Goal: Task Accomplishment & Management: Manage account settings

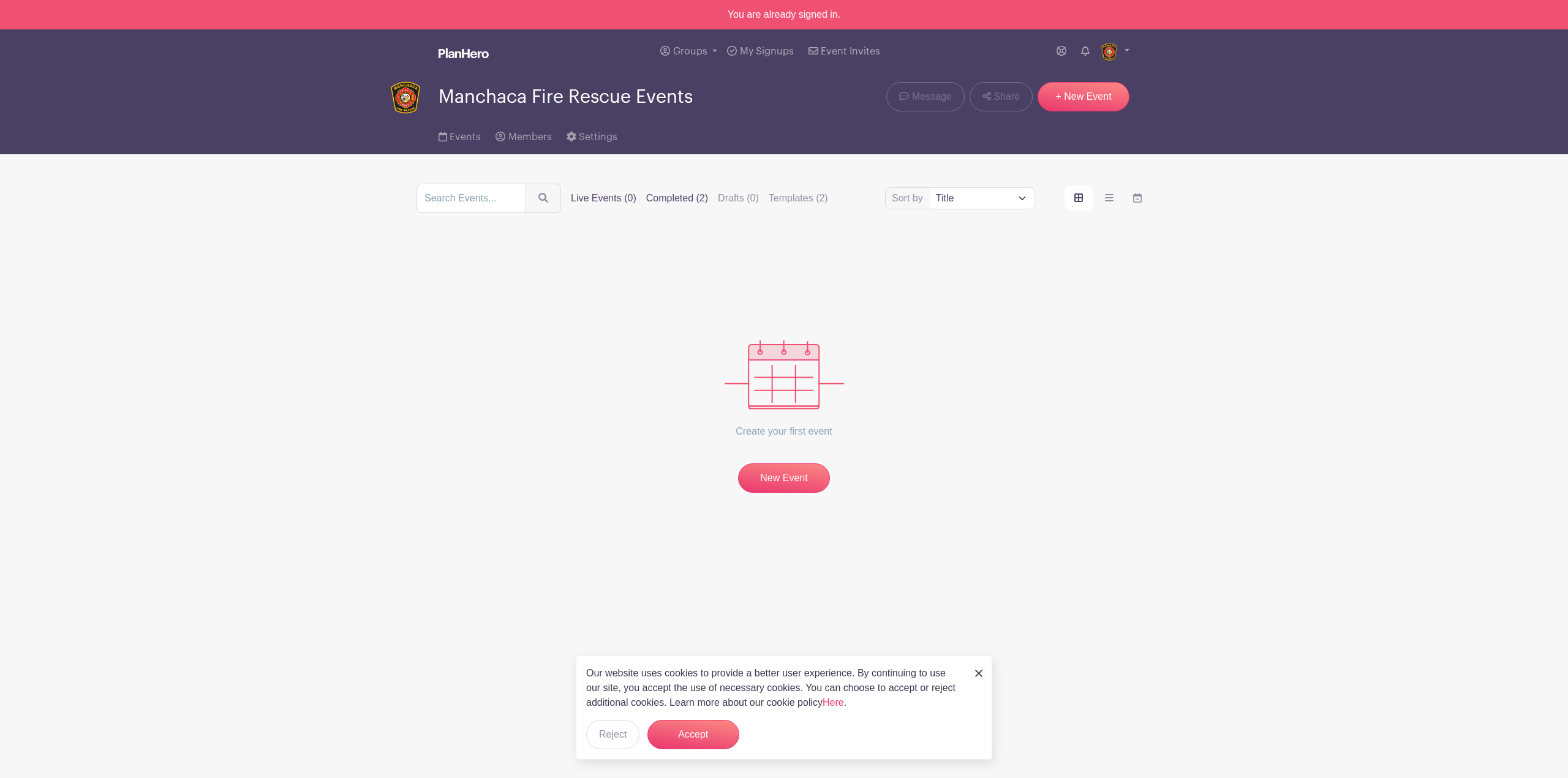
click at [693, 203] on label "Completed (2)" at bounding box center [676, 198] width 62 height 14
click at [0, 0] on input "Completed (2)" at bounding box center [0, 0] width 0 height 0
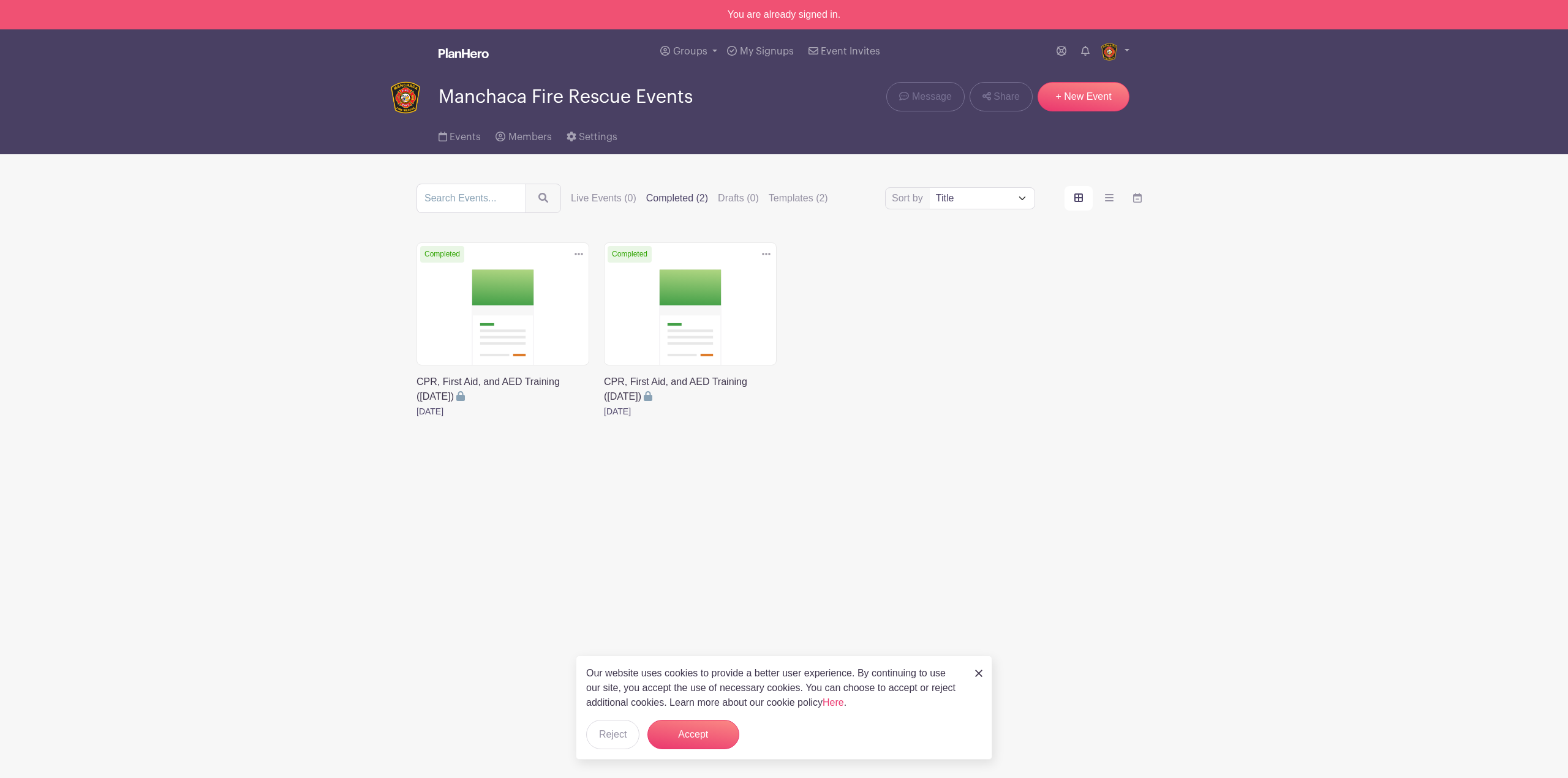
click at [773, 257] on link at bounding box center [766, 254] width 18 height 20
click at [741, 279] on link "Duplicate" at bounding box center [726, 281] width 97 height 20
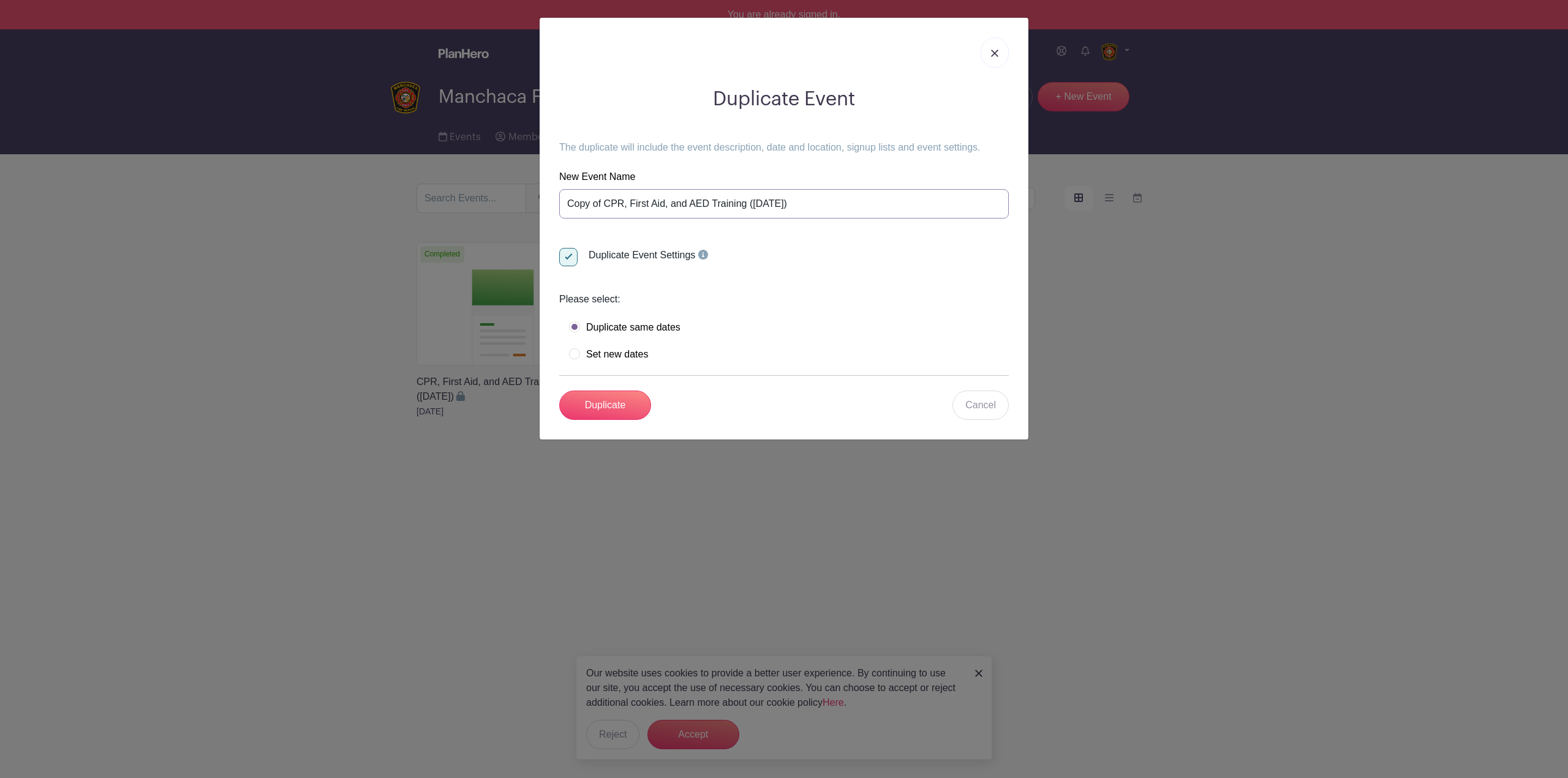
click at [605, 205] on input "Copy of CPR, First Aid, and AED Training (September 23, 2025)" at bounding box center [784, 204] width 450 height 29
click at [775, 203] on input "CPR, First Aid, and AED Training (September 23, 2025)" at bounding box center [784, 204] width 450 height 29
type input "CPR, First Aid, and AED Training ([DATE])"
click at [612, 355] on label "Set new dates" at bounding box center [608, 354] width 79 height 12
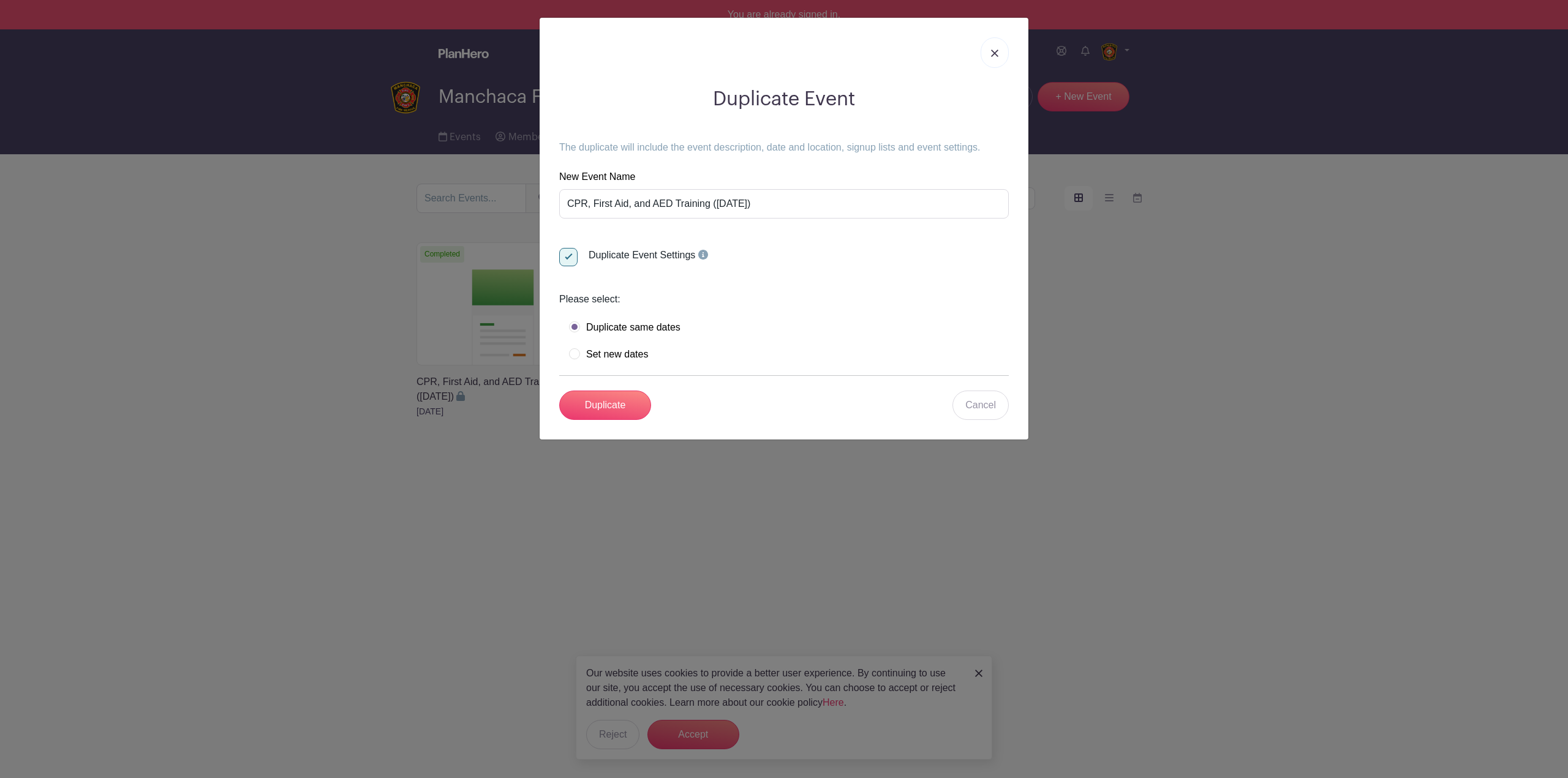
radio input "true"
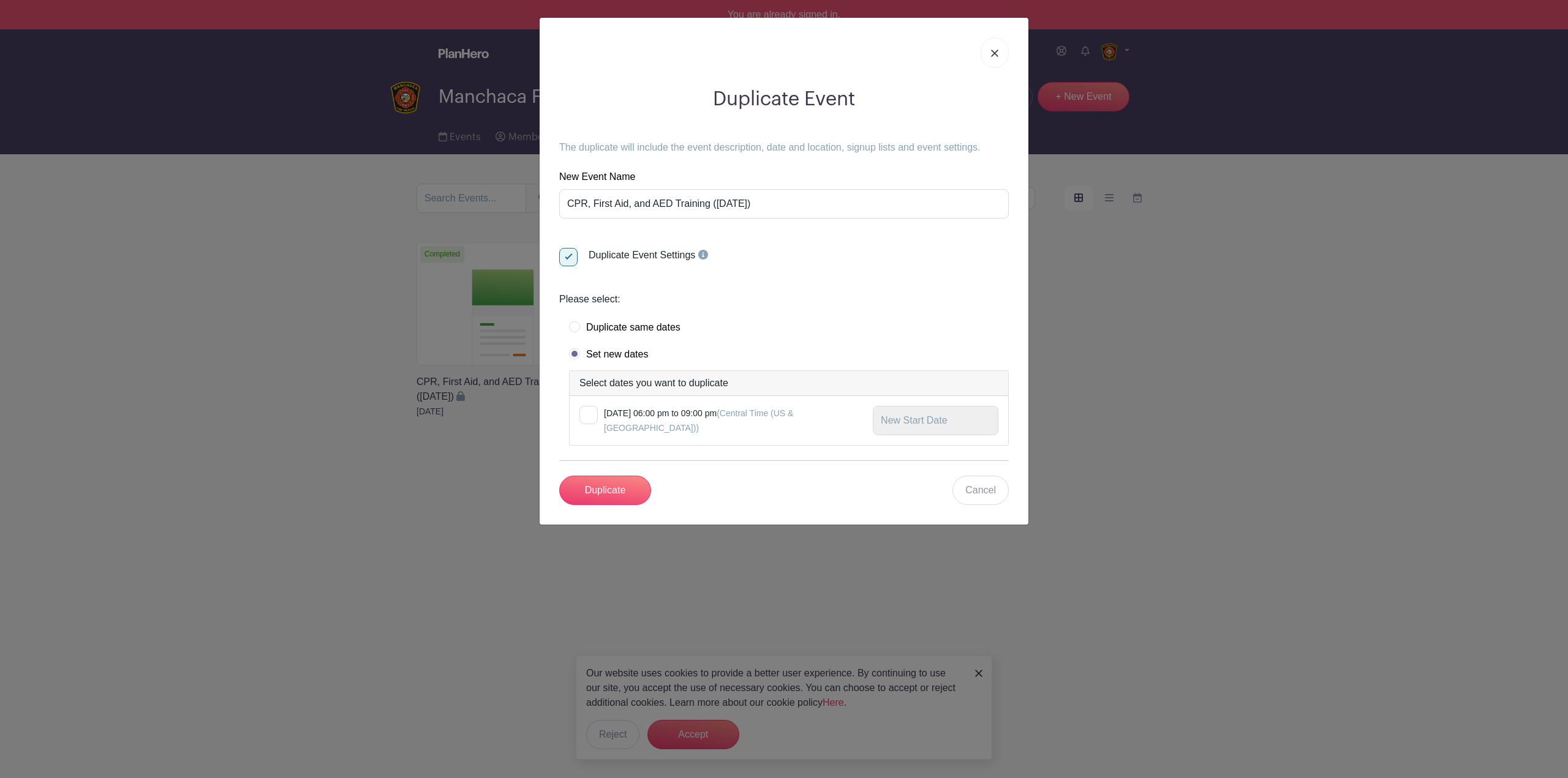
click at [605, 355] on label "Set new dates" at bounding box center [608, 354] width 79 height 12
click at [619, 476] on input "Duplicate" at bounding box center [605, 490] width 92 height 29
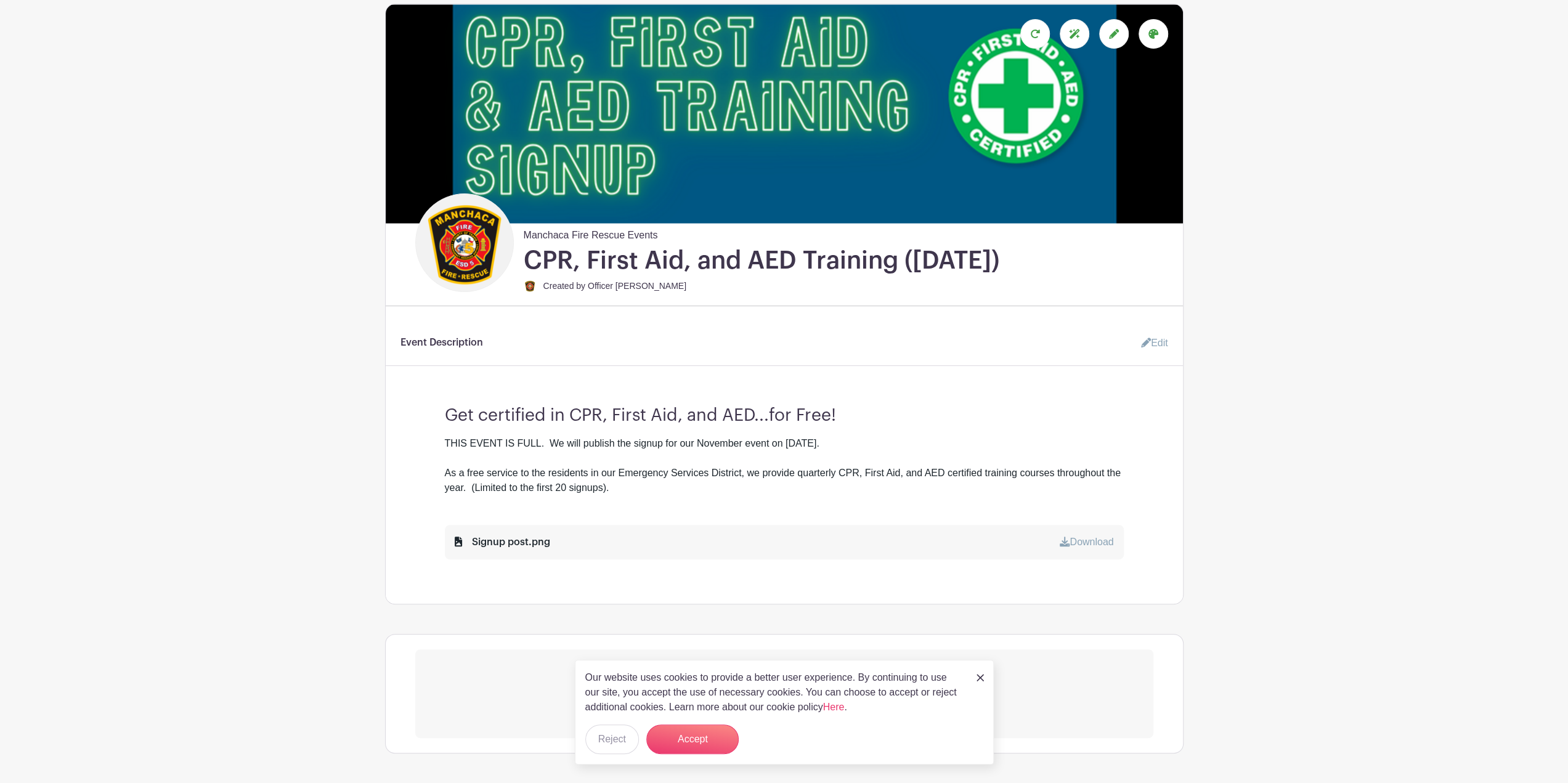
scroll to position [185, 0]
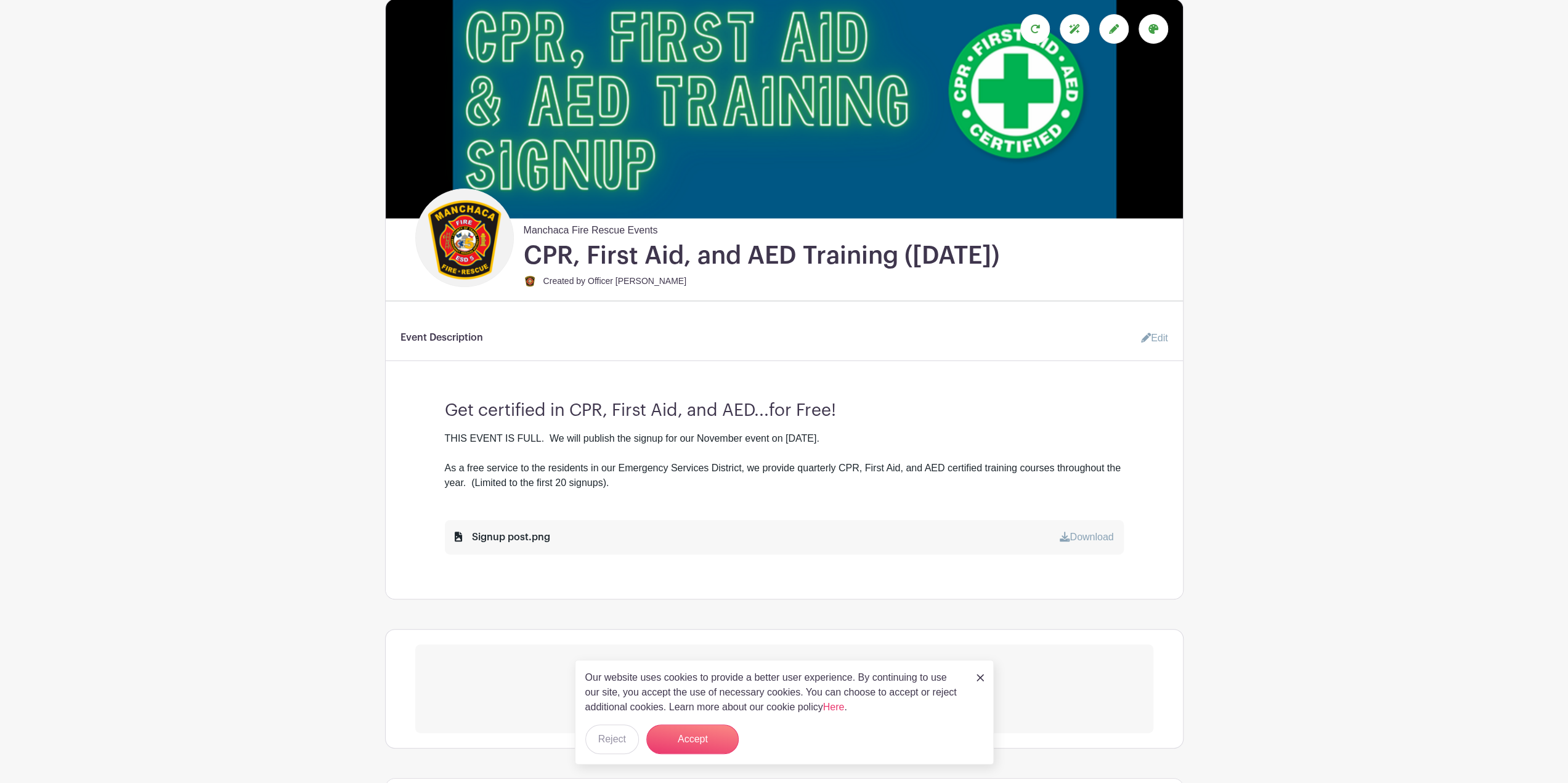
click at [1162, 343] on link "Edit" at bounding box center [1150, 338] width 37 height 24
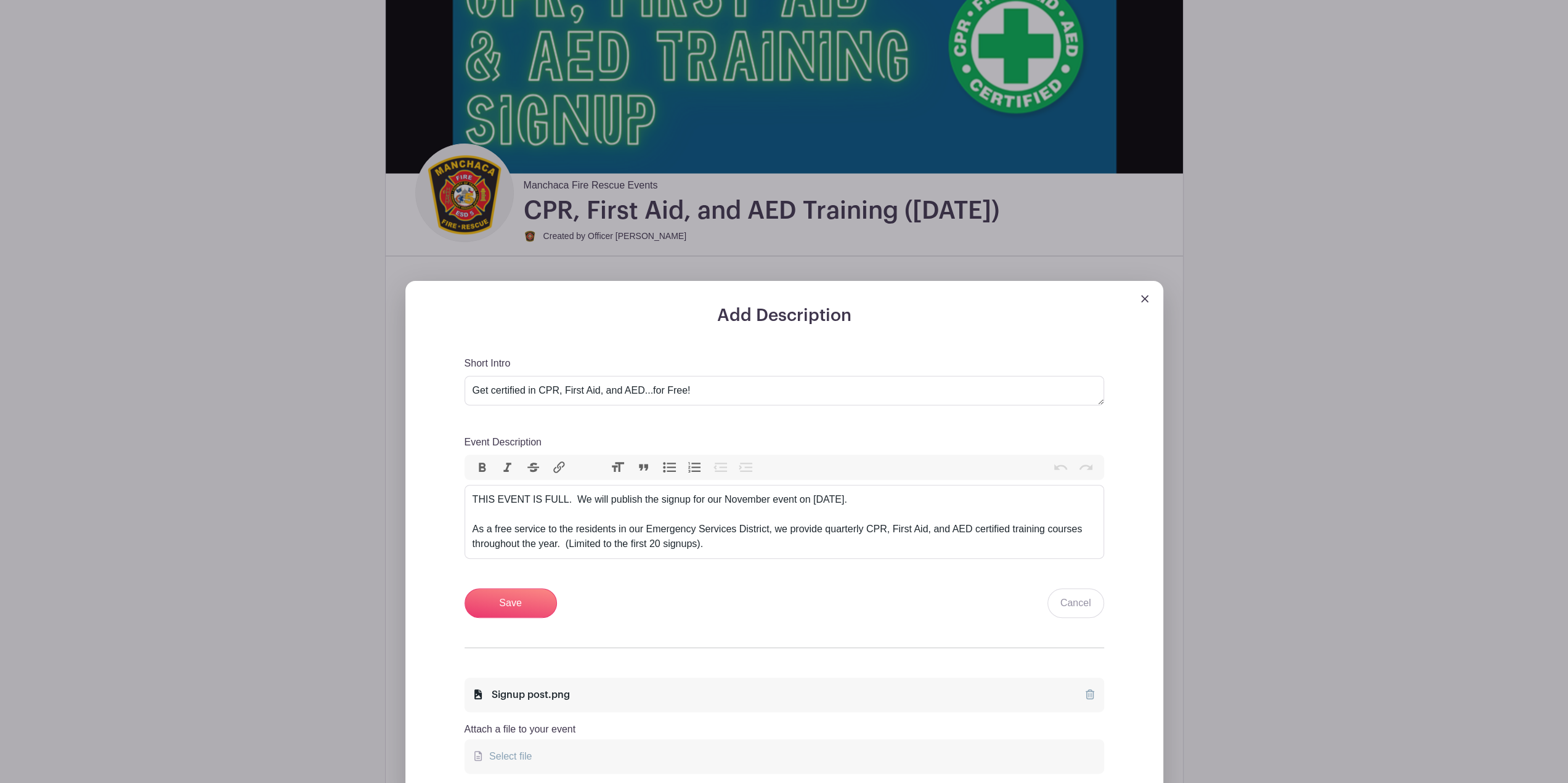
scroll to position [247, 0]
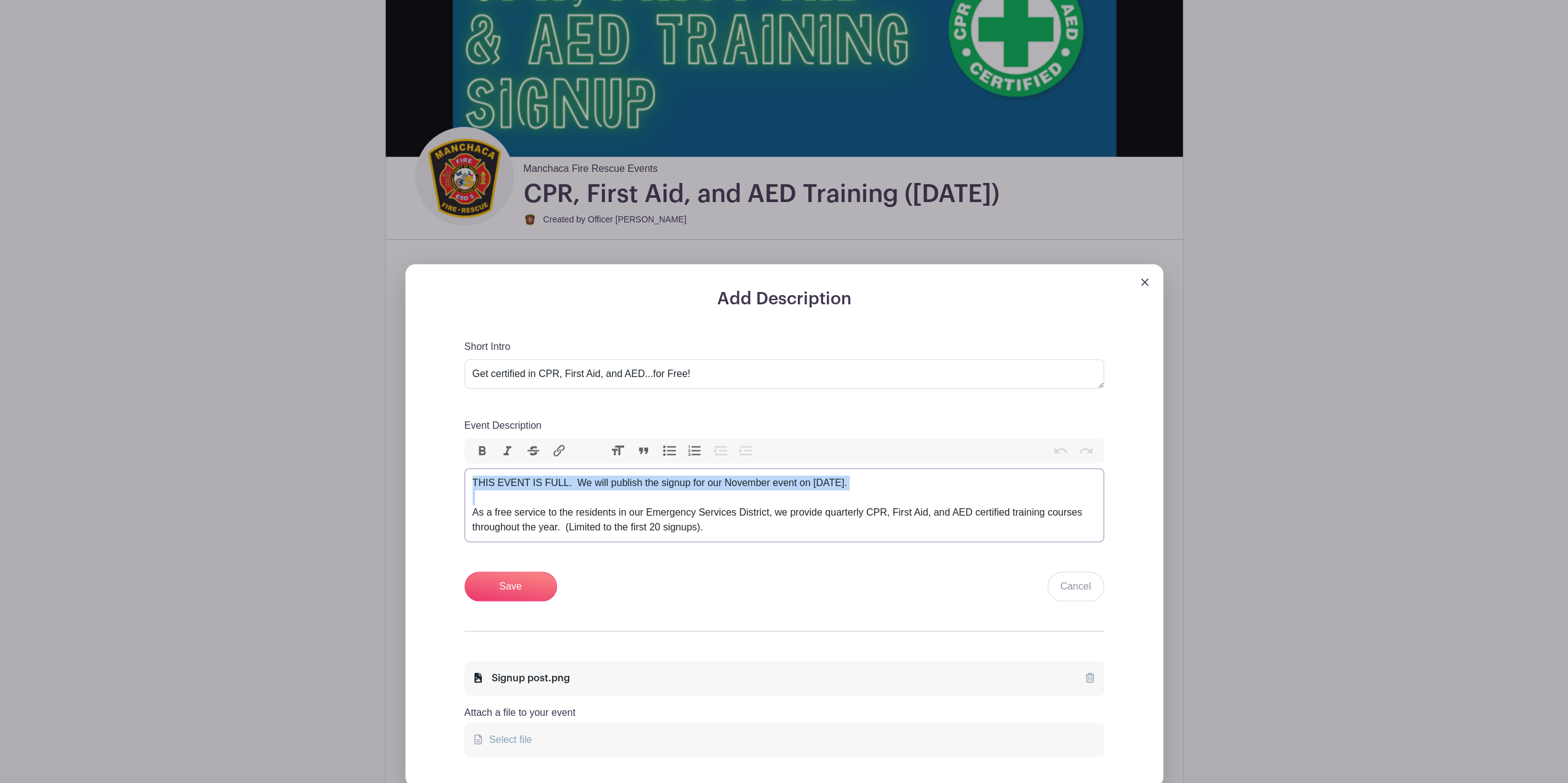
drag, startPoint x: 474, startPoint y: 522, endPoint x: 453, endPoint y: 485, distance: 42.5
click at [453, 485] on div "Add Description Short Intro Get certified in CPR, First Aid, and AED...for Free…" at bounding box center [784, 537] width 698 height 498
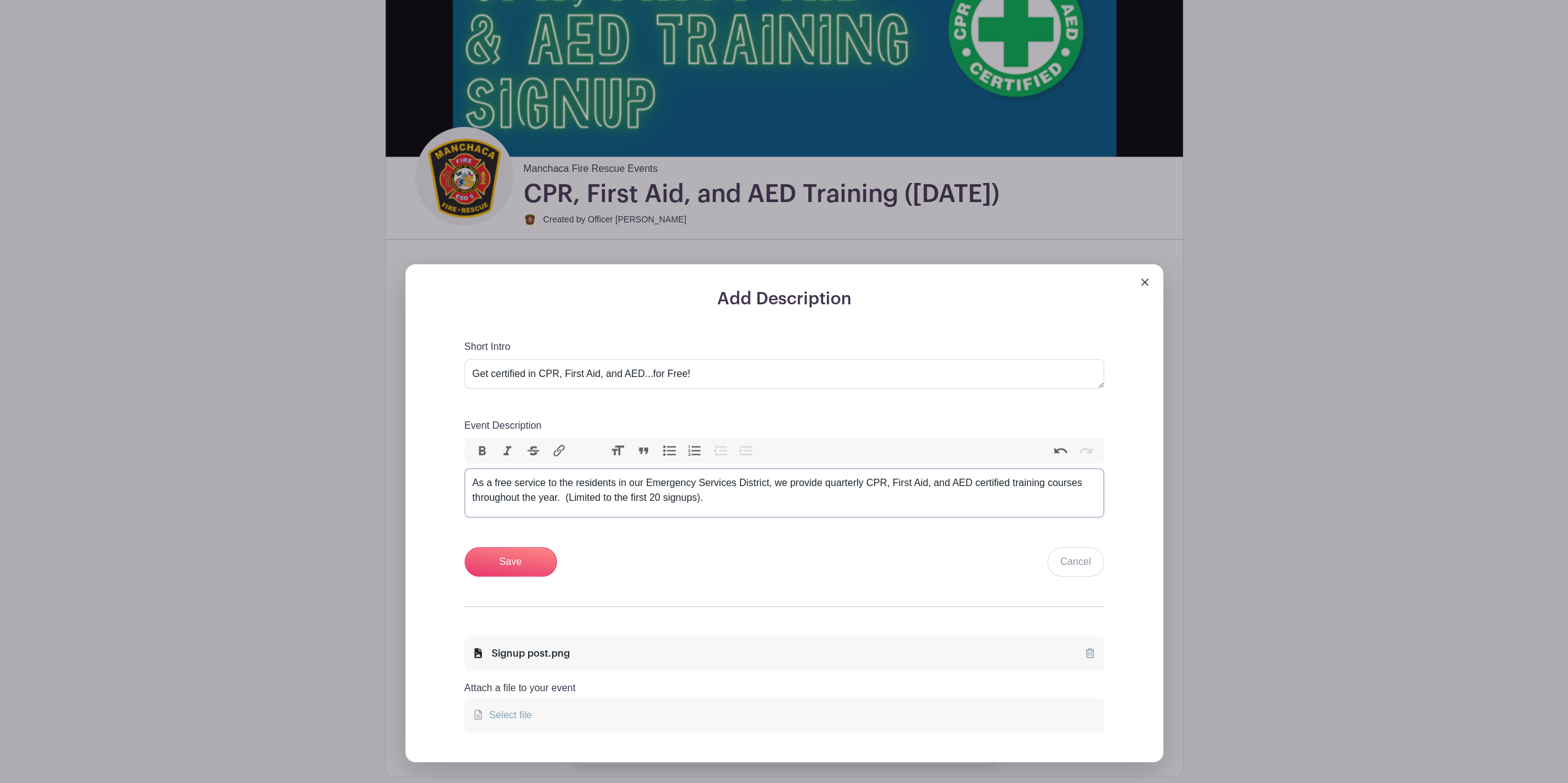
type trix-editor "<div>As a free service to the residents in our Emergency Services District, we …"
click at [527, 567] on input "Save" at bounding box center [510, 561] width 93 height 30
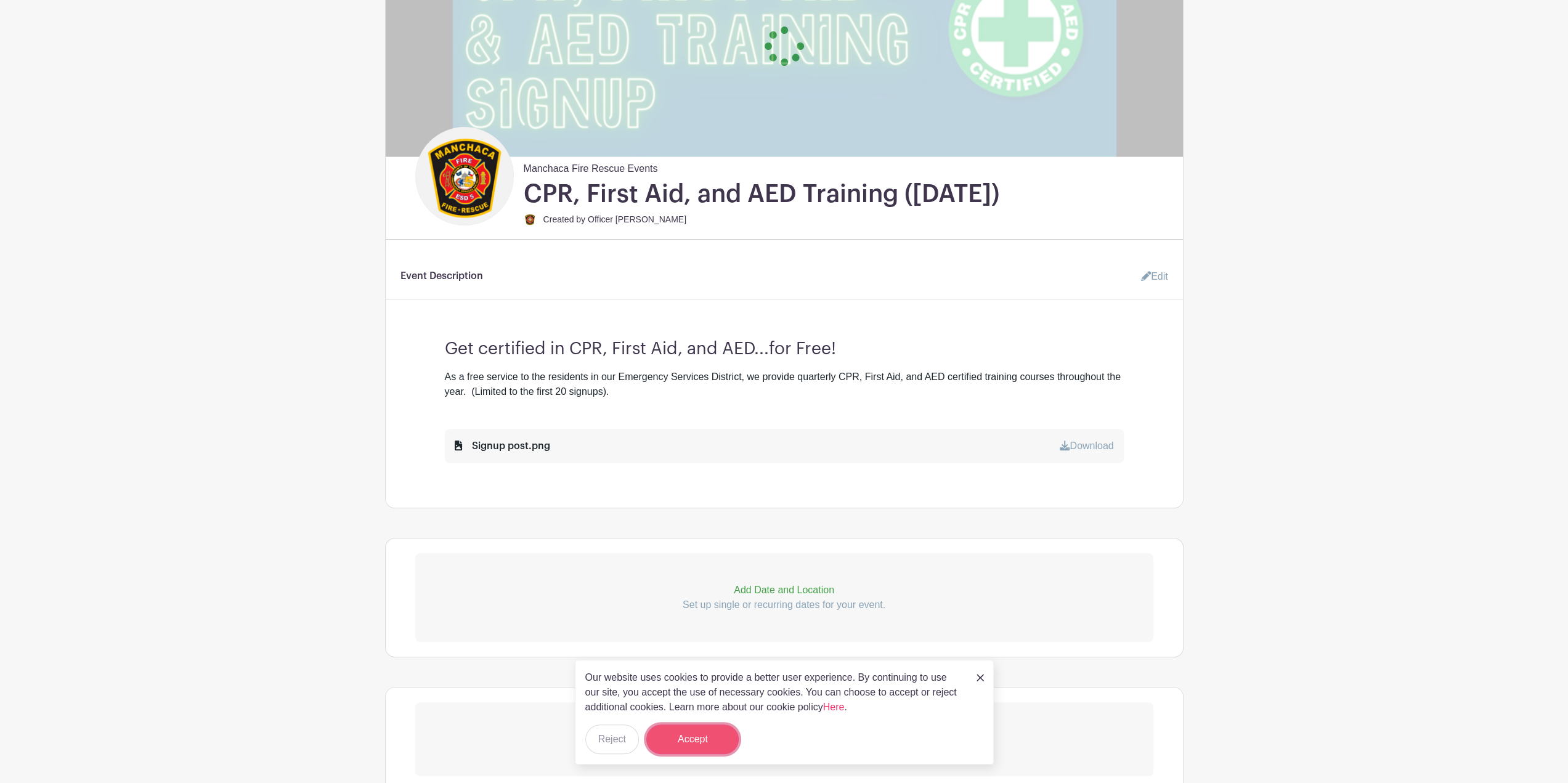
click at [726, 736] on button "Accept" at bounding box center [693, 739] width 93 height 30
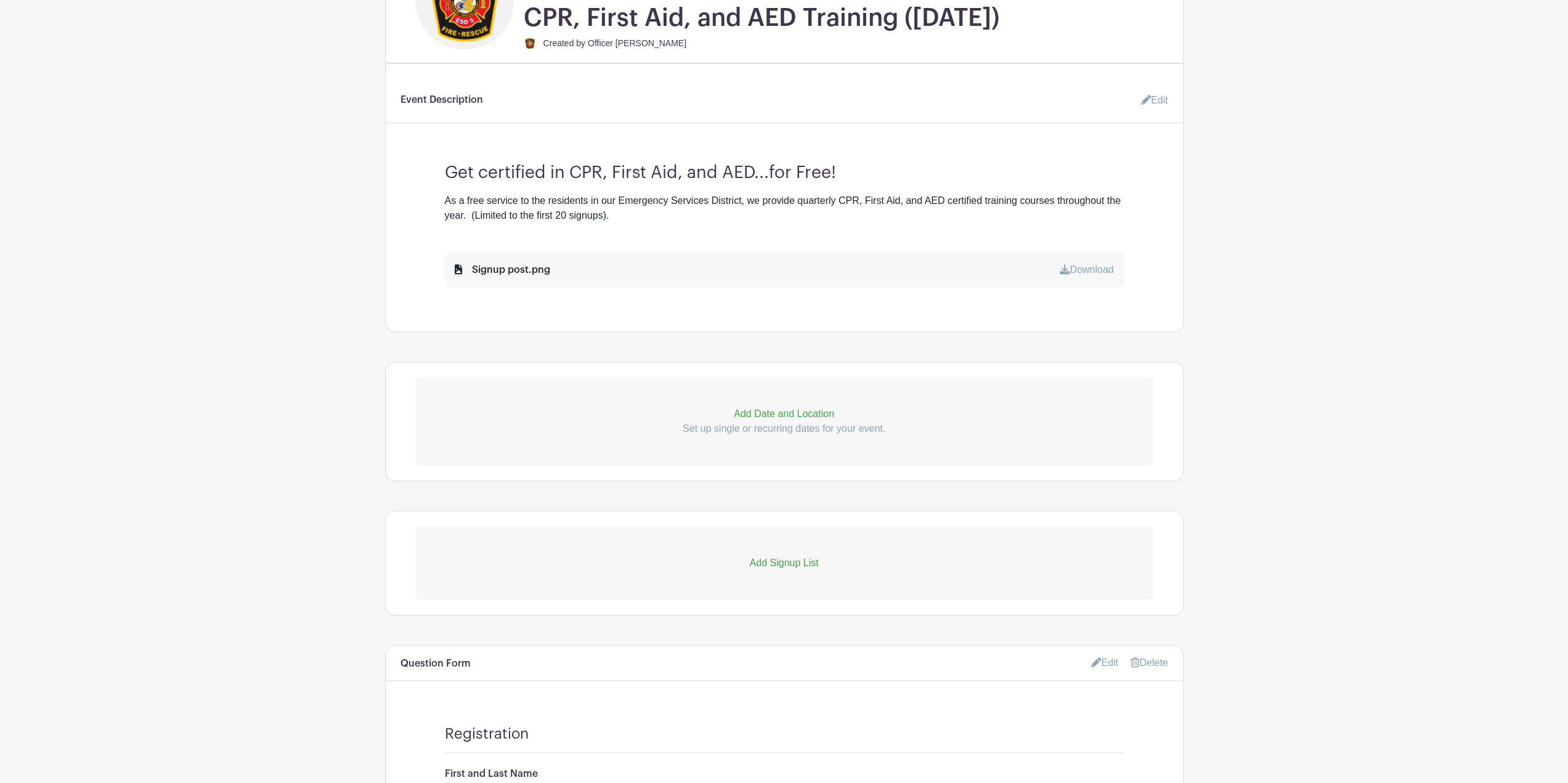
scroll to position [493, 0]
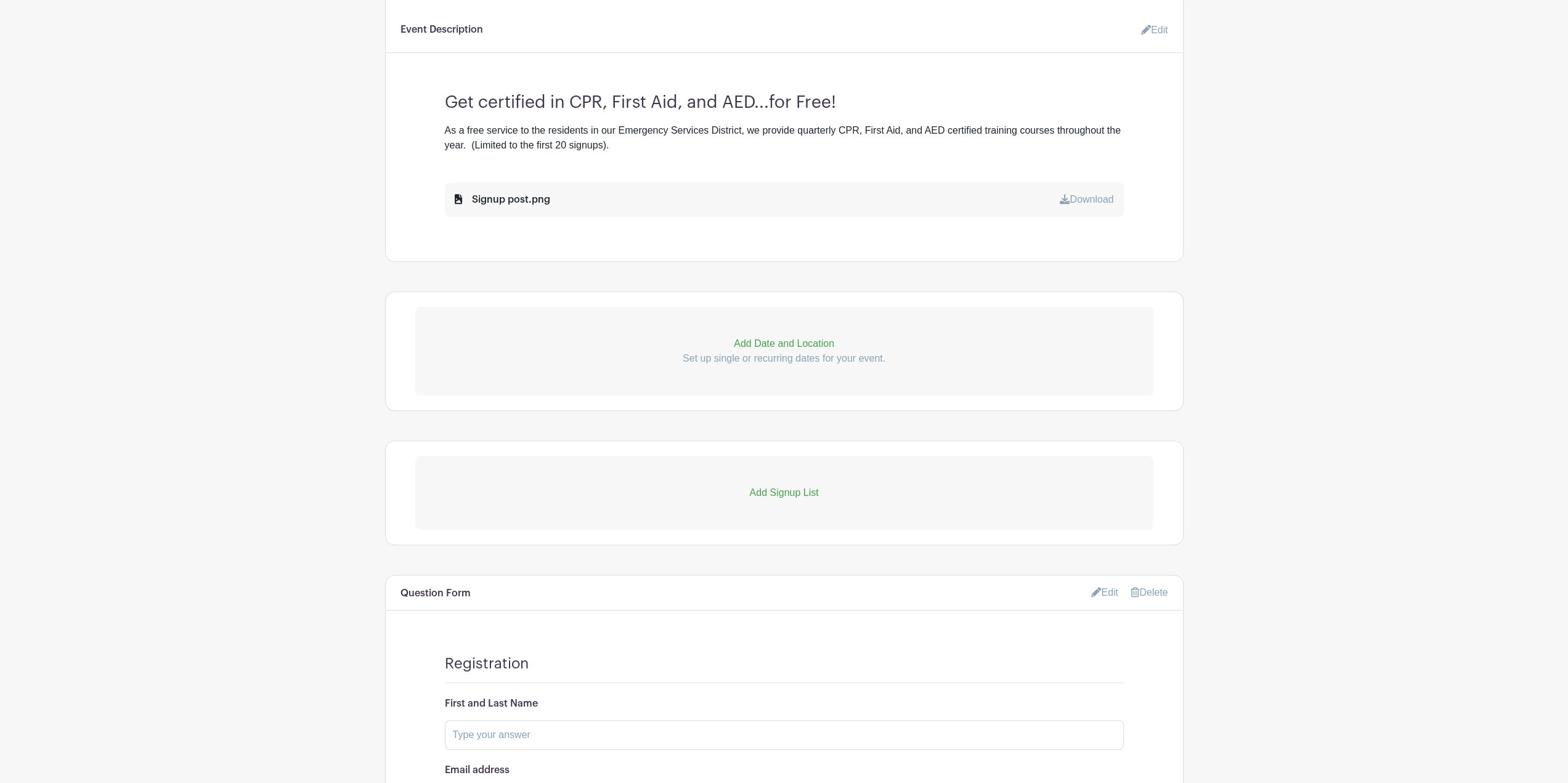
click at [783, 345] on p "Add Date and Location" at bounding box center [784, 344] width 738 height 14
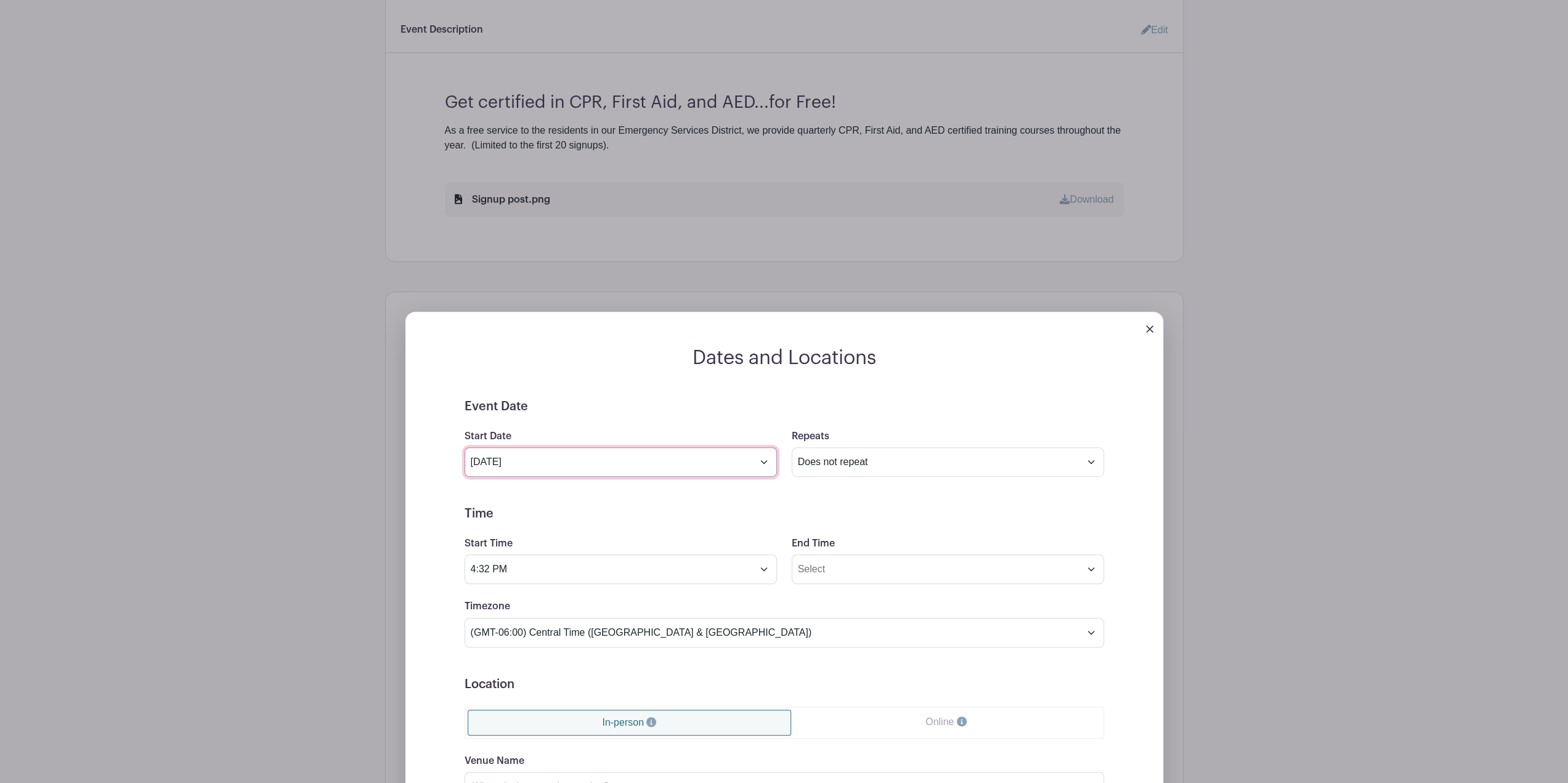
click at [632, 475] on input "Oct 14 2025" at bounding box center [620, 462] width 312 height 30
click at [643, 504] on icon at bounding box center [643, 500] width 9 height 9
select select "10"
click at [595, 615] on span "20" at bounding box center [585, 609] width 24 height 24
type input "Nov 20 2025"
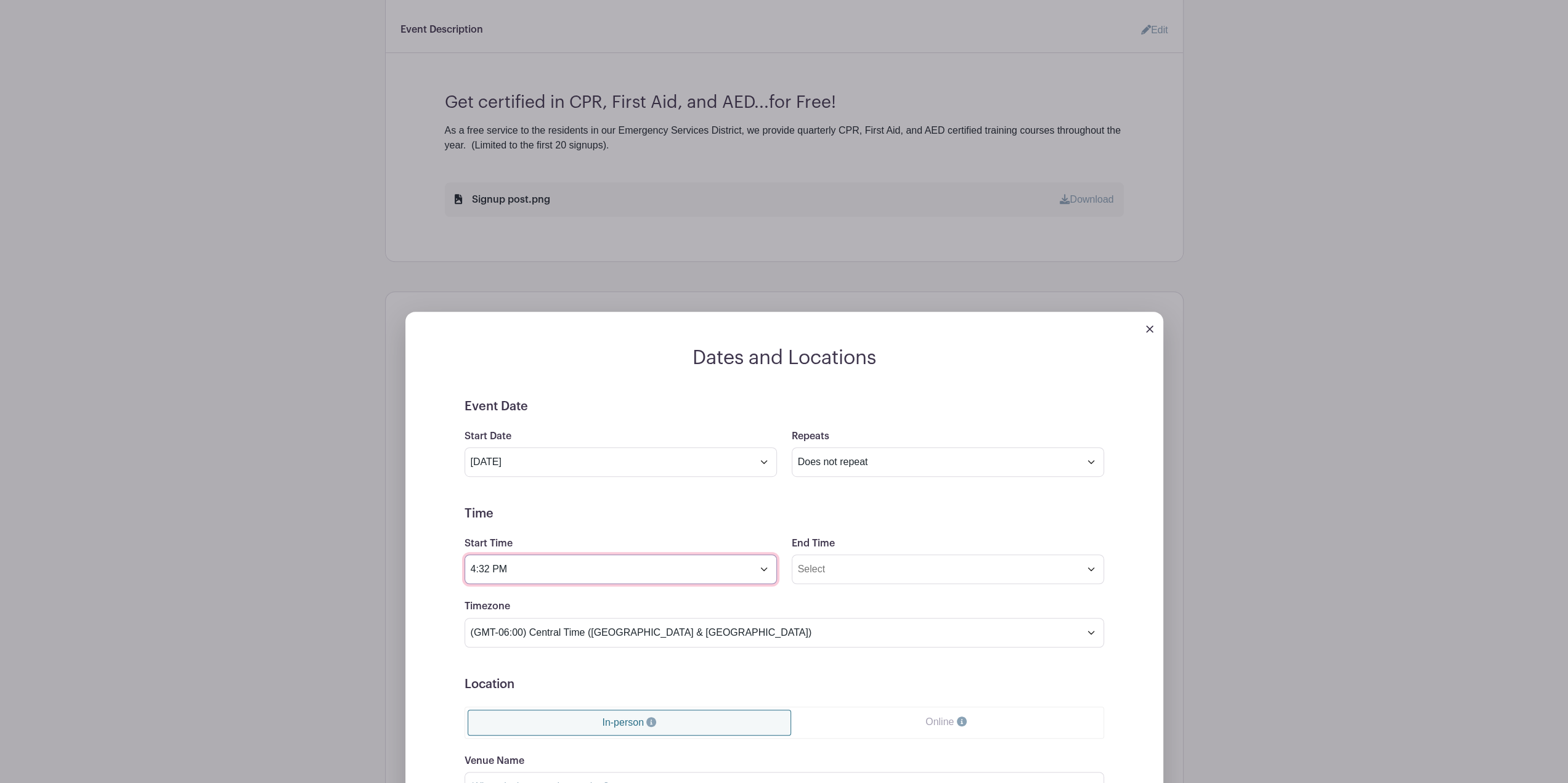
click at [766, 581] on input "4:32 PM" at bounding box center [620, 569] width 312 height 30
click at [757, 584] on input "4:32 PM" at bounding box center [620, 569] width 312 height 30
click at [768, 577] on input "4:32 PM" at bounding box center [620, 569] width 312 height 30
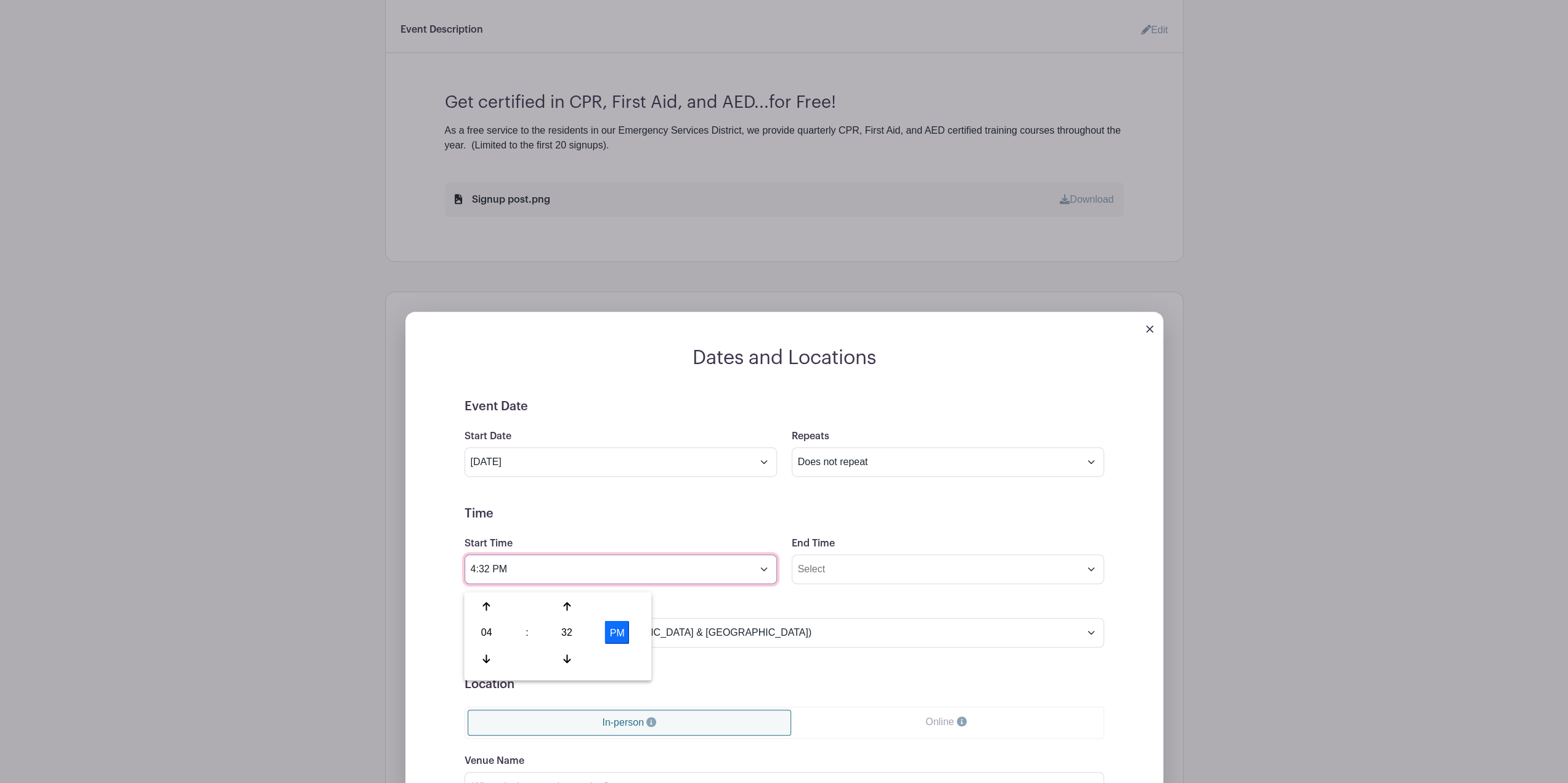
click at [489, 584] on input "4:32 PM" at bounding box center [620, 569] width 312 height 30
click at [474, 571] on input "4:32 PM" at bounding box center [620, 569] width 312 height 30
click at [474, 611] on div at bounding box center [486, 606] width 40 height 24
click at [572, 636] on div "32" at bounding box center [567, 632] width 40 height 24
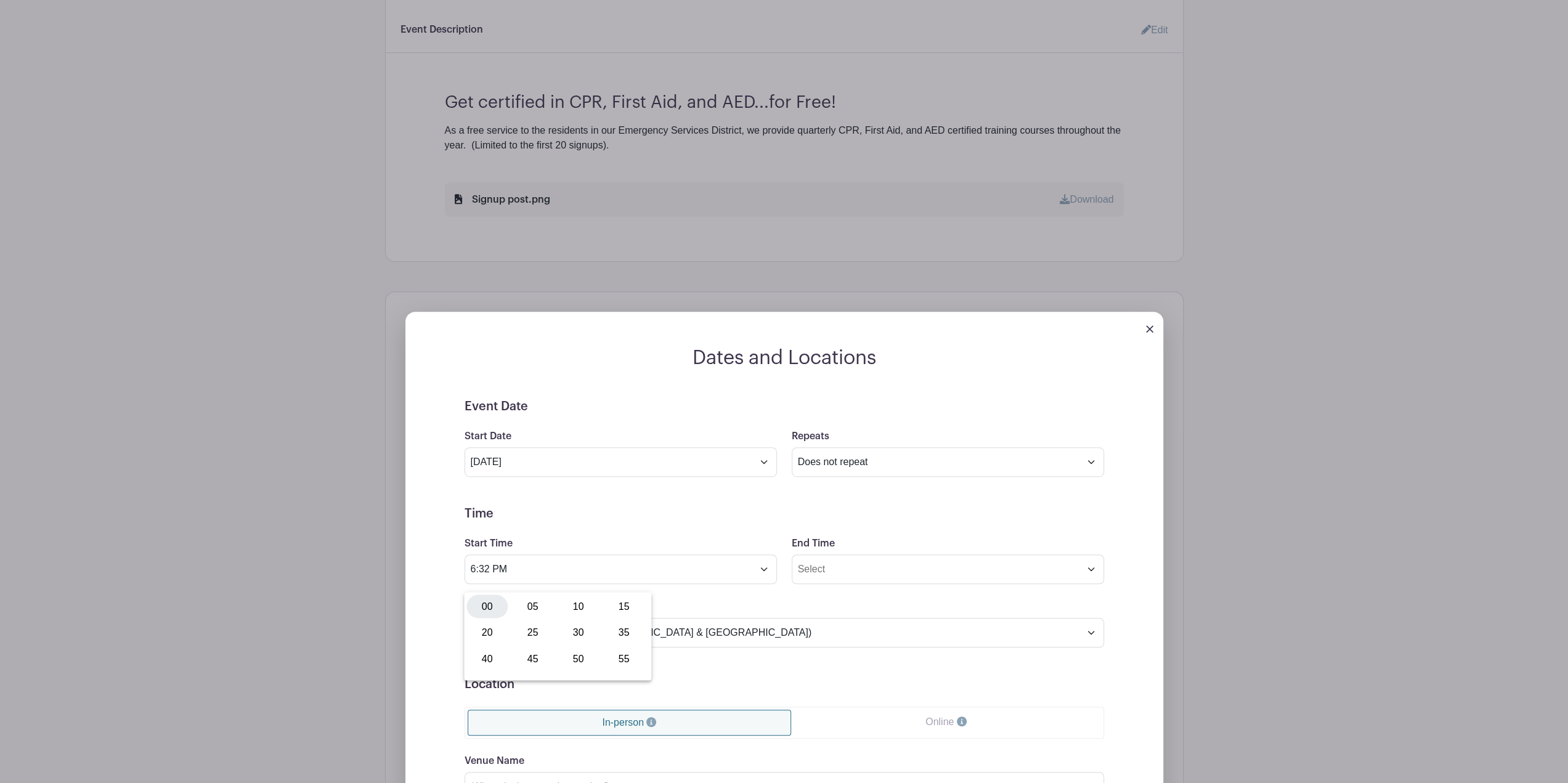
click at [484, 602] on div "00" at bounding box center [487, 606] width 41 height 24
type input "6:00 PM"
click at [668, 575] on input "6:00 PM" at bounding box center [620, 569] width 312 height 30
click at [1096, 577] on input "End Time" at bounding box center [948, 569] width 312 height 30
click at [812, 615] on div at bounding box center [814, 606] width 40 height 24
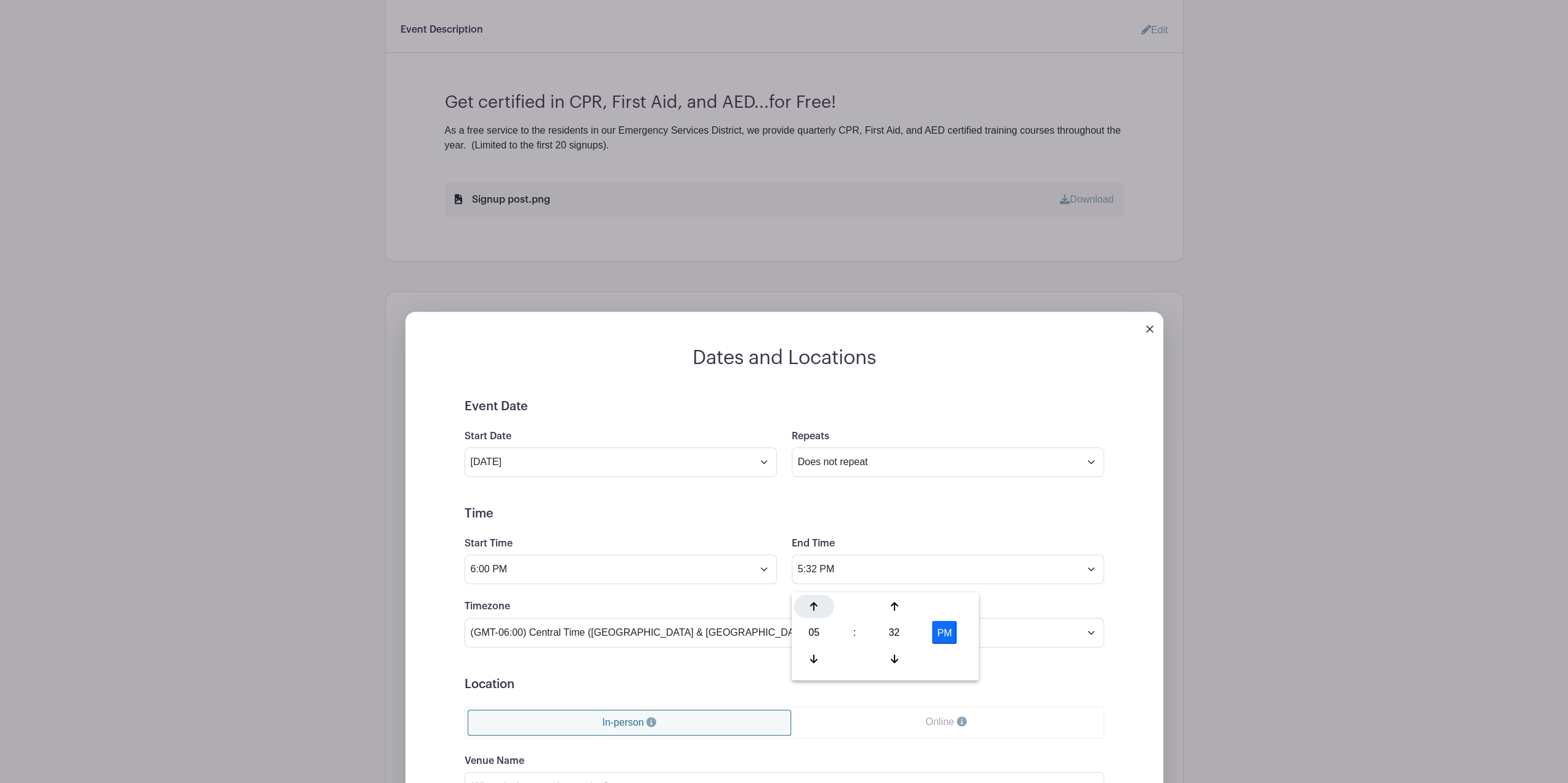
click at [812, 615] on div at bounding box center [814, 606] width 40 height 24
click at [901, 655] on div at bounding box center [894, 659] width 40 height 24
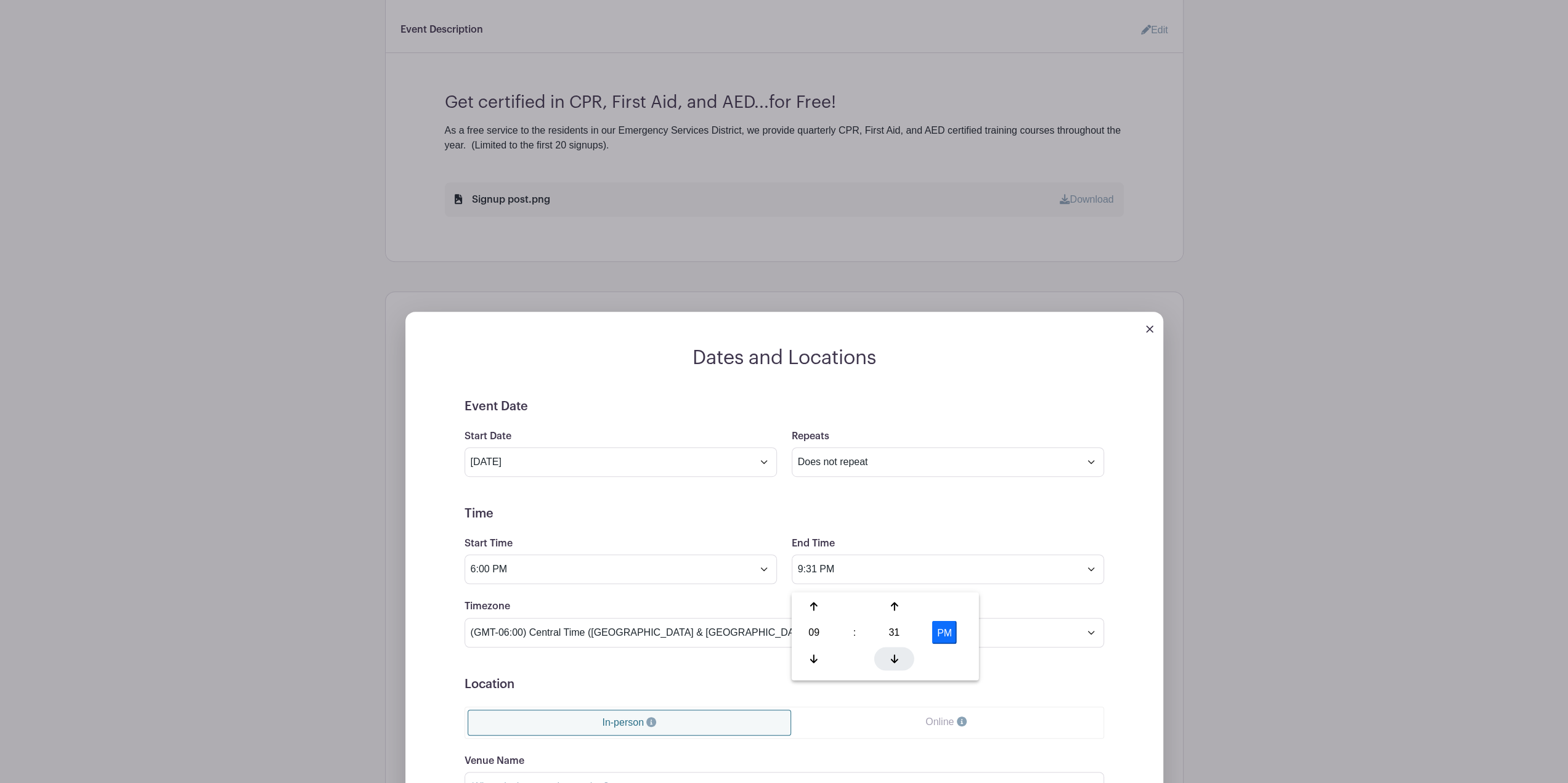
click at [901, 655] on div at bounding box center [894, 659] width 40 height 24
type input "9:30 PM"
click at [950, 552] on div "End Time 9:30 PM" at bounding box center [948, 559] width 328 height 48
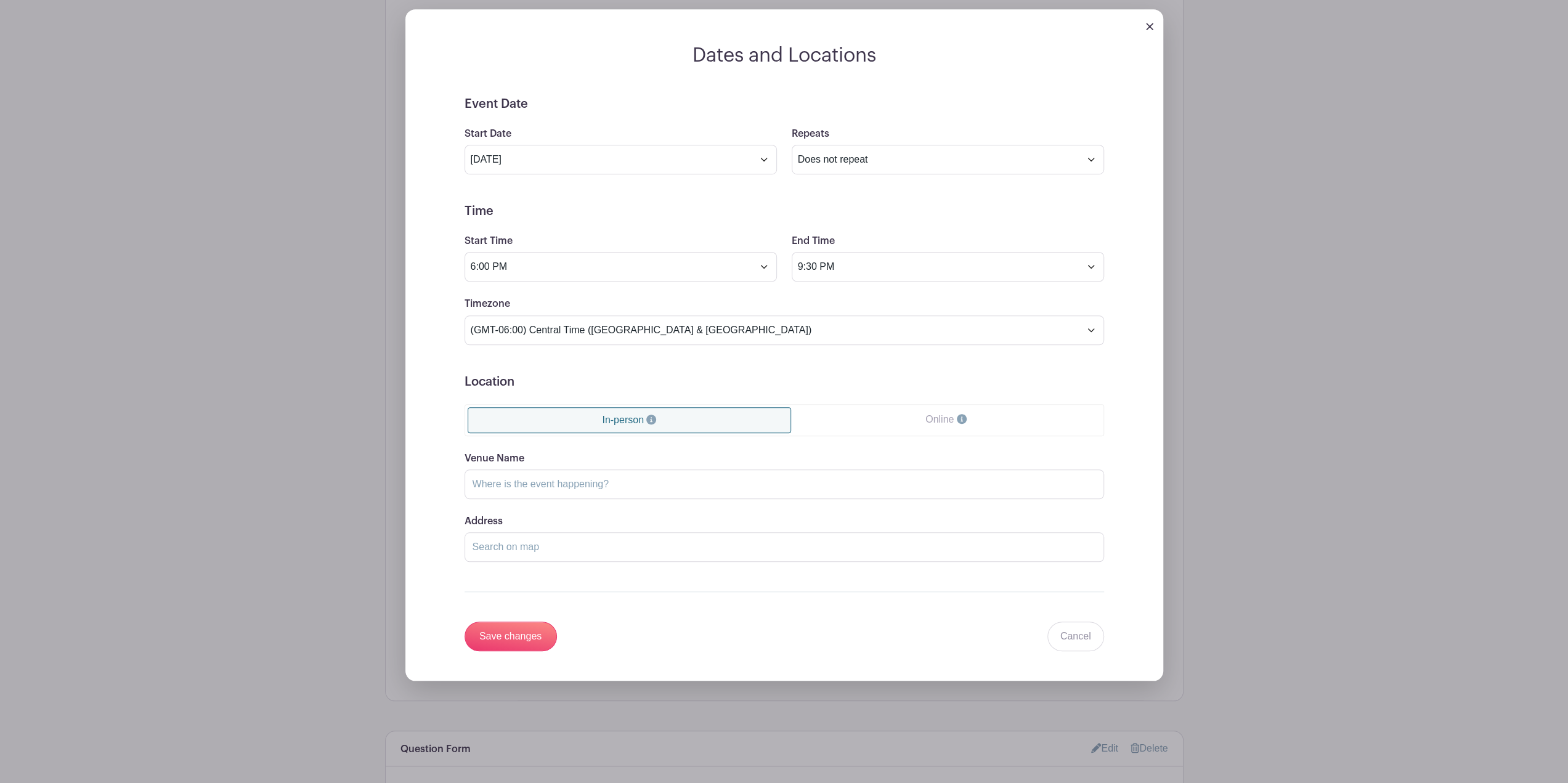
scroll to position [801, 0]
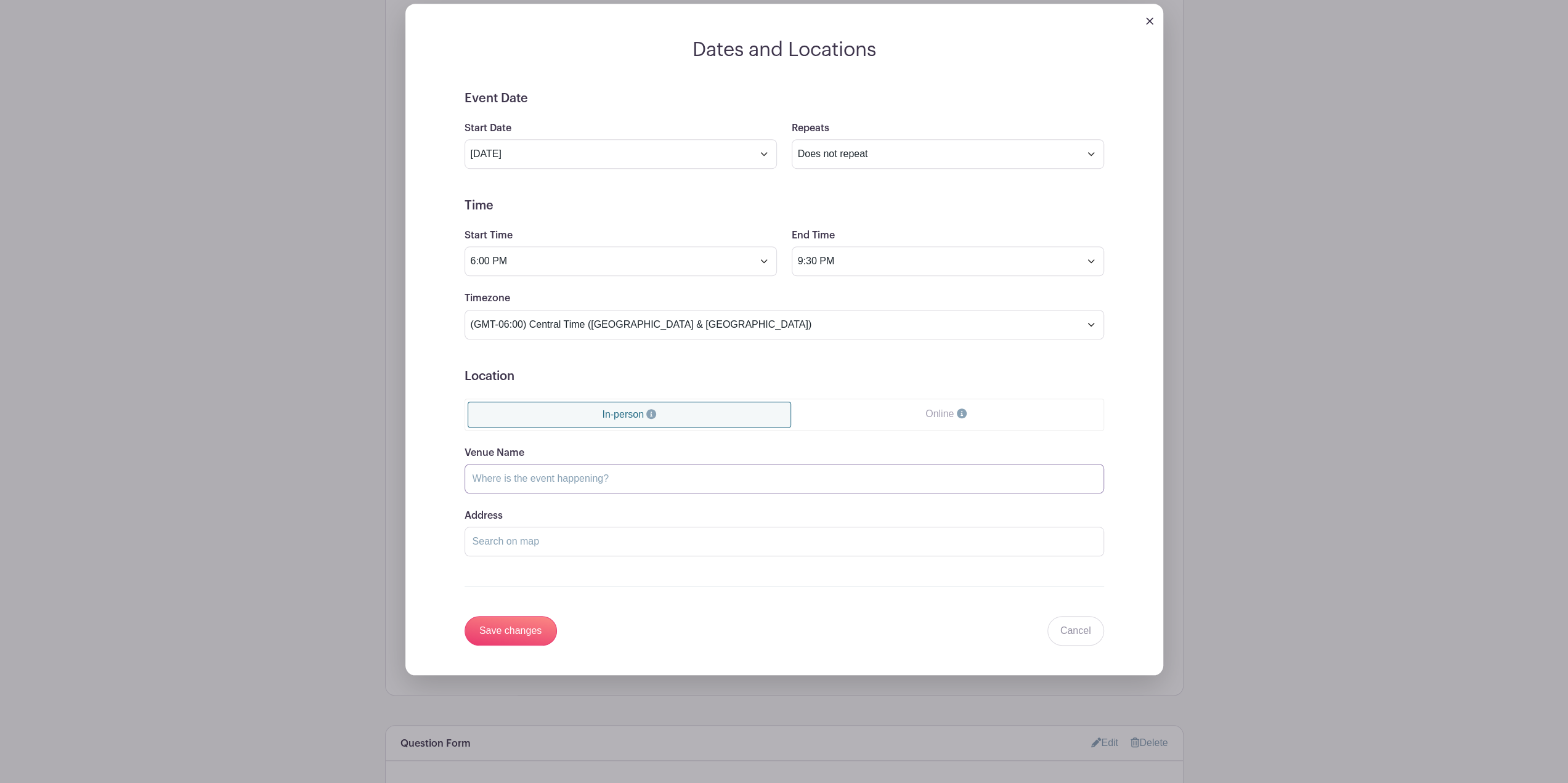
click at [630, 481] on input "Venue Name" at bounding box center [784, 479] width 640 height 30
type input "Manchaca Fire Rescue"
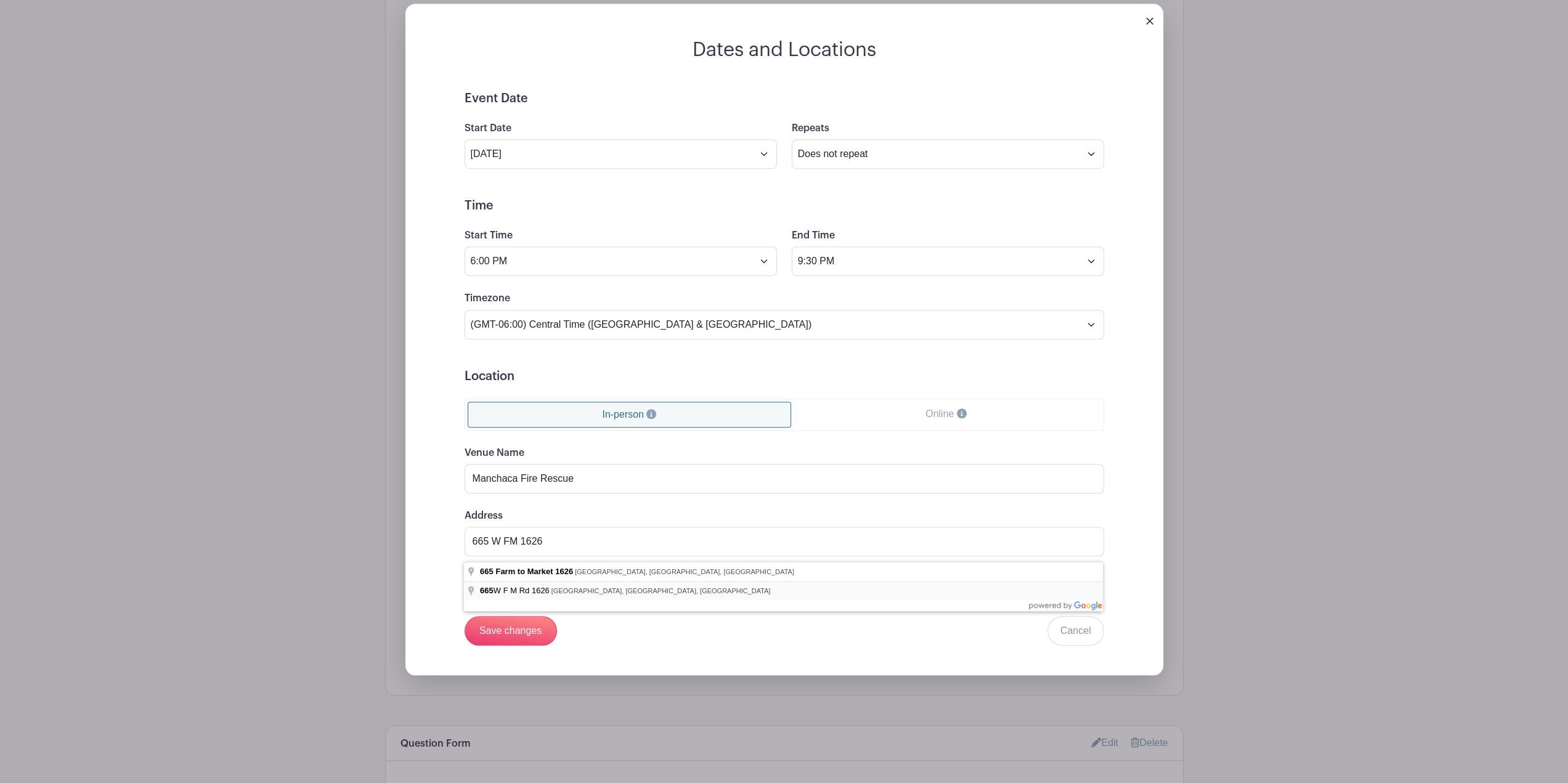
type input "665 W F M Rd 1626, Manchaca, TX, USA"
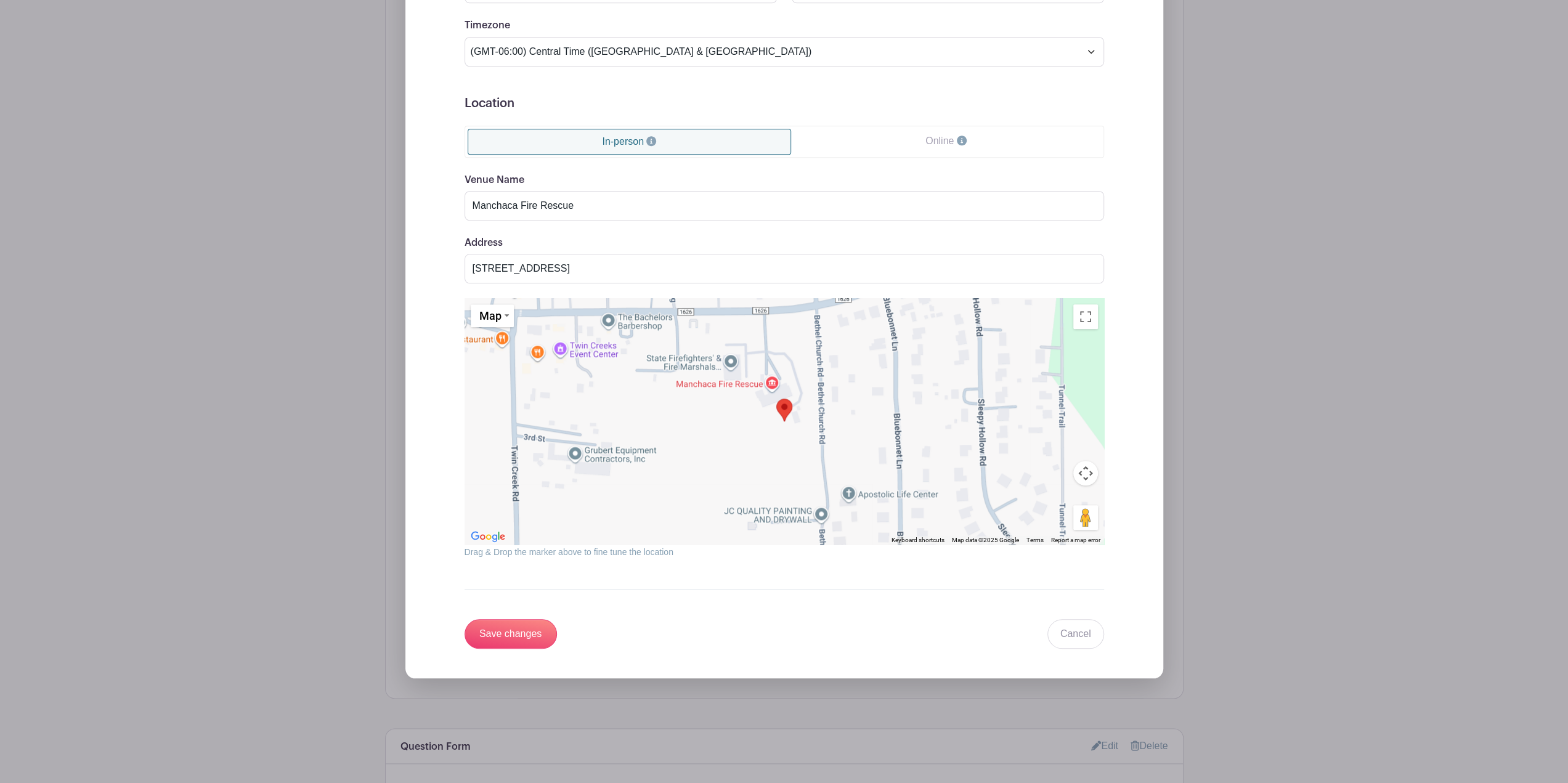
scroll to position [1170, 0]
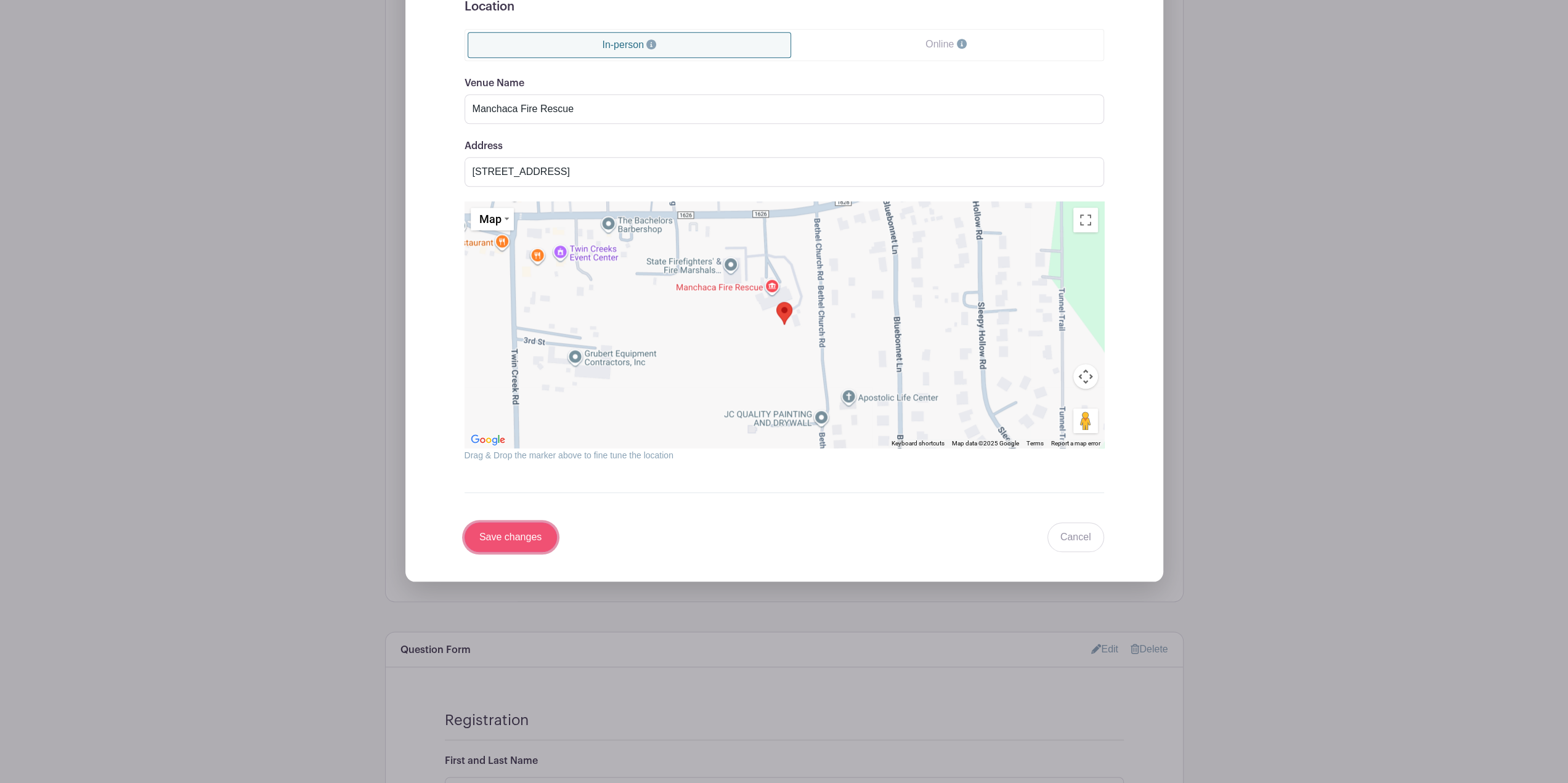
click at [529, 529] on input "Save changes" at bounding box center [510, 537] width 93 height 30
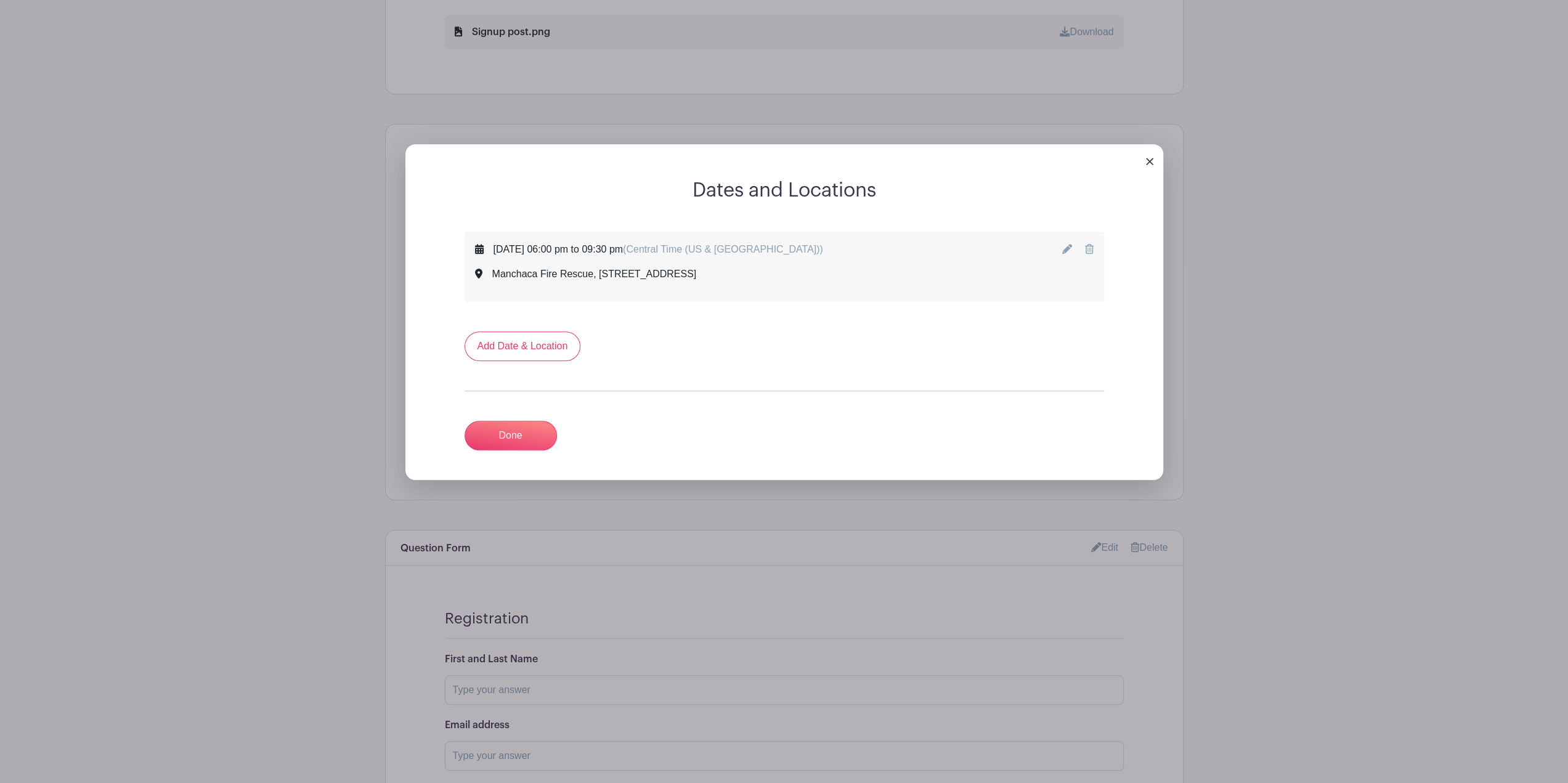
scroll to position [475, 0]
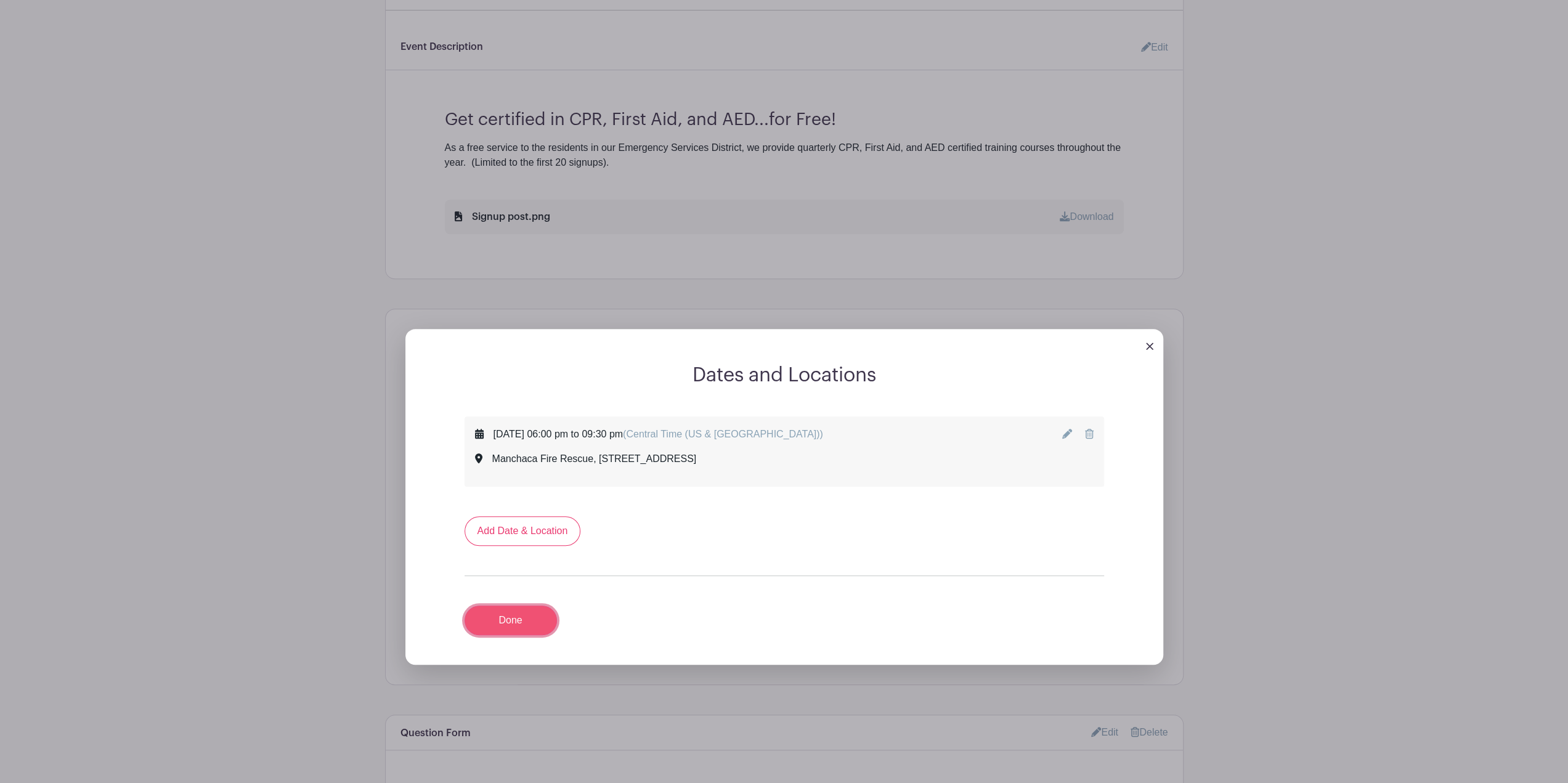
click at [493, 635] on link "Done" at bounding box center [510, 620] width 93 height 30
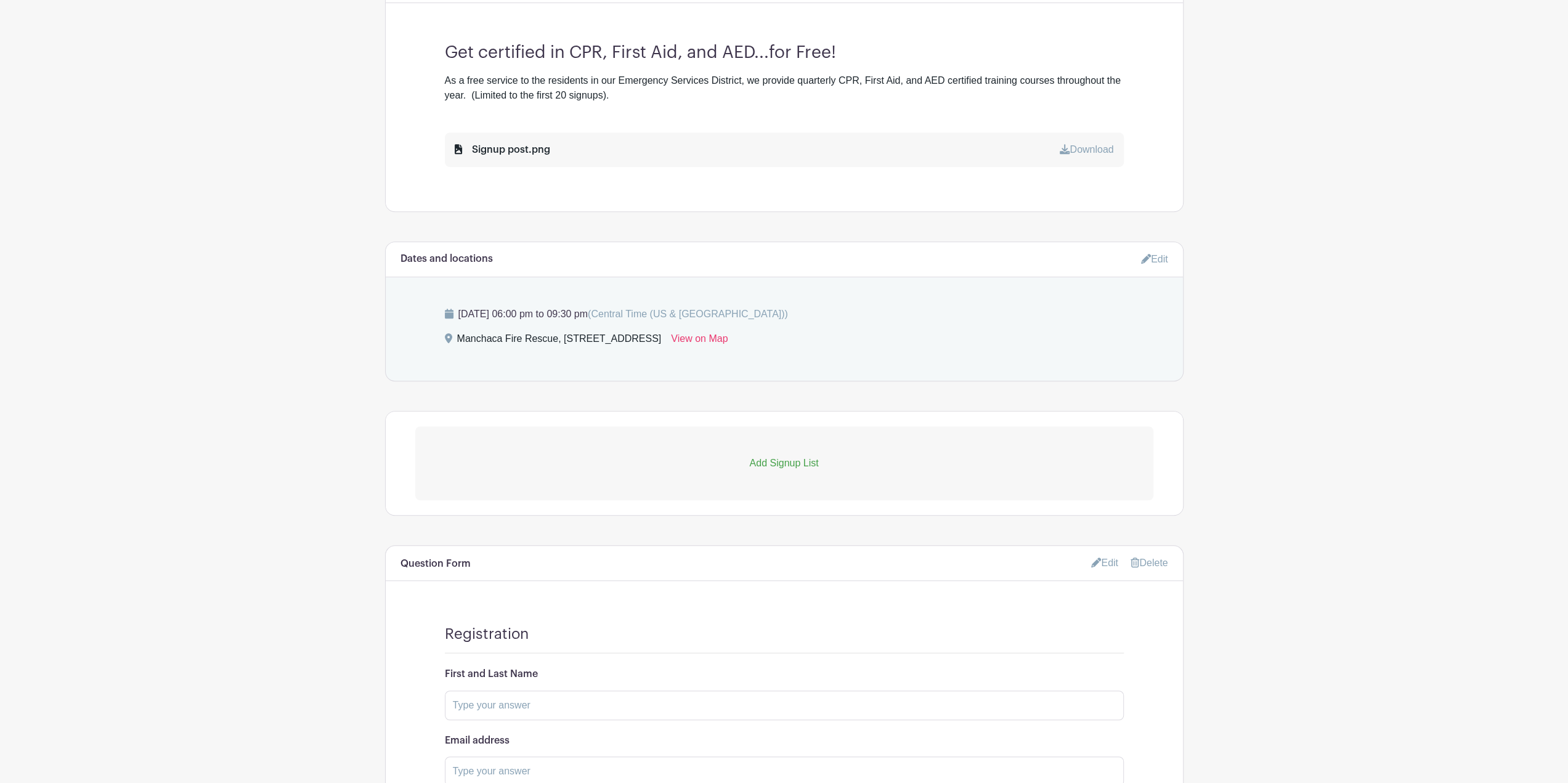
scroll to position [554, 0]
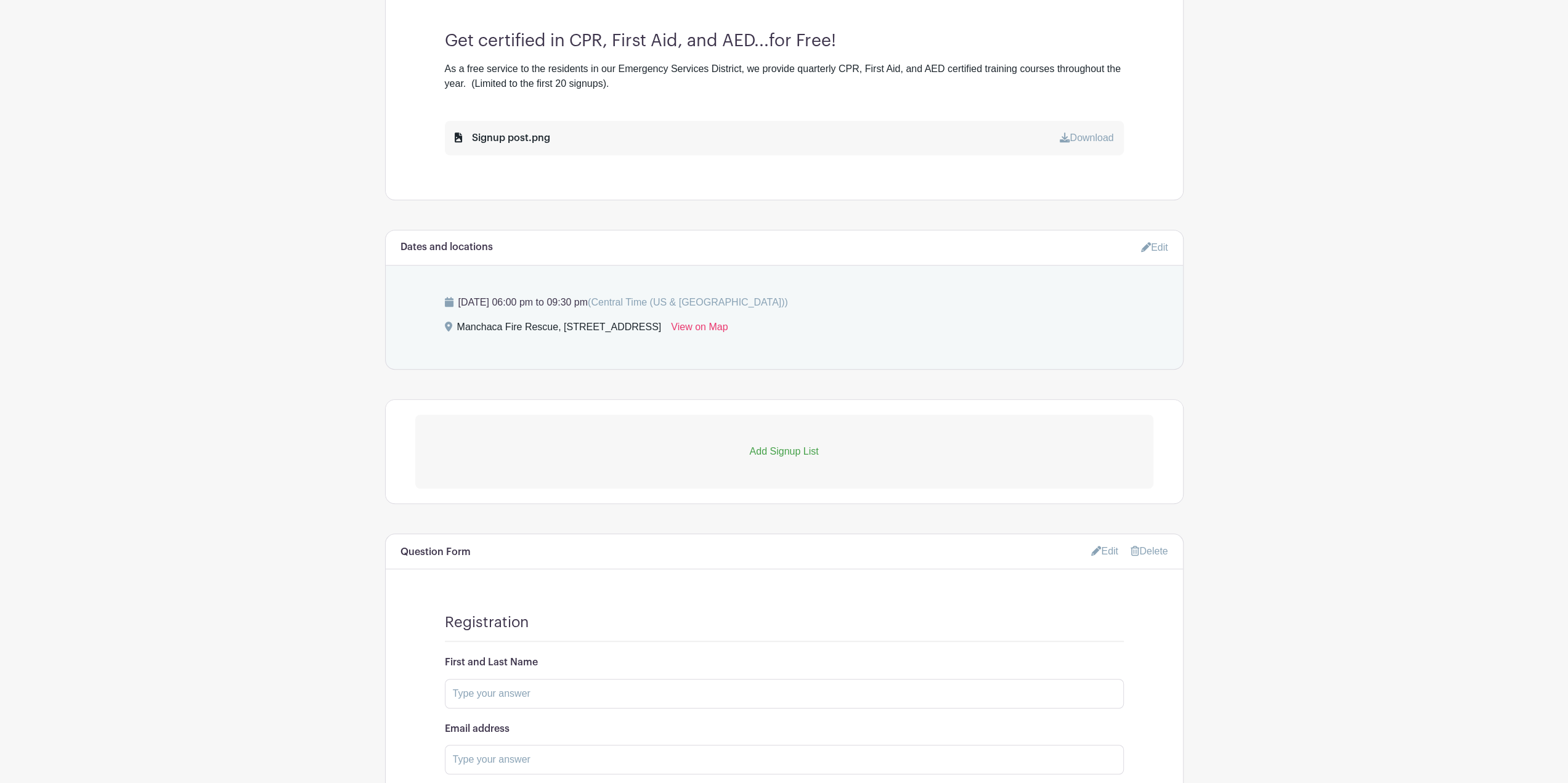
click at [810, 459] on p "Add Signup List" at bounding box center [784, 452] width 738 height 14
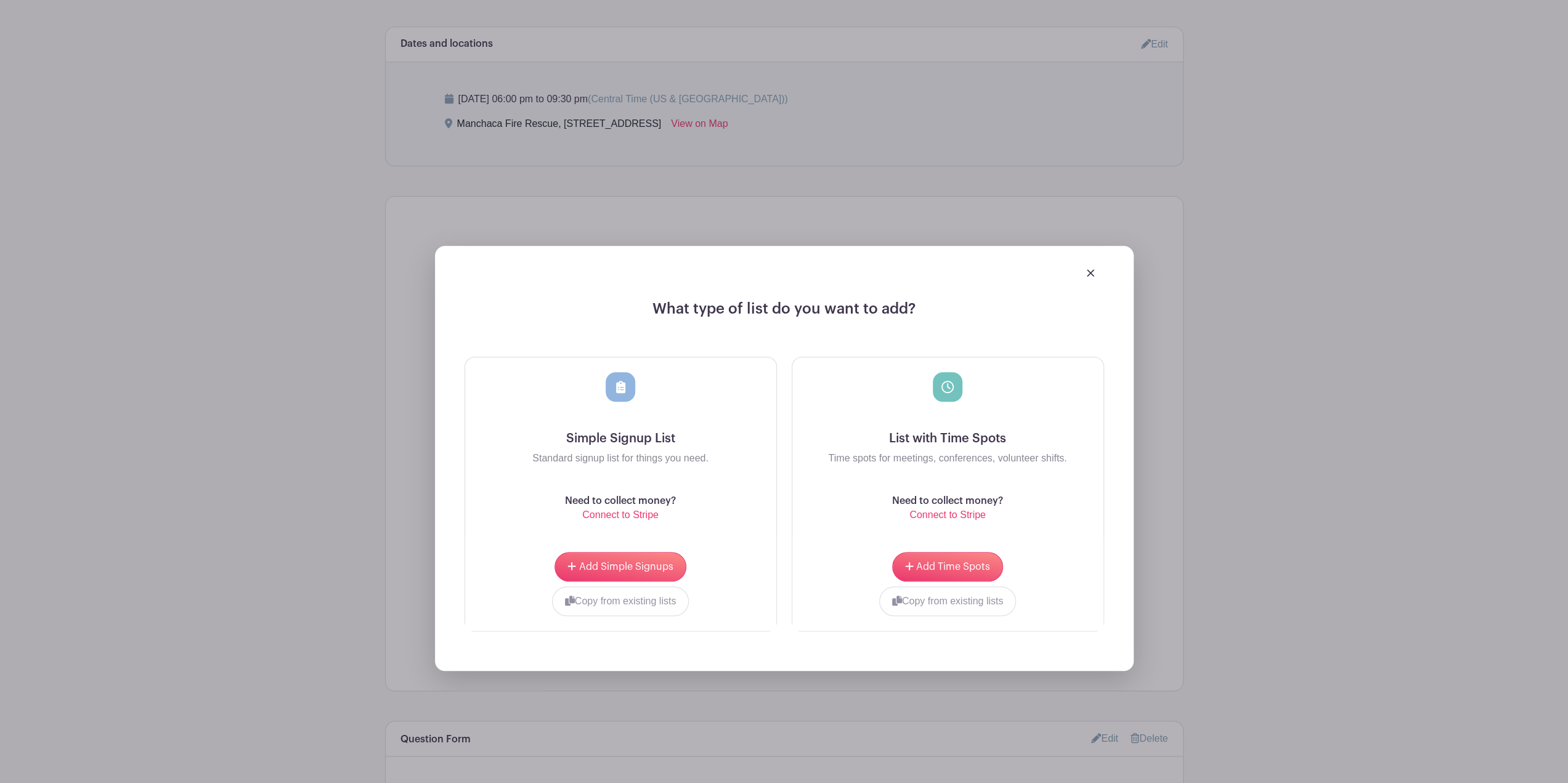
scroll to position [863, 0]
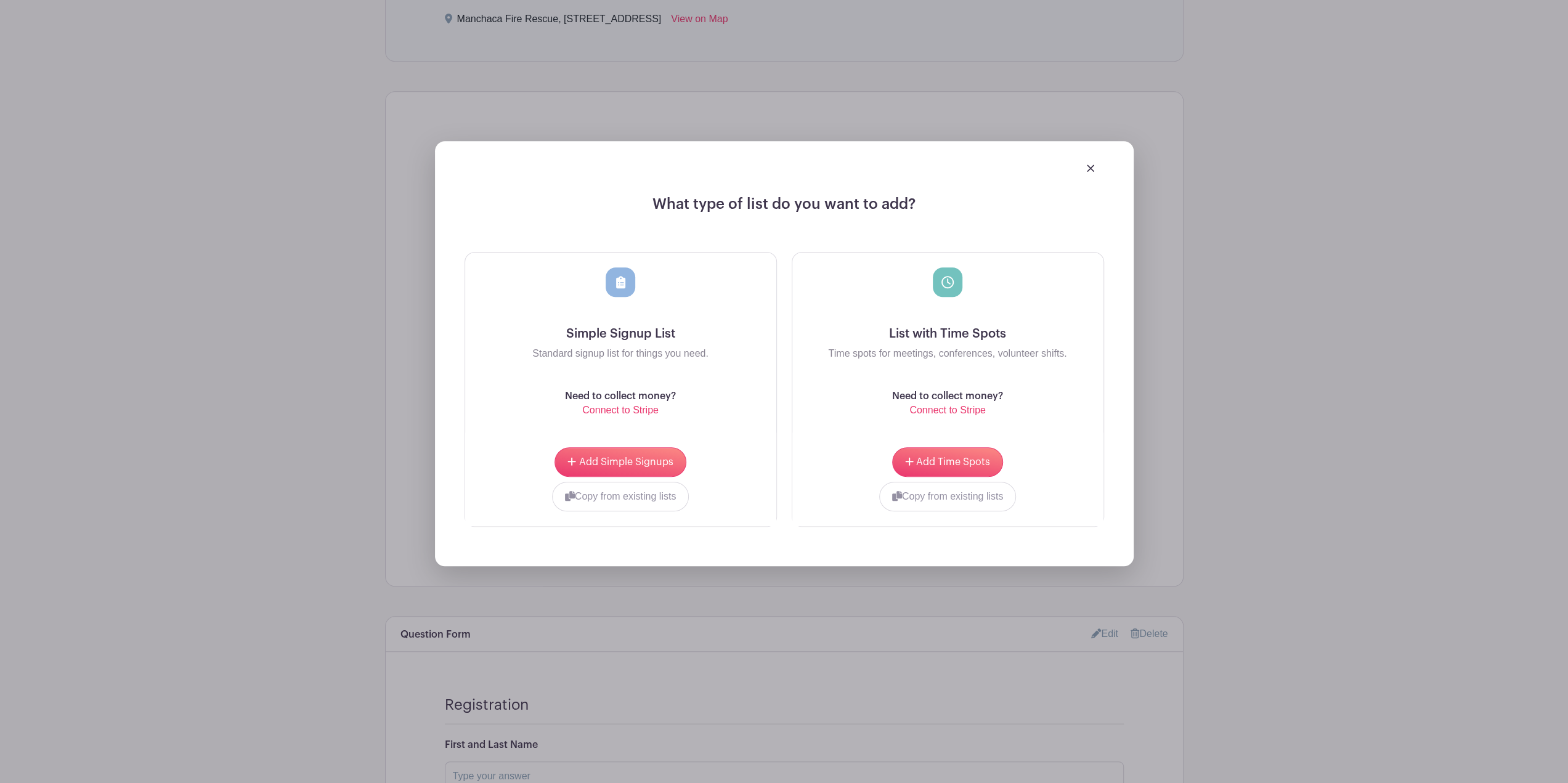
click at [1085, 177] on div at bounding box center [784, 168] width 640 height 34
click at [1087, 172] on img at bounding box center [1090, 168] width 7 height 7
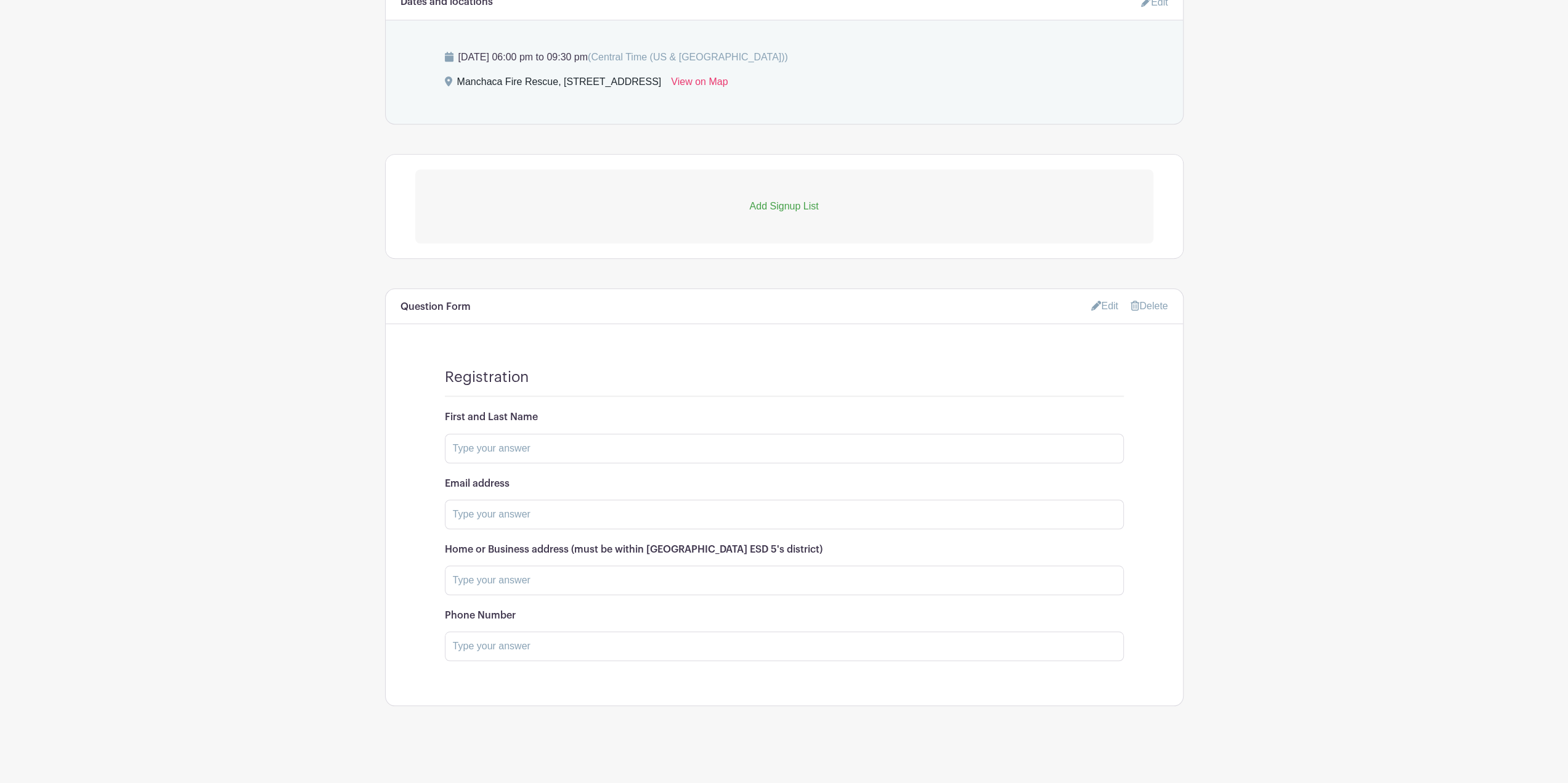
scroll to position [559, 0]
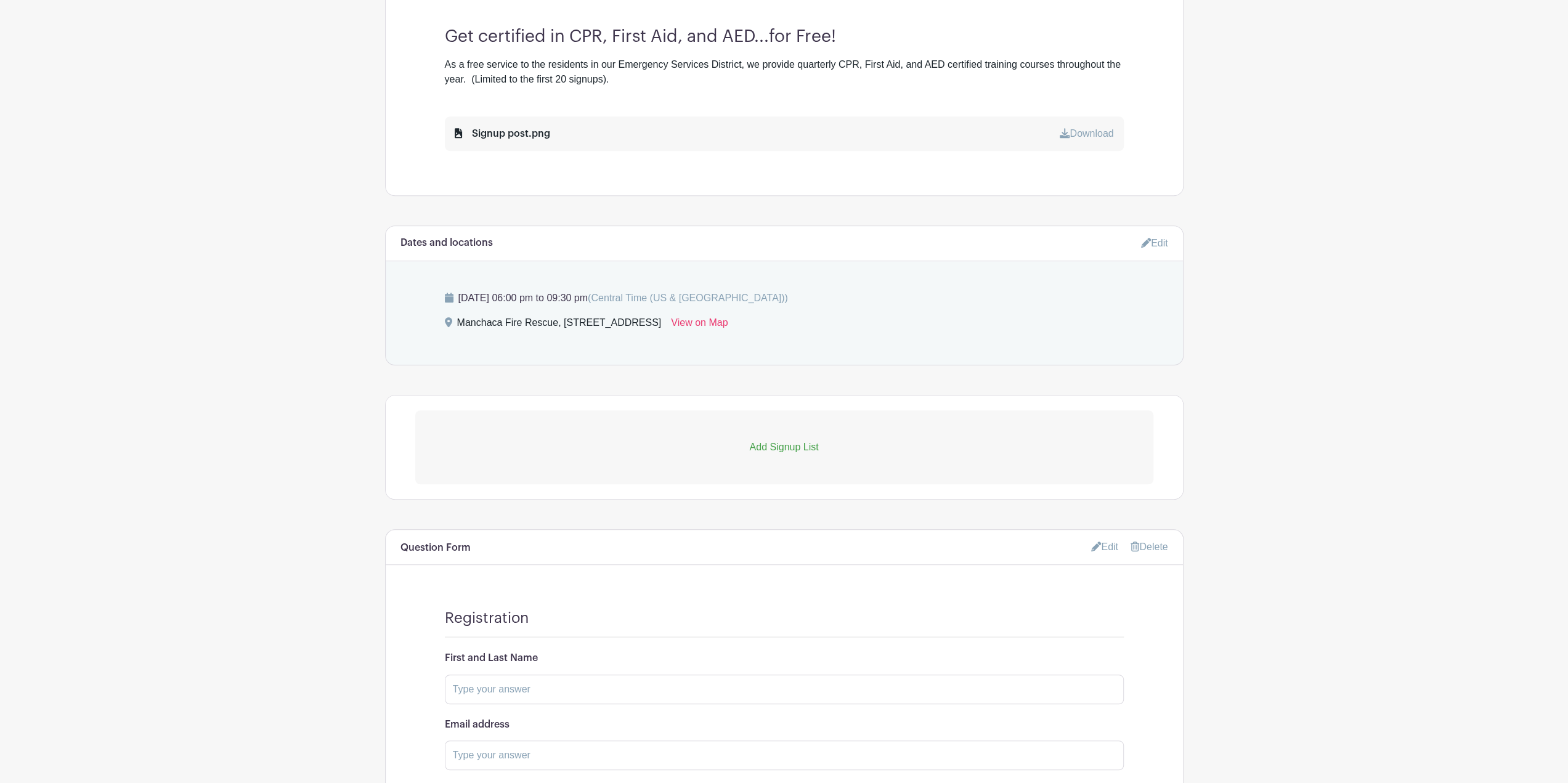
click at [783, 454] on p "Add Signup List" at bounding box center [784, 447] width 738 height 14
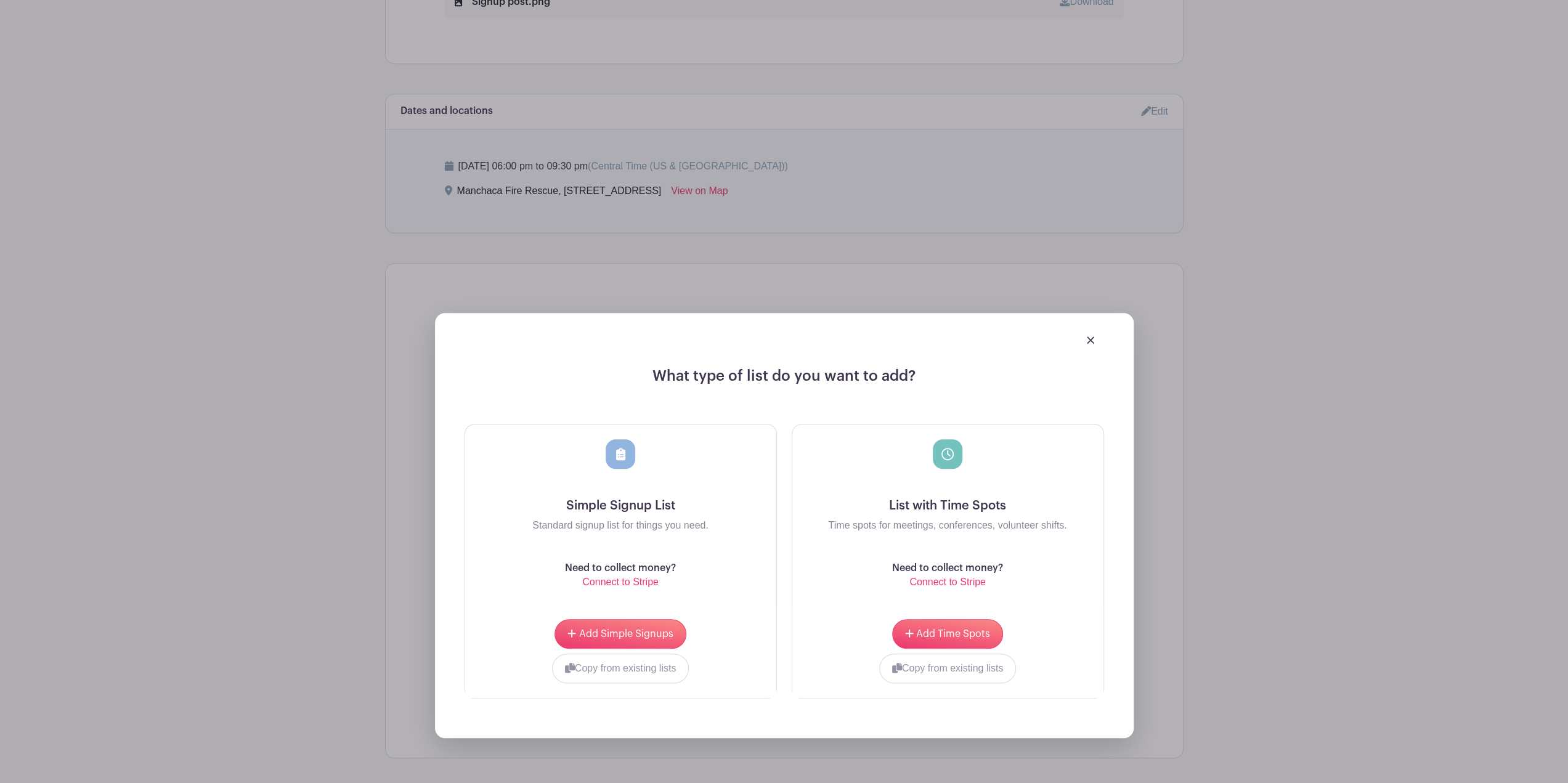
scroll to position [805, 0]
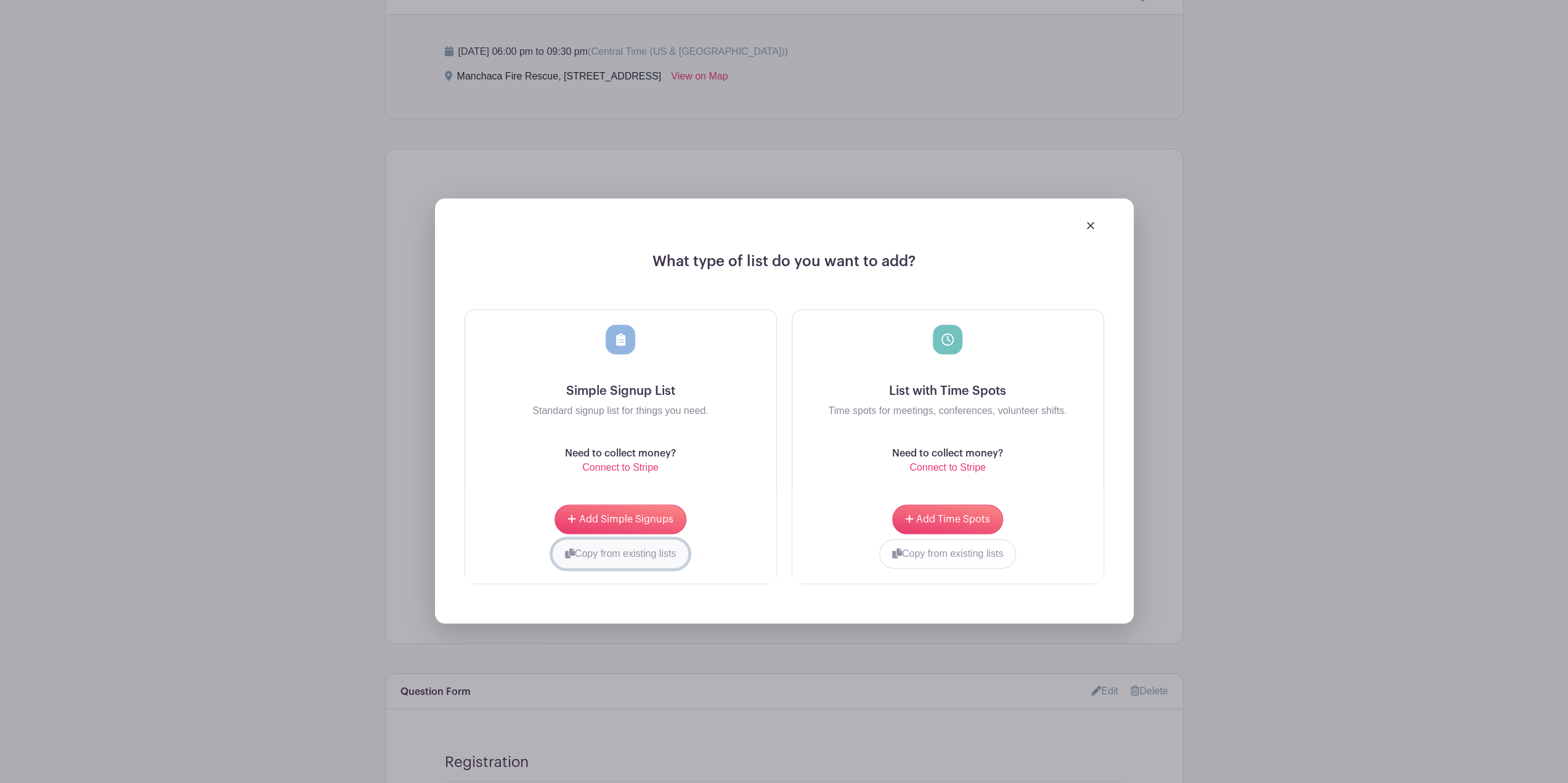
click at [647, 553] on button "Copy from existing lists" at bounding box center [620, 554] width 137 height 30
click at [696, 559] on input "choose" at bounding box center [720, 554] width 93 height 30
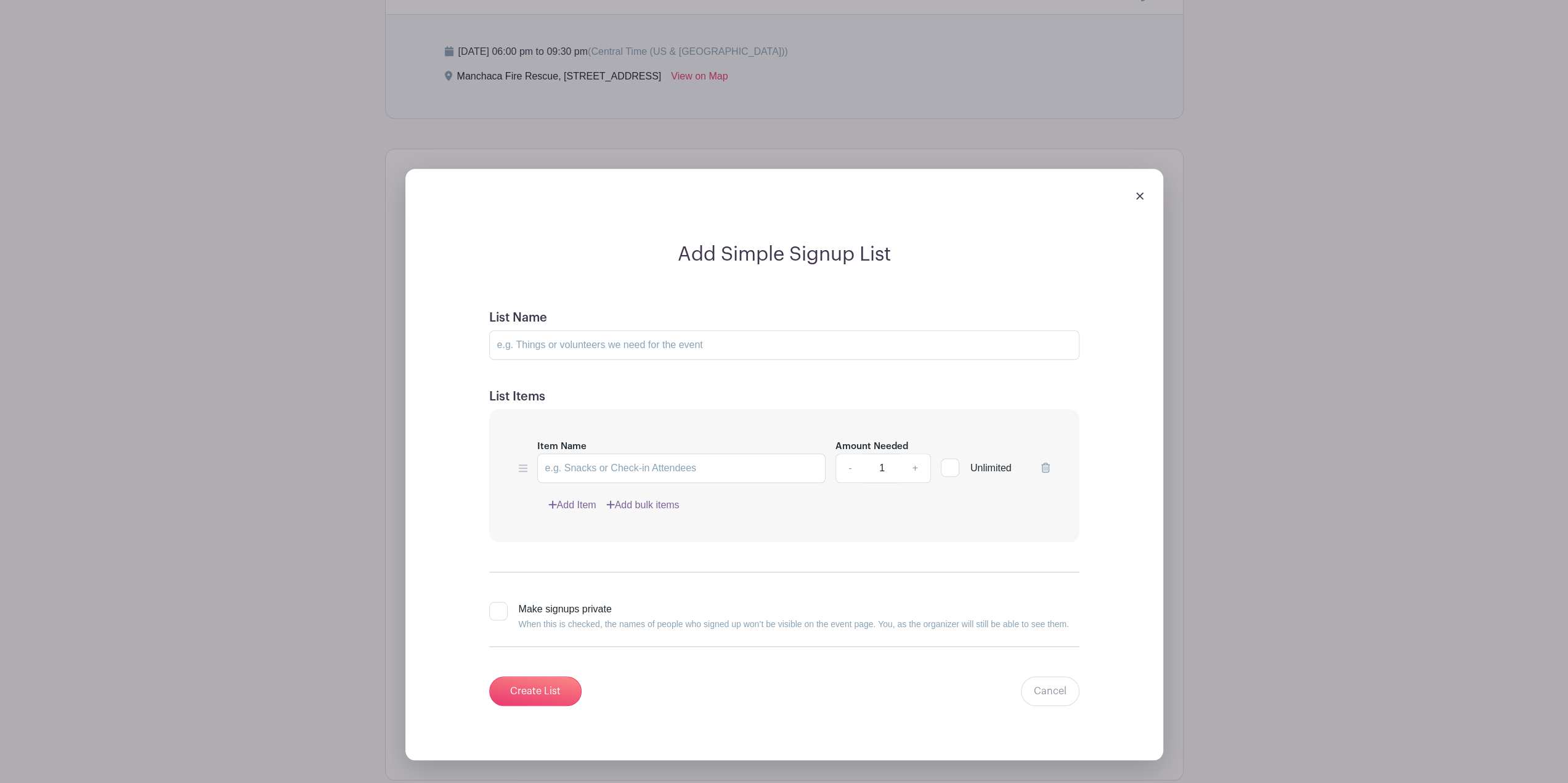
click at [1146, 199] on div at bounding box center [784, 196] width 738 height 34
click at [1140, 200] on img at bounding box center [1140, 195] width 7 height 7
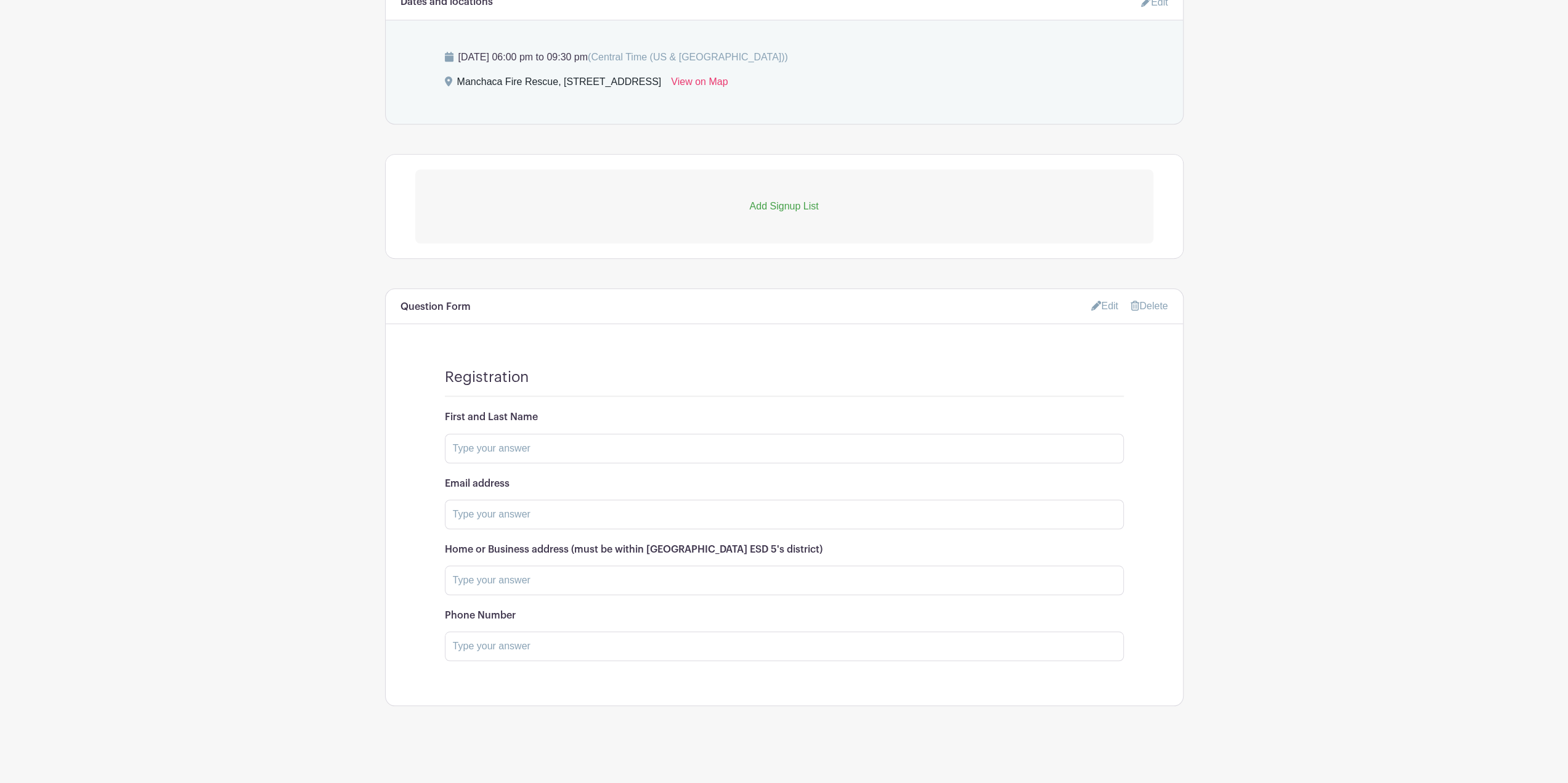
click at [809, 200] on link "Add Signup List" at bounding box center [784, 206] width 738 height 74
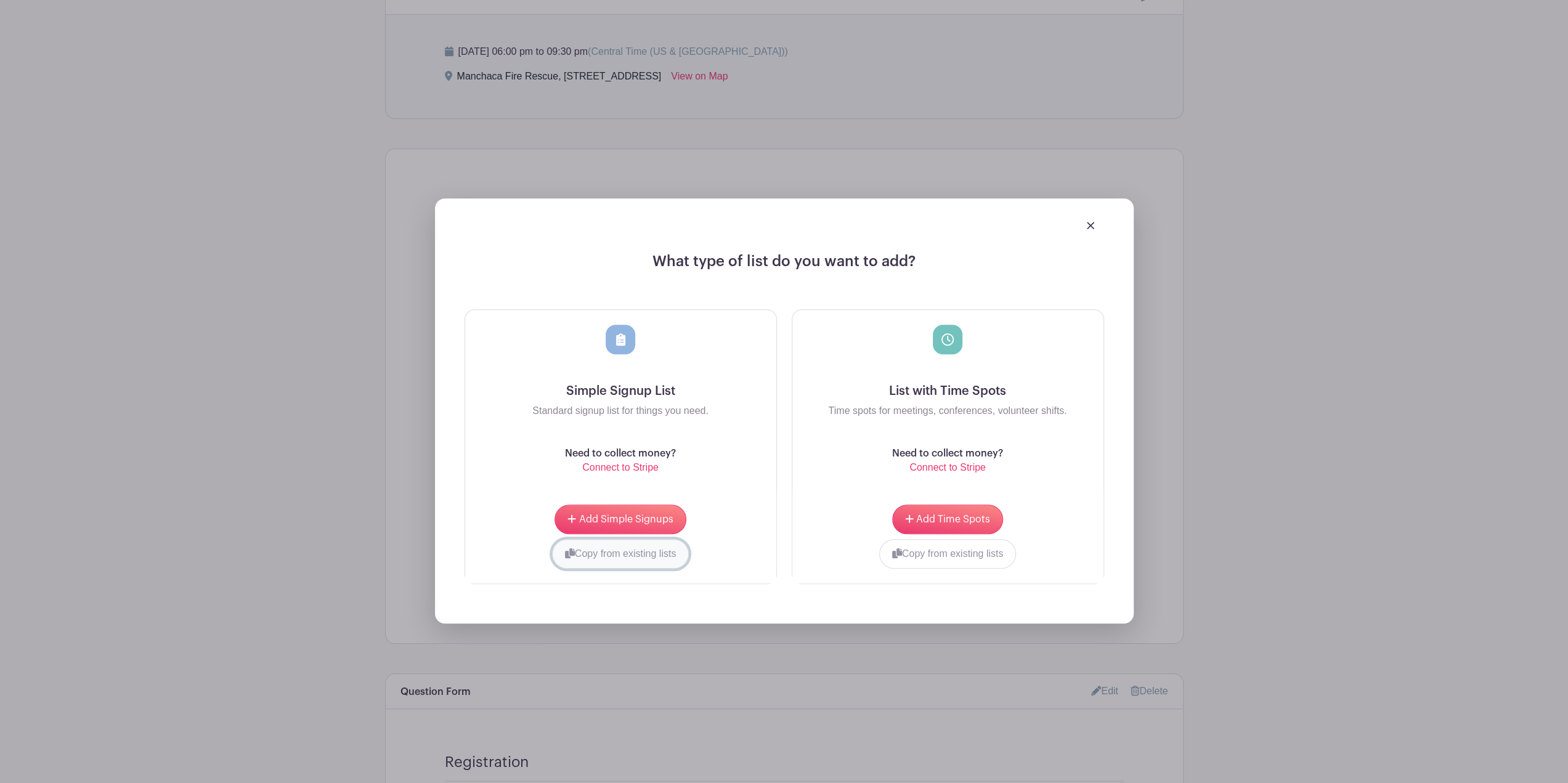
click at [635, 563] on button "Copy from existing lists" at bounding box center [620, 554] width 137 height 30
click at [640, 561] on div at bounding box center [574, 552] width 199 height 27
type input "Spe"
click at [816, 471] on div "Need to collect money? Connect to Stripe" at bounding box center [948, 461] width 291 height 26
click at [624, 524] on span "Add Simple Signups" at bounding box center [626, 519] width 94 height 10
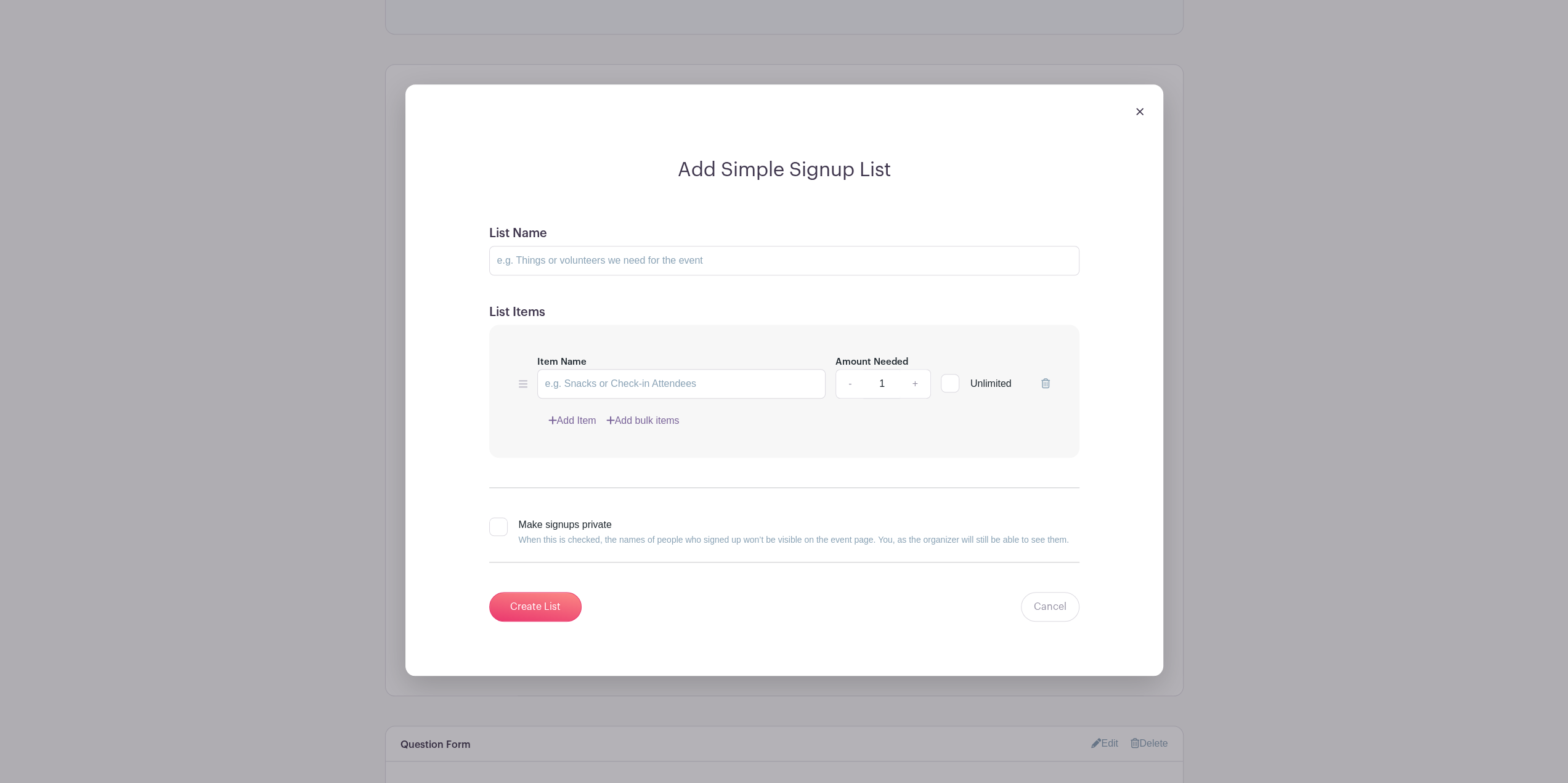
scroll to position [990, 0]
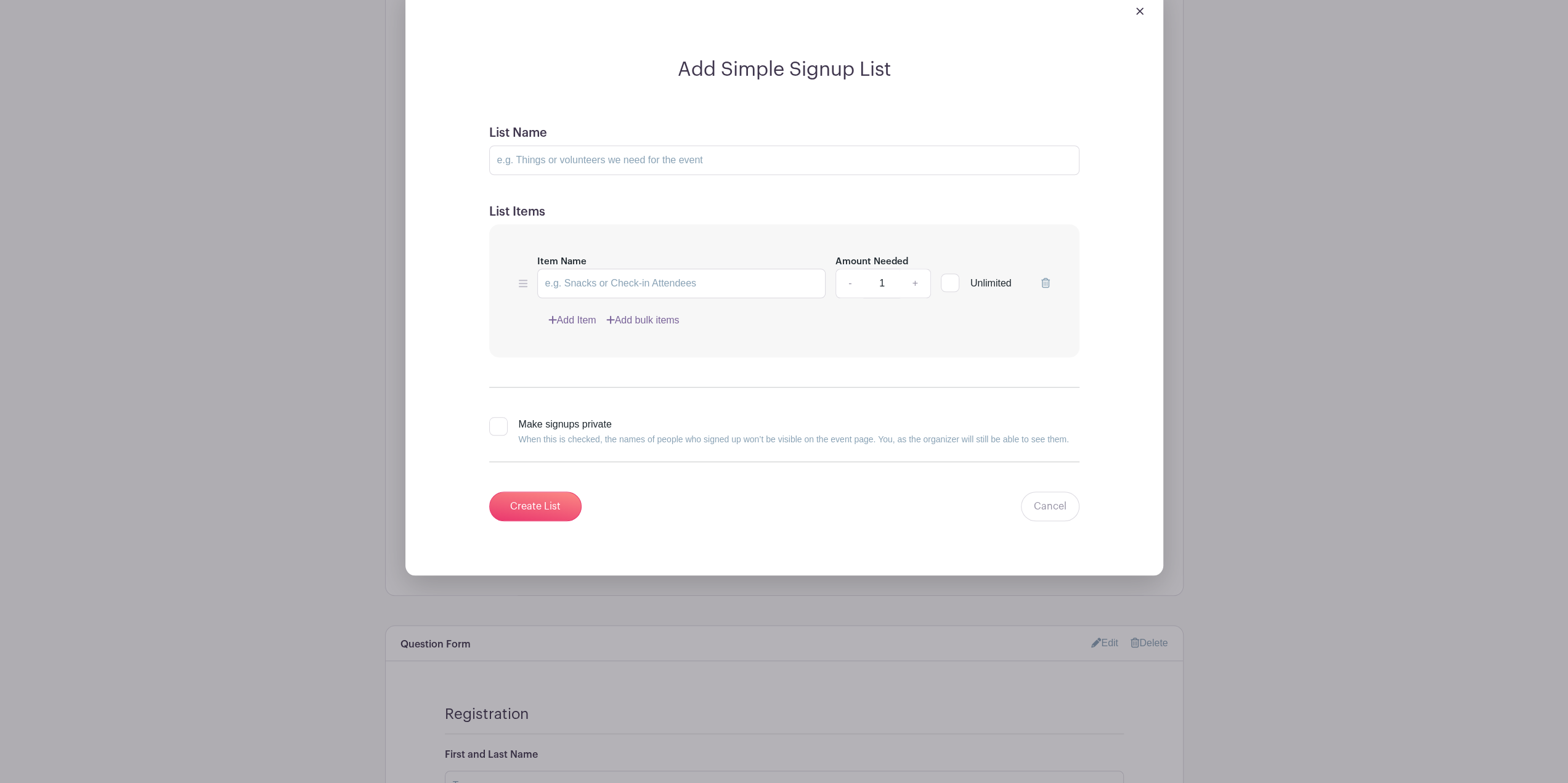
click at [1139, 12] on div at bounding box center [784, 11] width 738 height 34
click at [1139, 16] on link at bounding box center [1140, 11] width 7 height 11
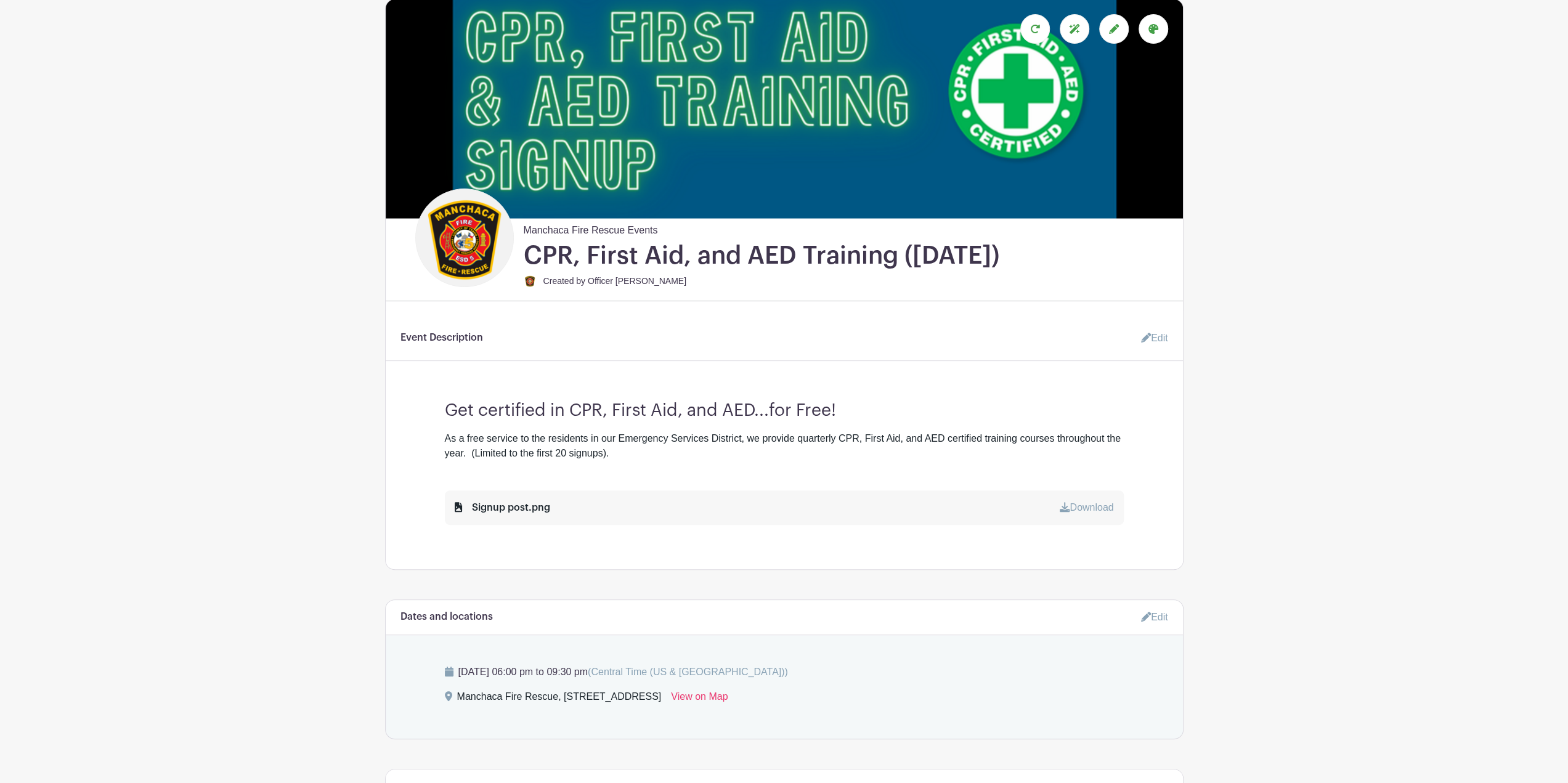
scroll to position [0, 0]
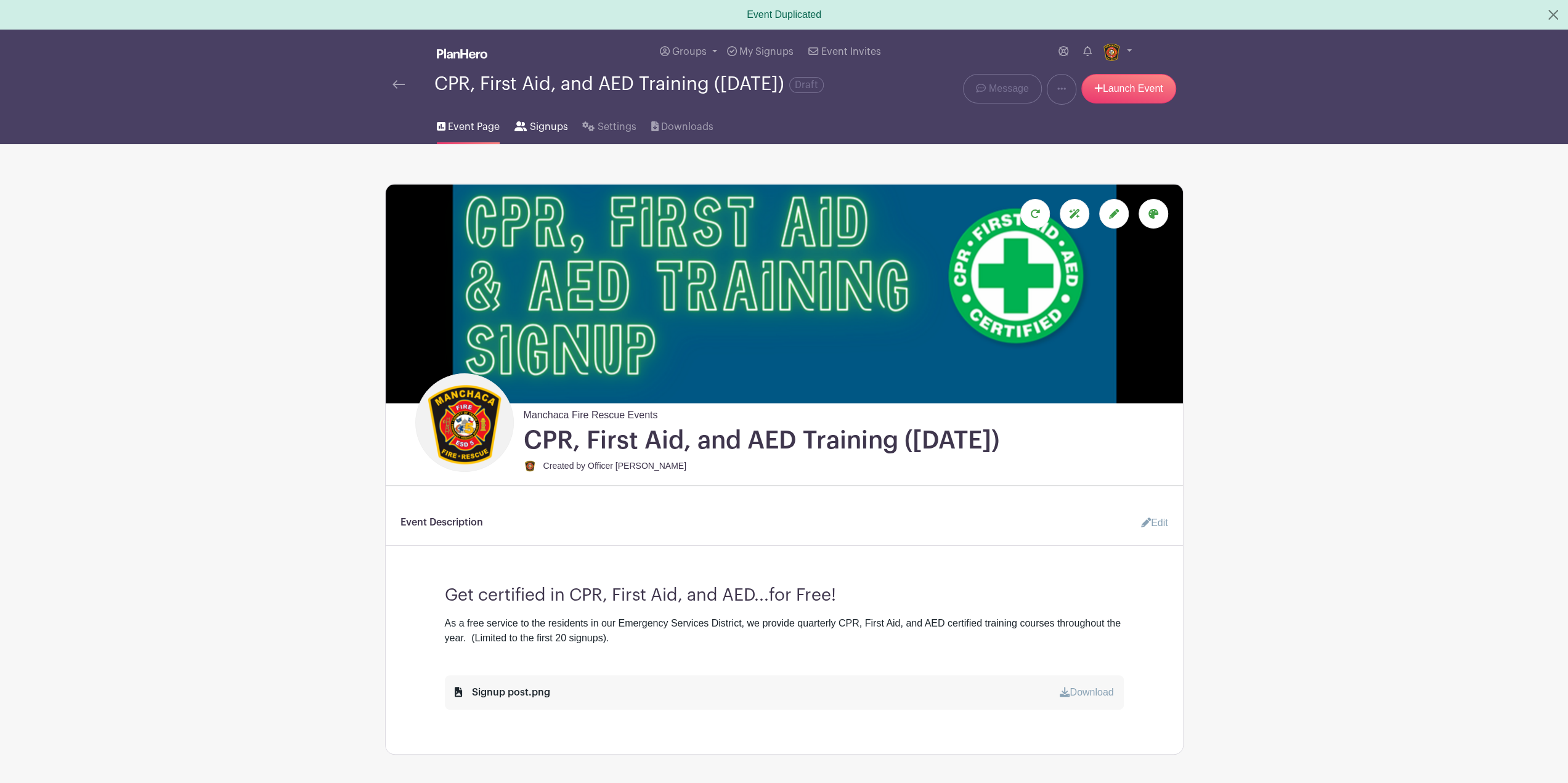
click at [544, 144] on link "Signups" at bounding box center [541, 124] width 53 height 39
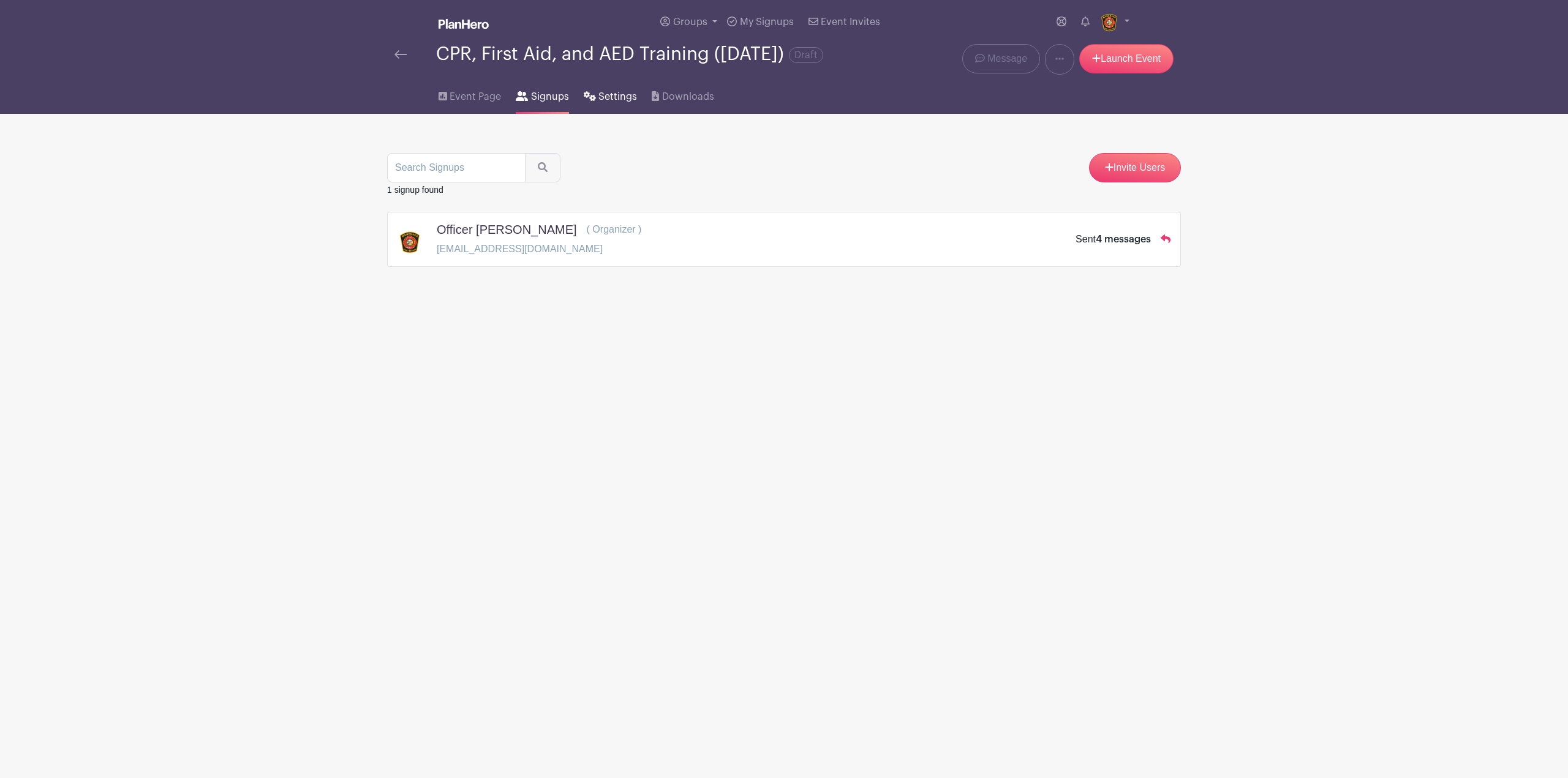
click at [612, 114] on link "Settings" at bounding box center [610, 94] width 54 height 39
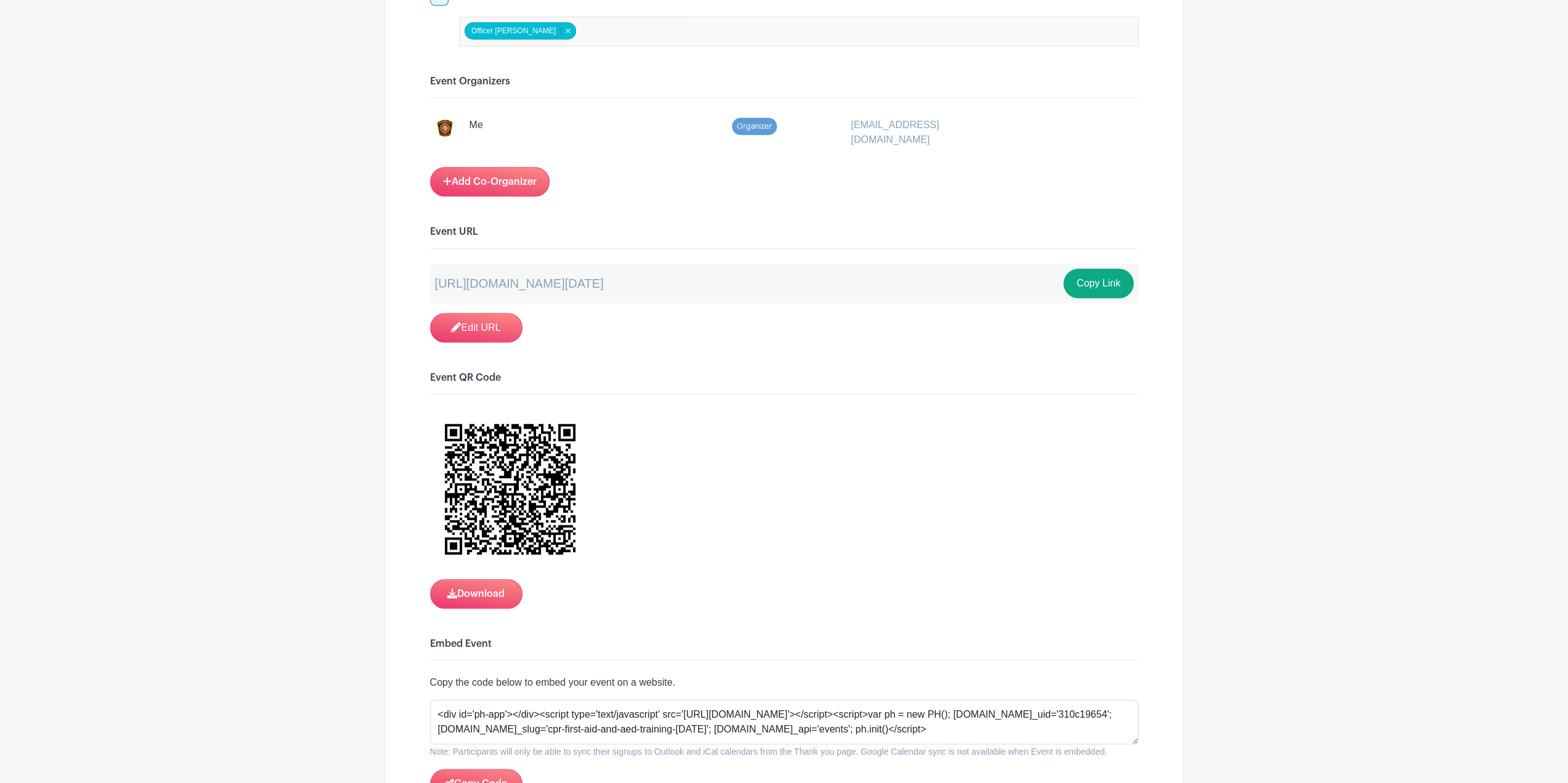
scroll to position [1047, 0]
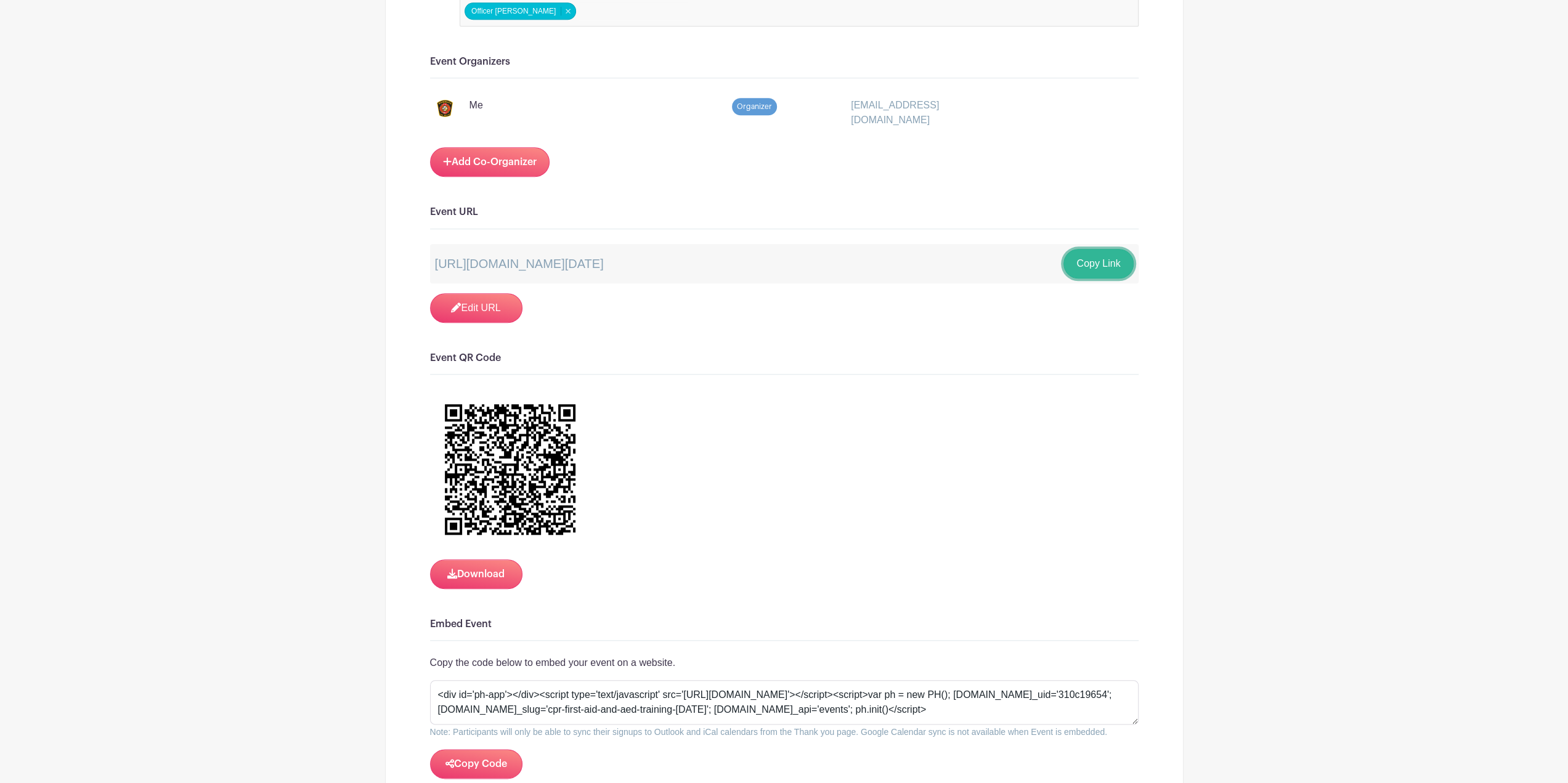
click at [1091, 262] on button "Copy Link" at bounding box center [1098, 264] width 70 height 30
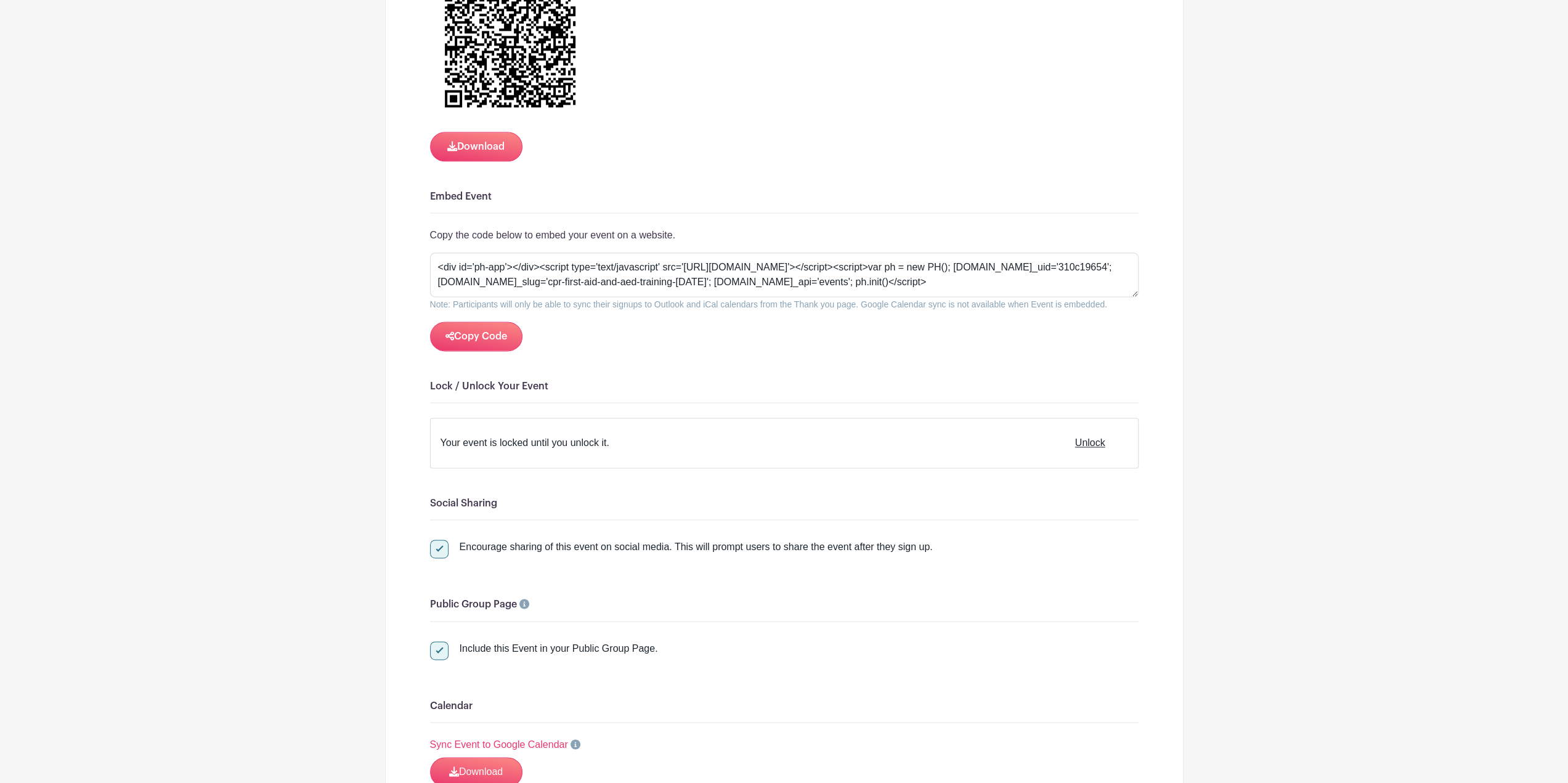
scroll to position [1479, 0]
click at [1104, 440] on button "Unlock" at bounding box center [1090, 439] width 56 height 30
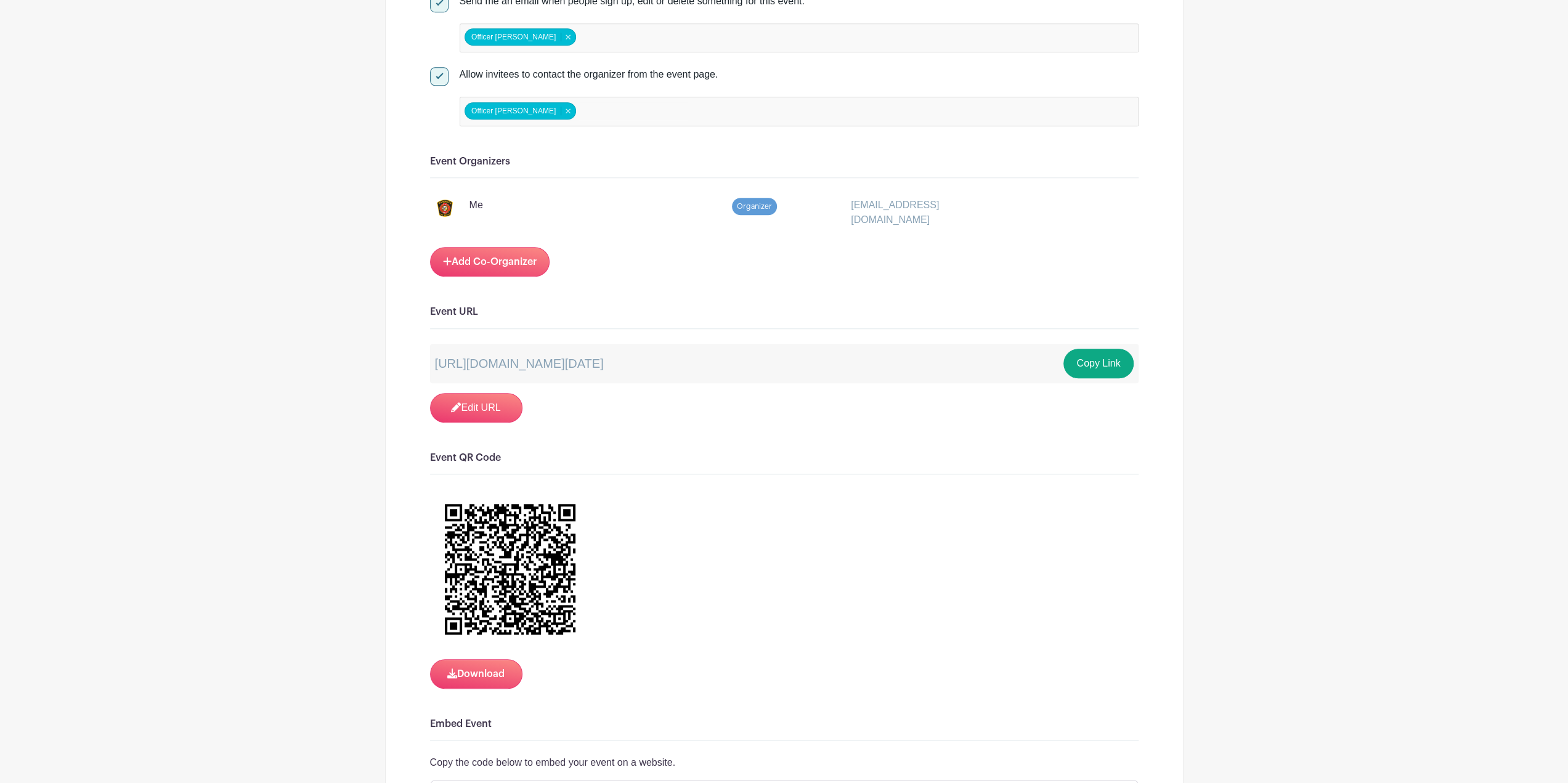
scroll to position [945, 0]
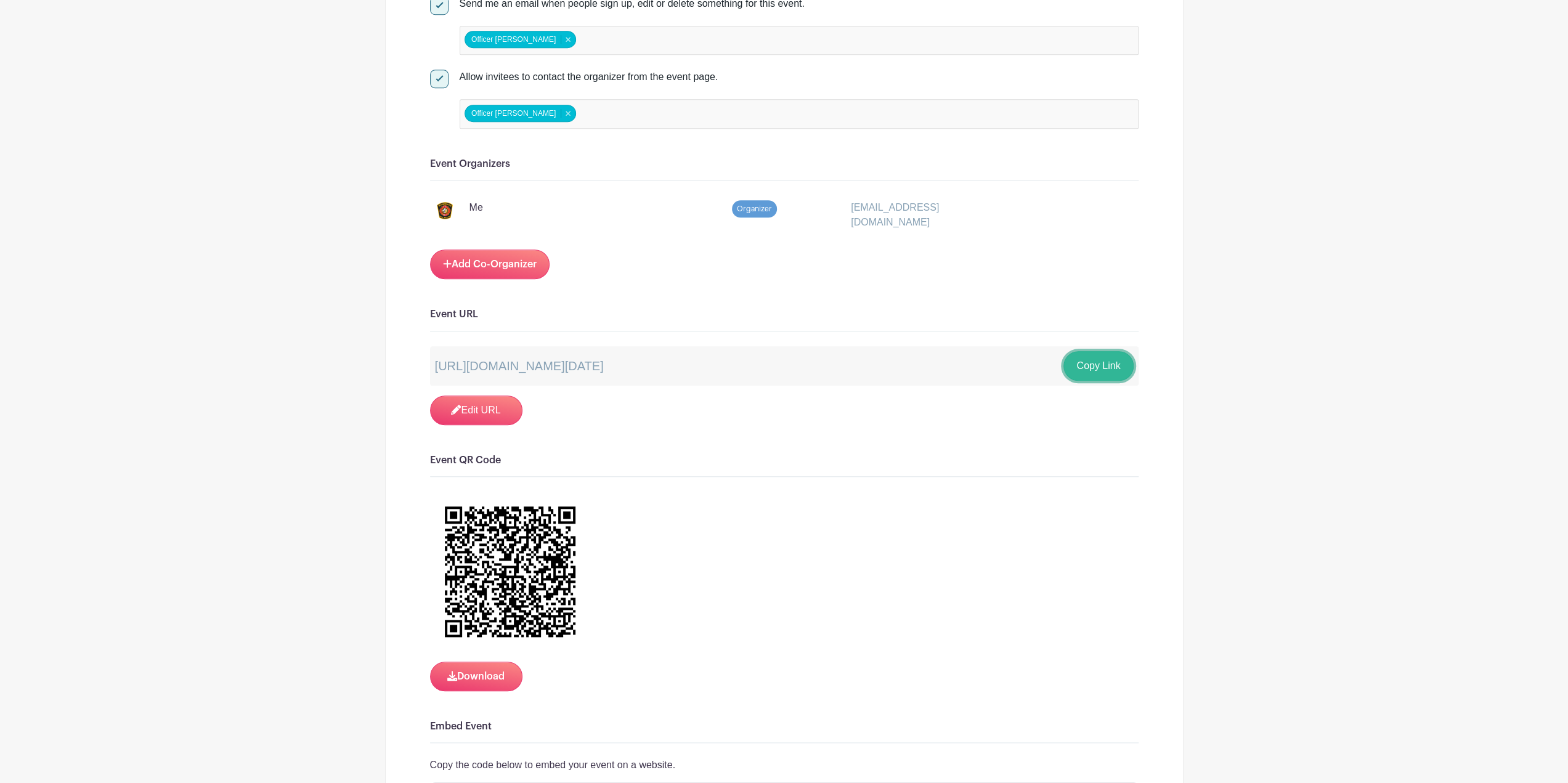
click at [1090, 362] on button "Copy Link" at bounding box center [1098, 366] width 70 height 30
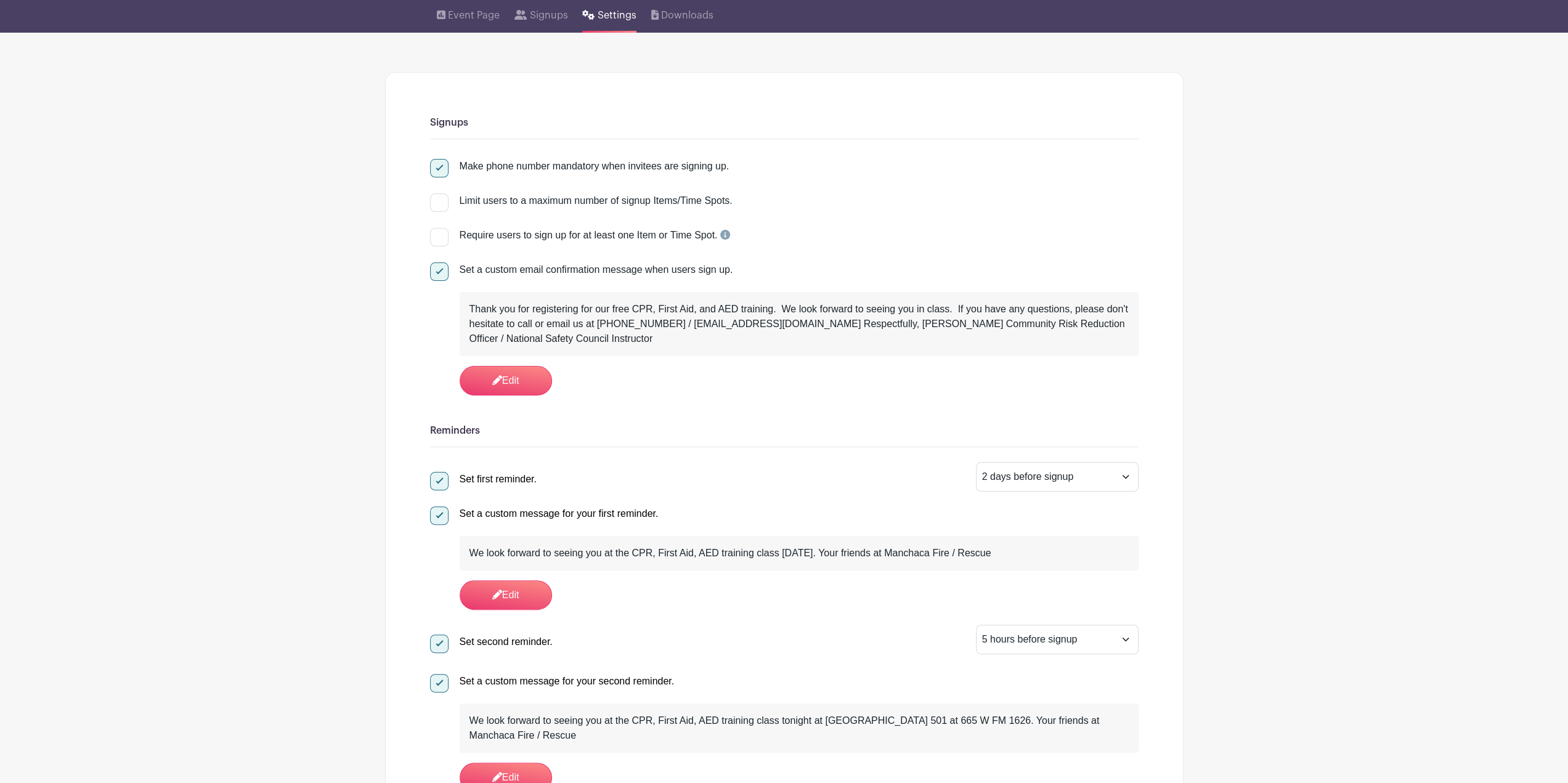
scroll to position [0, 0]
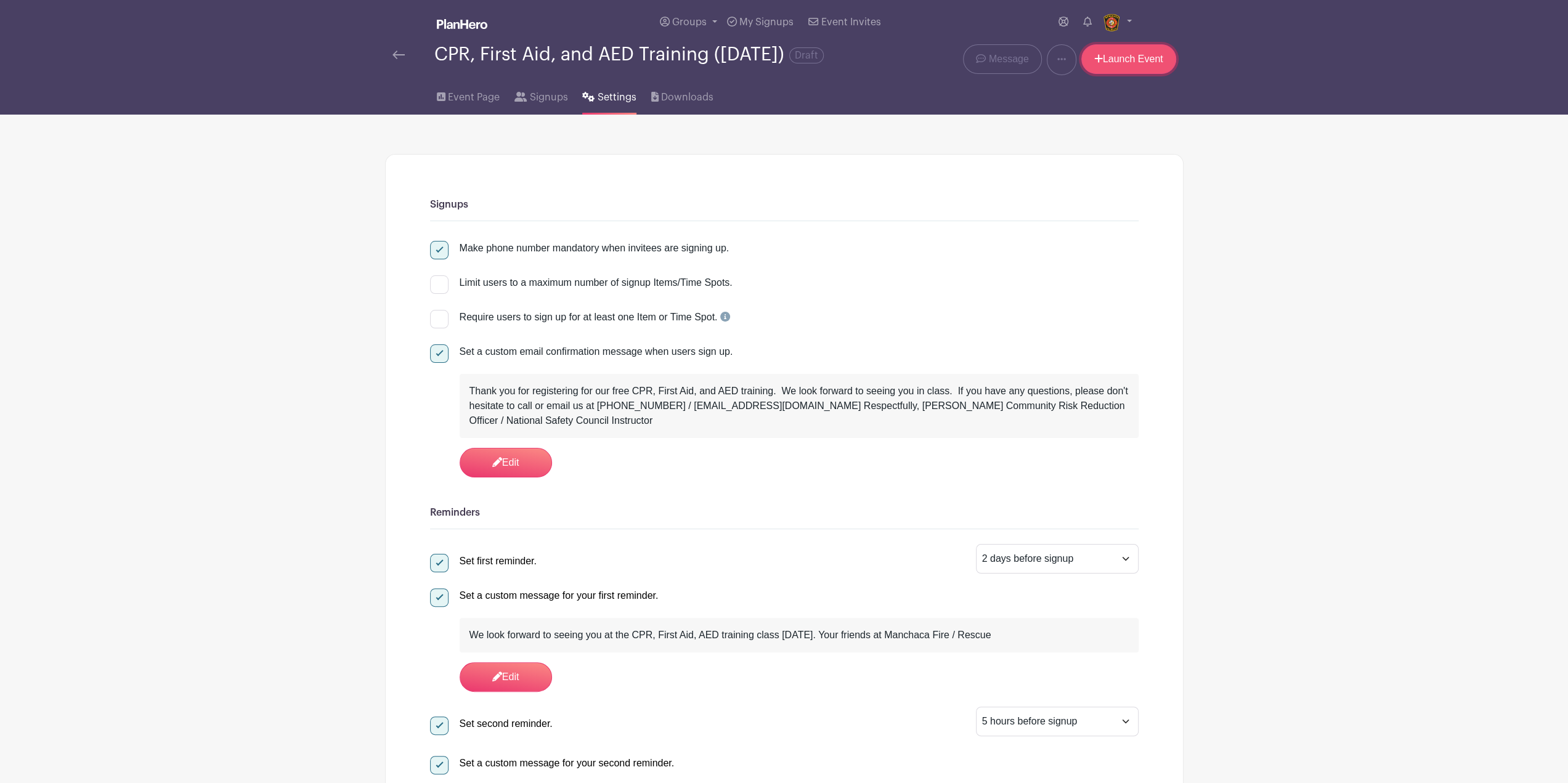
click at [1115, 70] on link "Launch Event" at bounding box center [1129, 59] width 95 height 30
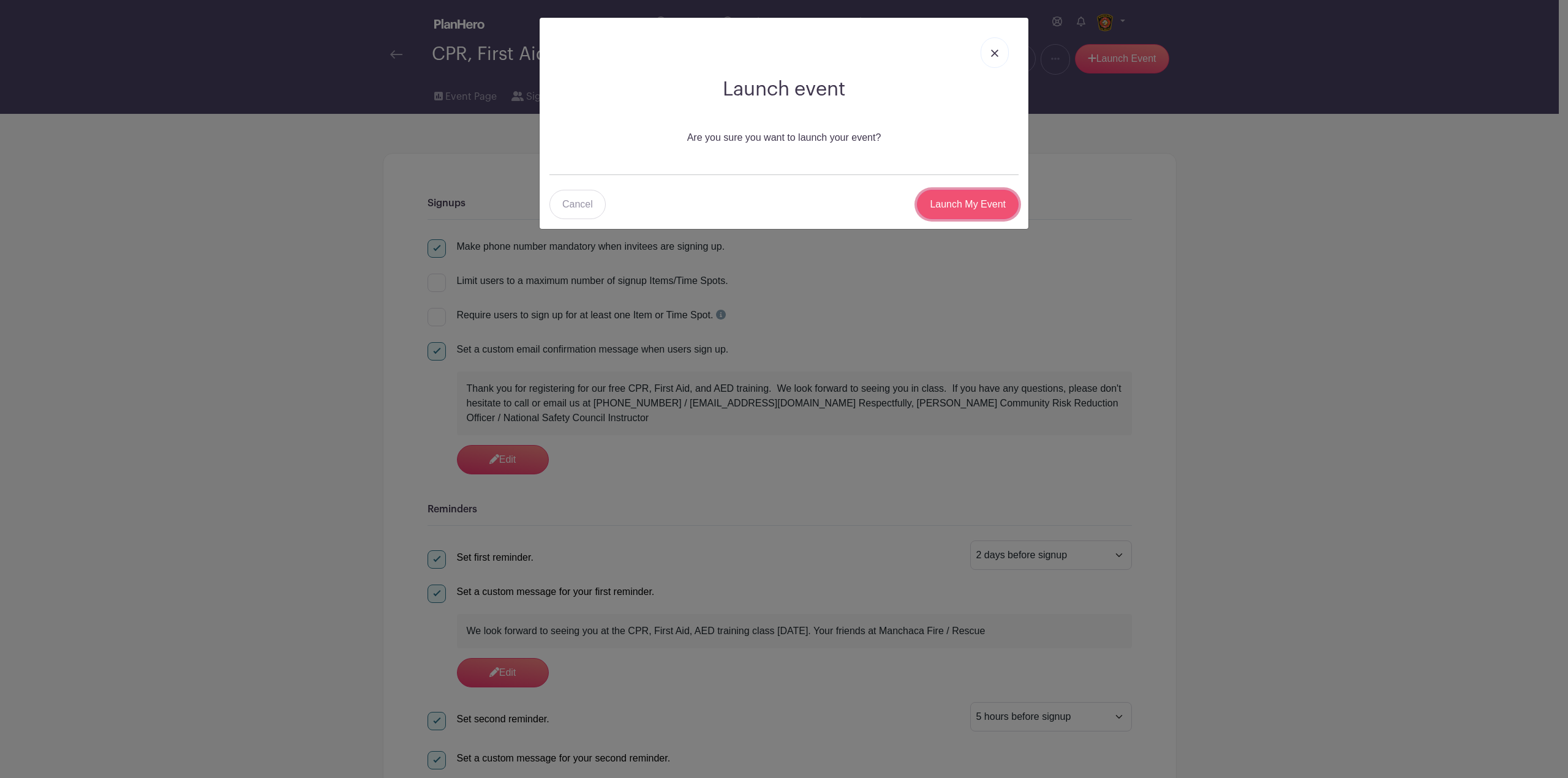
click at [965, 193] on input "Launch My Event" at bounding box center [968, 204] width 102 height 29
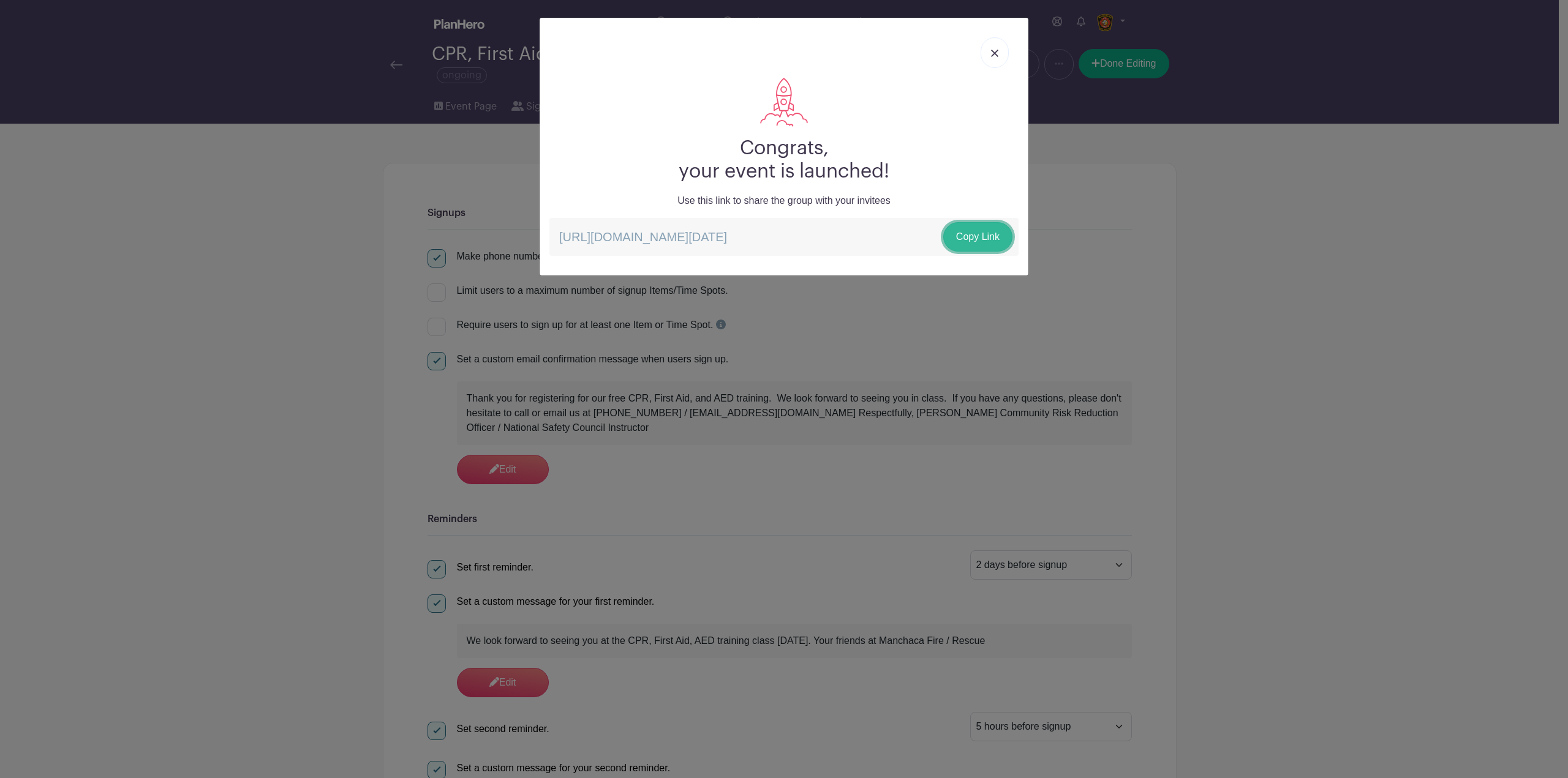
click at [1002, 235] on link "Copy Link" at bounding box center [978, 236] width 69 height 29
click at [998, 50] on img at bounding box center [994, 53] width 7 height 7
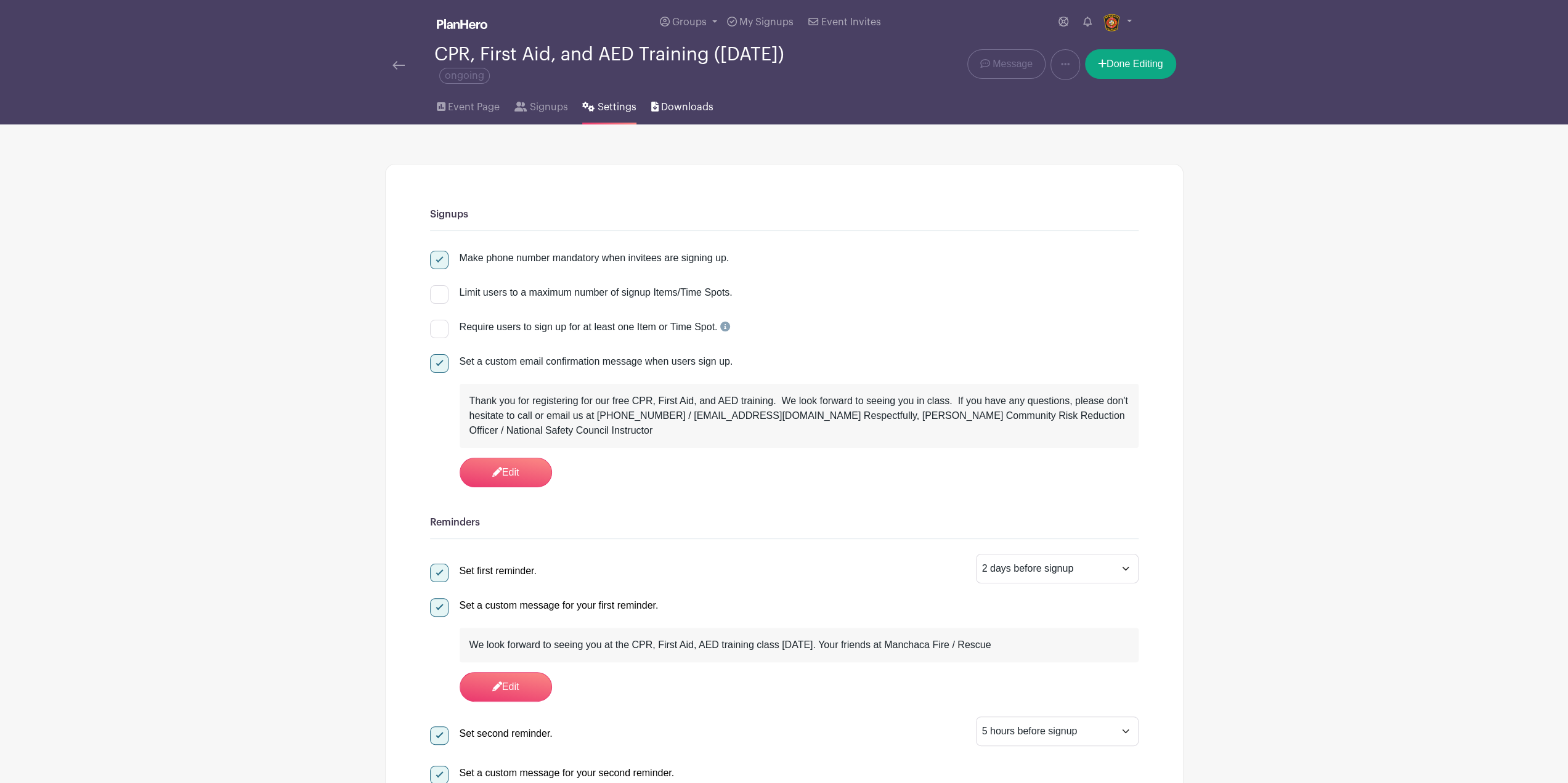
click at [683, 112] on span "Downloads" at bounding box center [687, 107] width 53 height 14
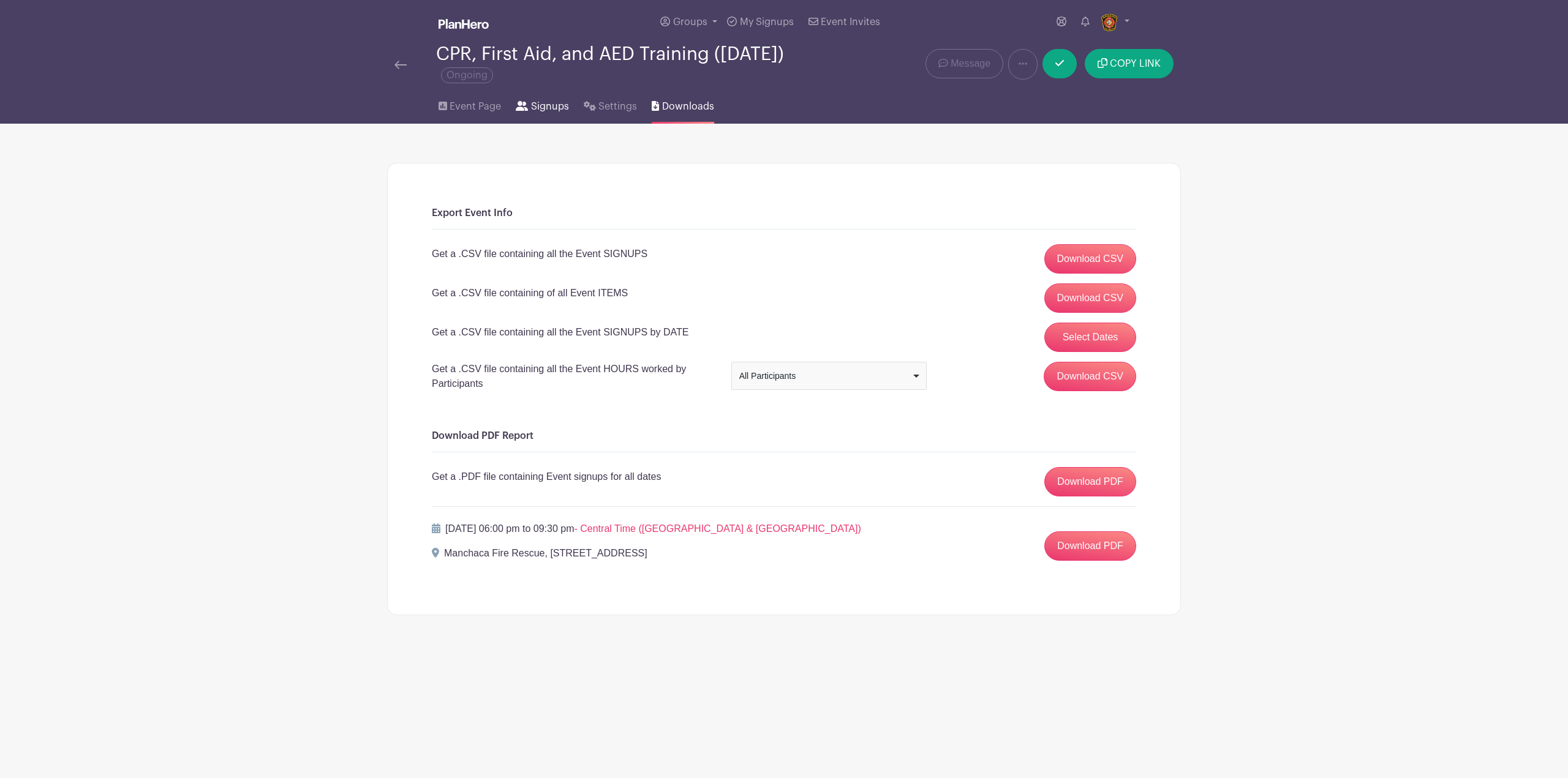
click at [521, 114] on link "Signups" at bounding box center [542, 104] width 53 height 39
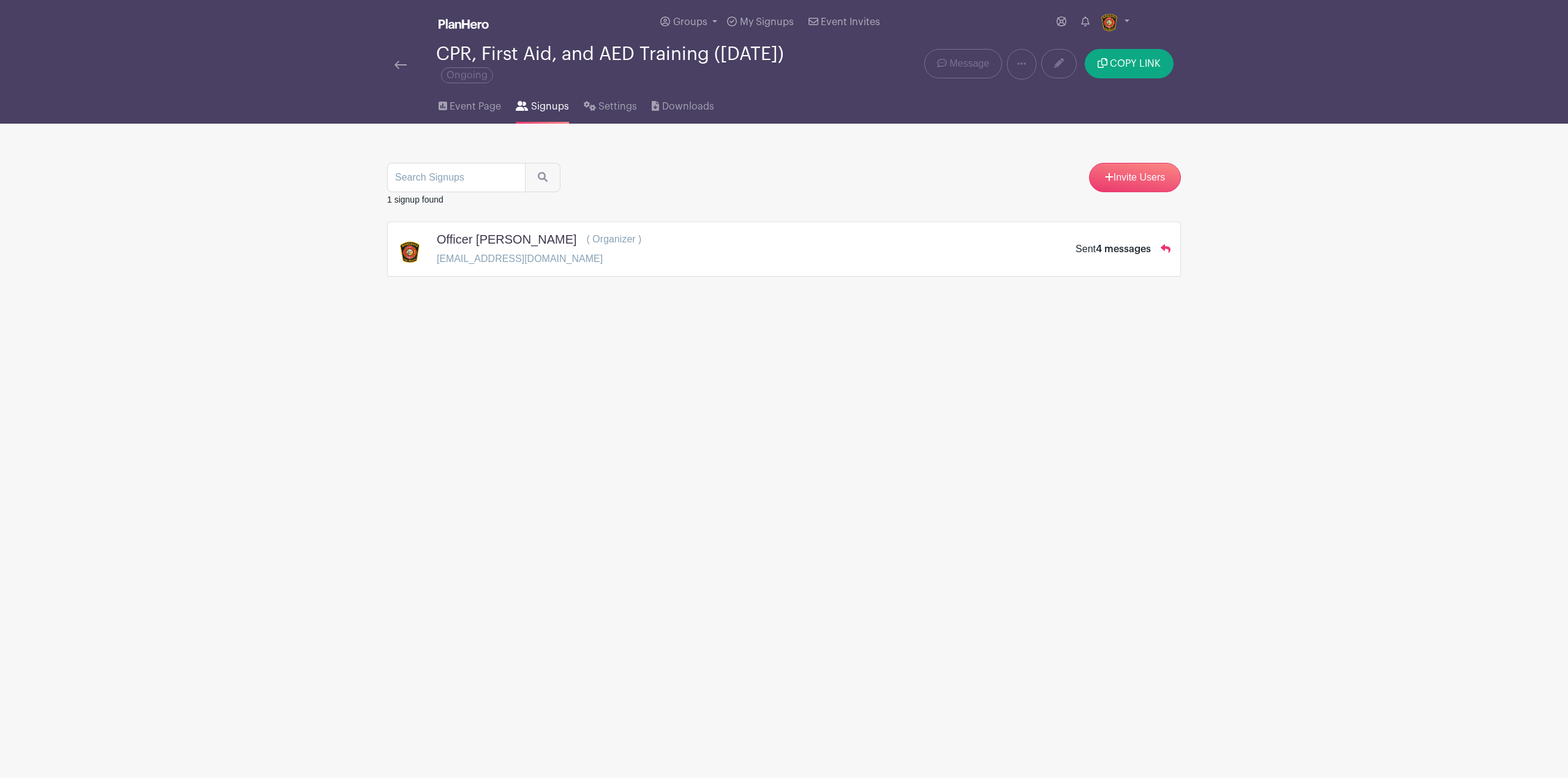
click at [437, 95] on div "Event Page Signups Settings Downloads" at bounding box center [784, 104] width 809 height 39
click at [448, 109] on link "Event Page" at bounding box center [470, 104] width 63 height 39
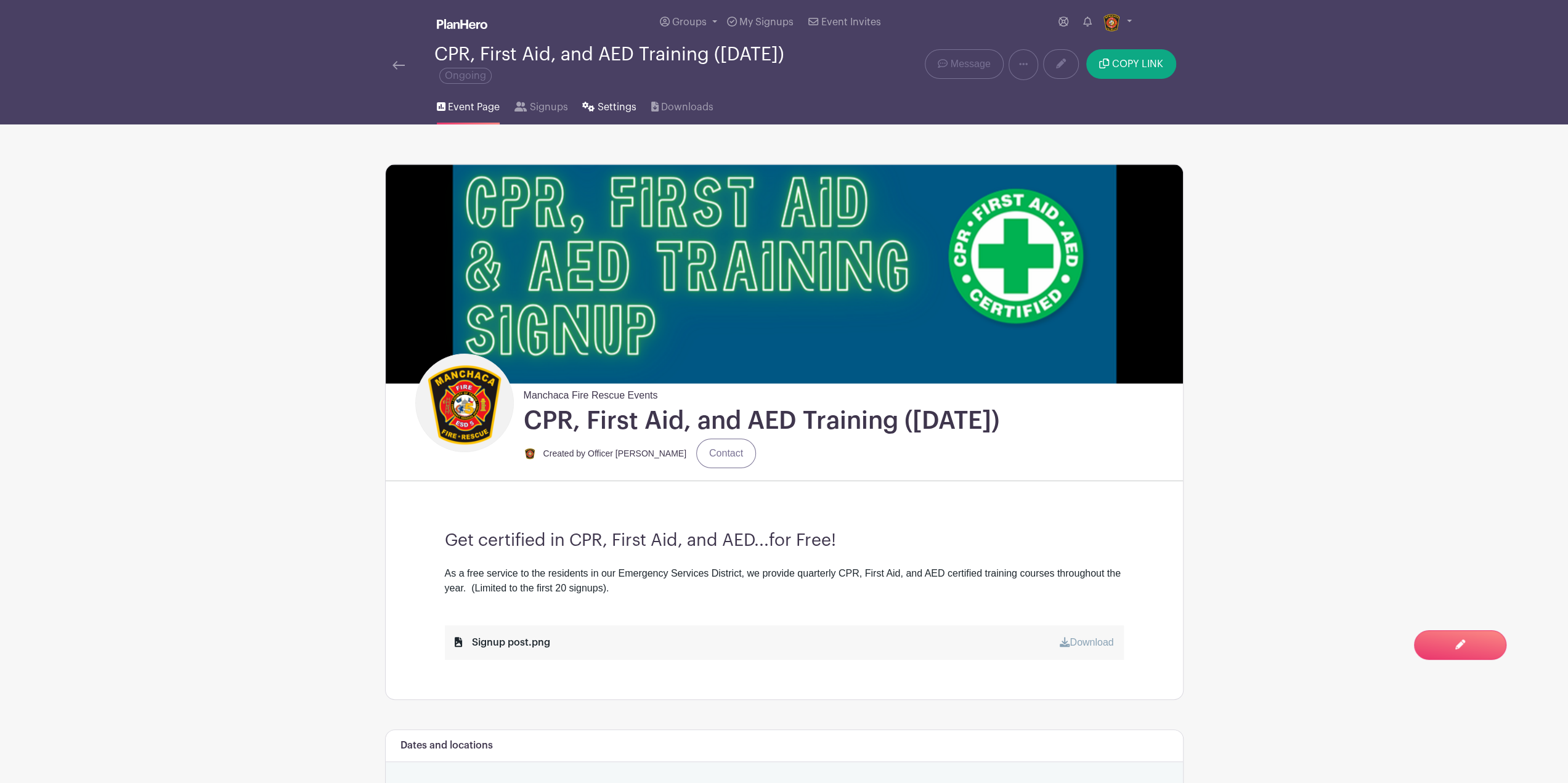
click at [618, 103] on span "Settings" at bounding box center [617, 107] width 39 height 14
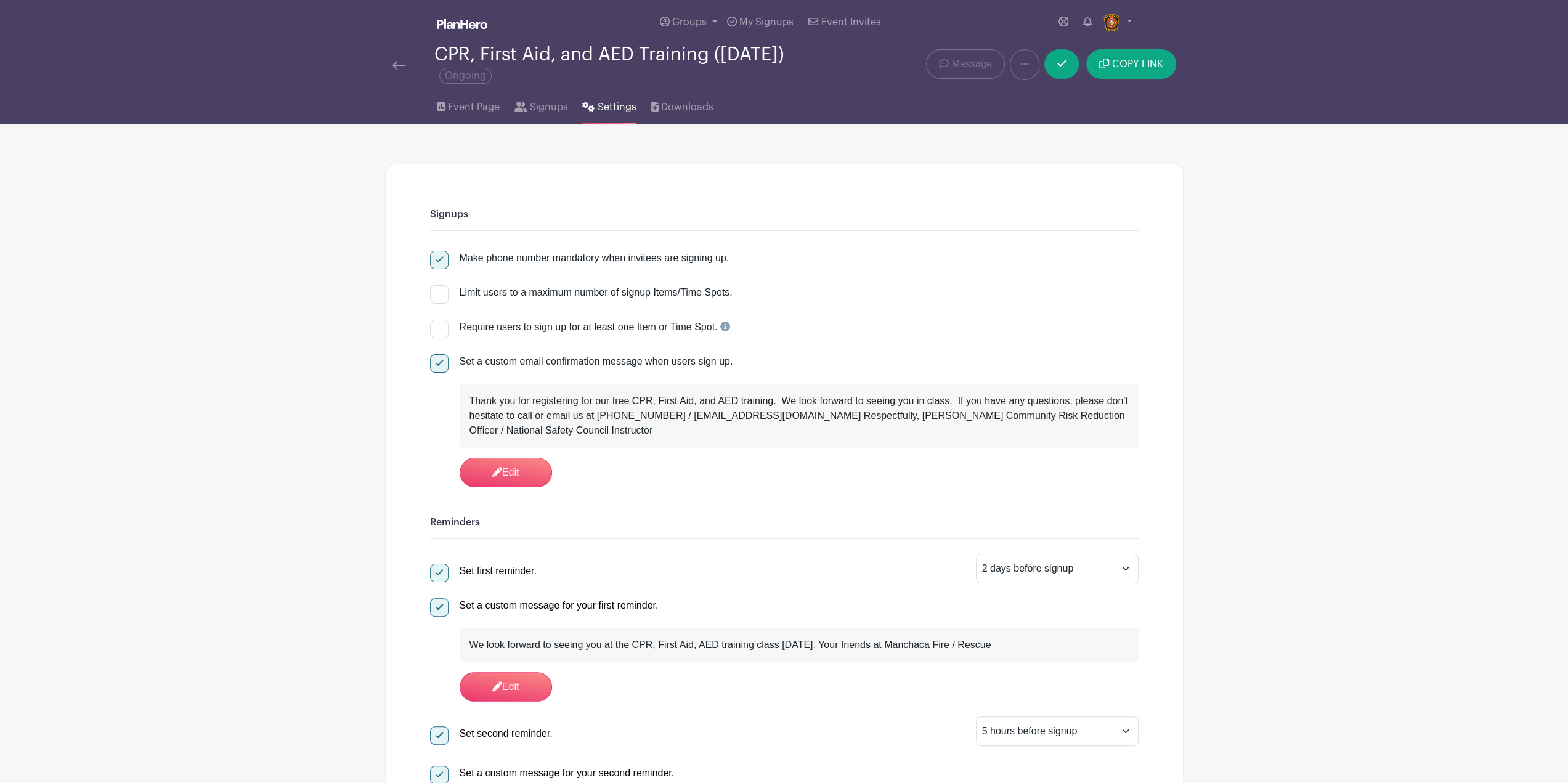
click at [610, 89] on link "Settings" at bounding box center [609, 105] width 54 height 39
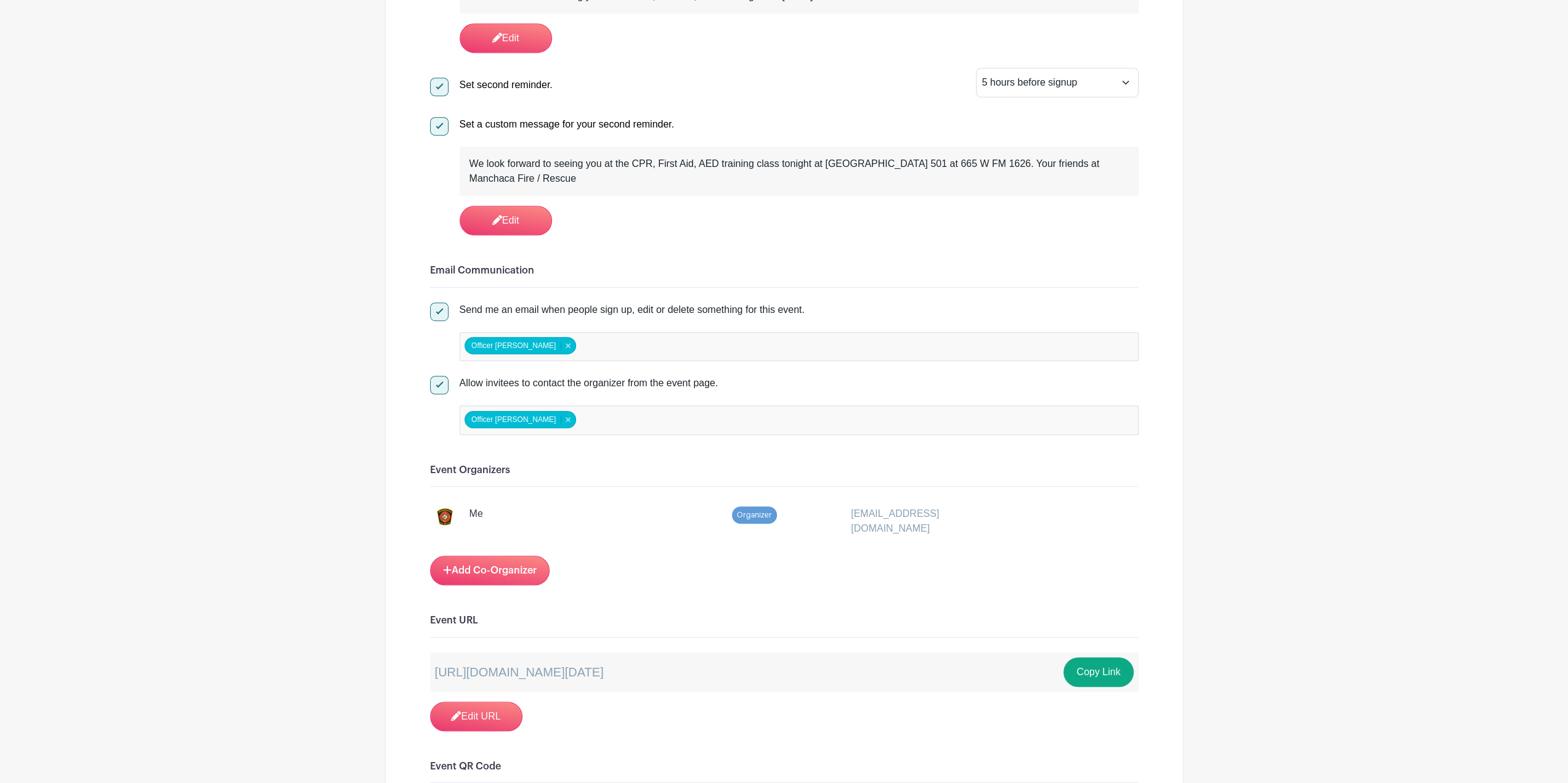
scroll to position [739, 0]
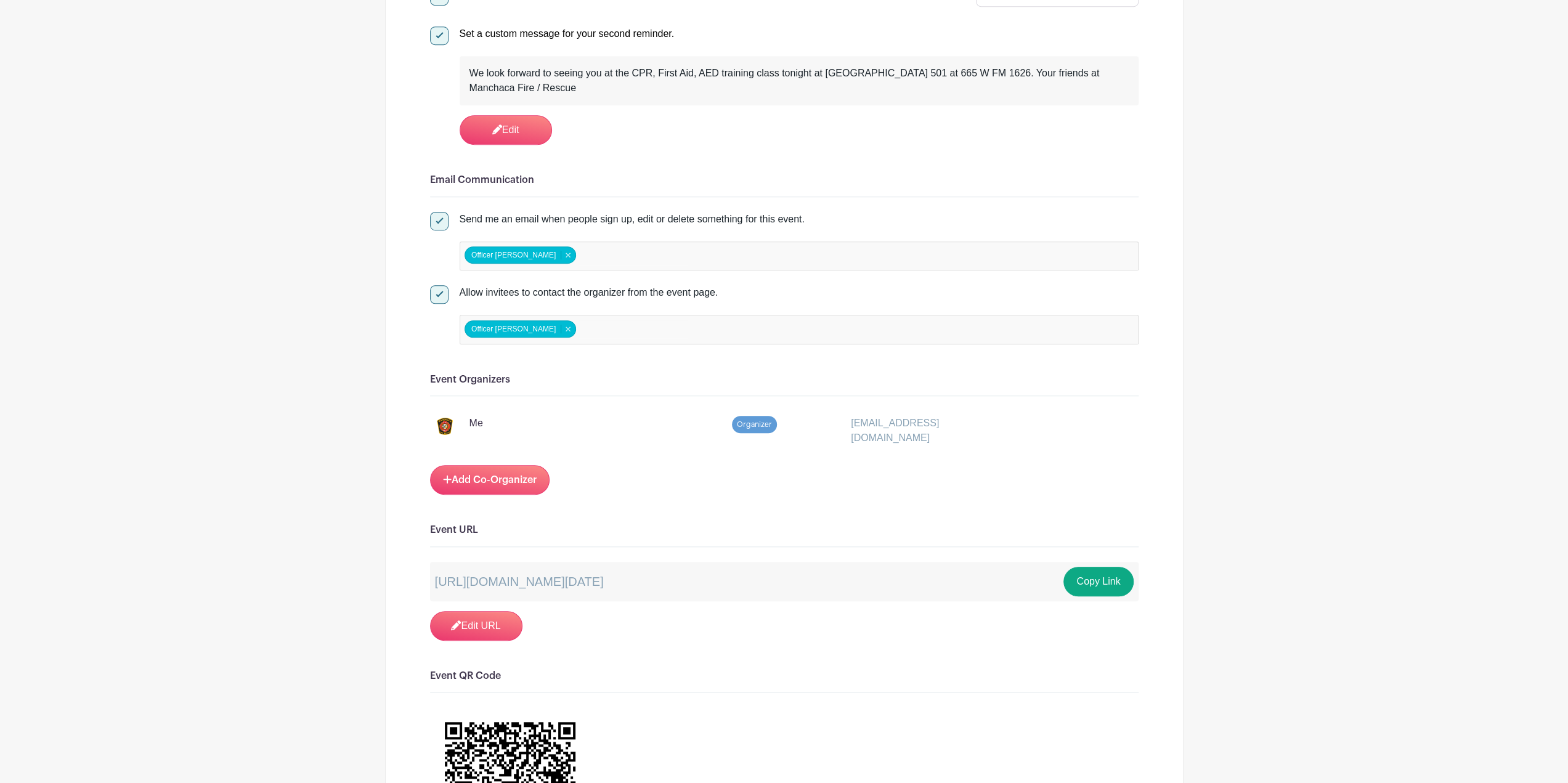
click at [1130, 588] on div "https://schedule.planhero.com/events/310c19654/cpr-first-aid-and-aed-training-n…" at bounding box center [784, 581] width 708 height 39
click at [1110, 576] on button "Copy Link" at bounding box center [1098, 581] width 70 height 30
click at [1099, 584] on button "Copy Link" at bounding box center [1098, 581] width 70 height 30
click at [1104, 577] on button "Copy Link" at bounding box center [1098, 581] width 70 height 30
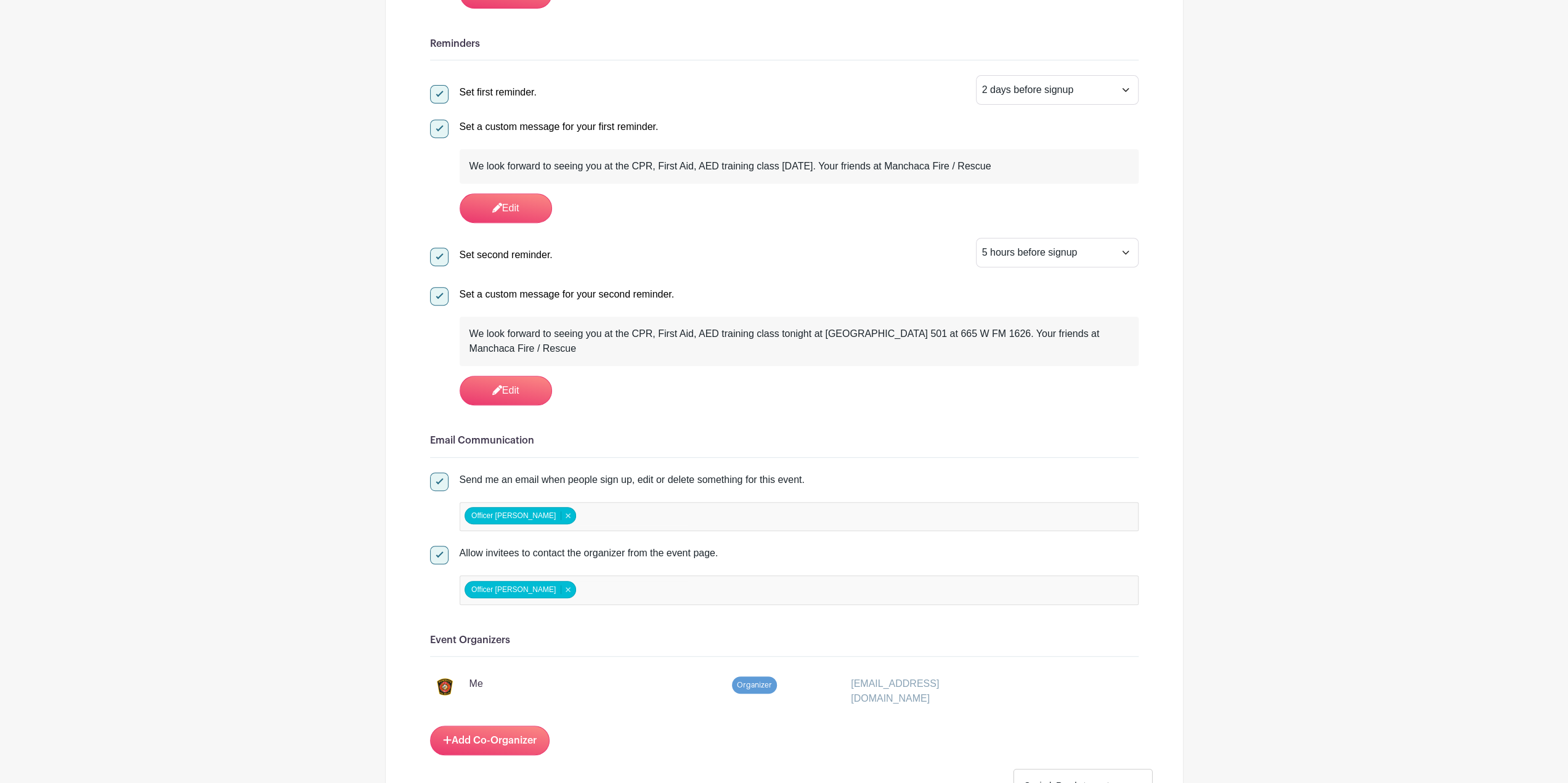
scroll to position [431, 0]
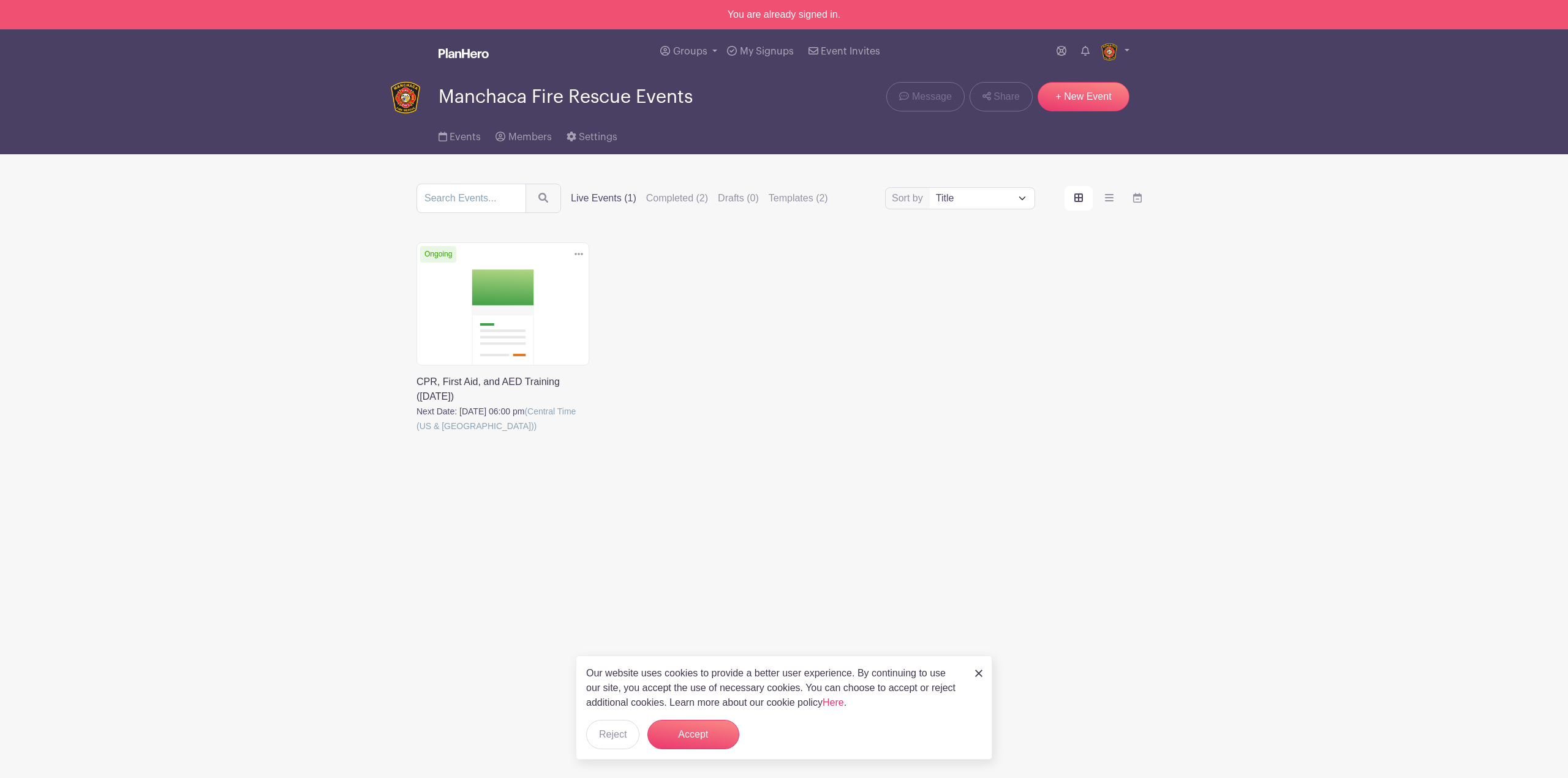
click at [573, 249] on link at bounding box center [578, 254] width 18 height 20
click at [731, 475] on main "Groups All Groups Manchaca Fire Rescue Events Add New Group My Signups Event In…" at bounding box center [784, 287] width 1568 height 515
click at [722, 733] on button "Accept" at bounding box center [693, 734] width 92 height 29
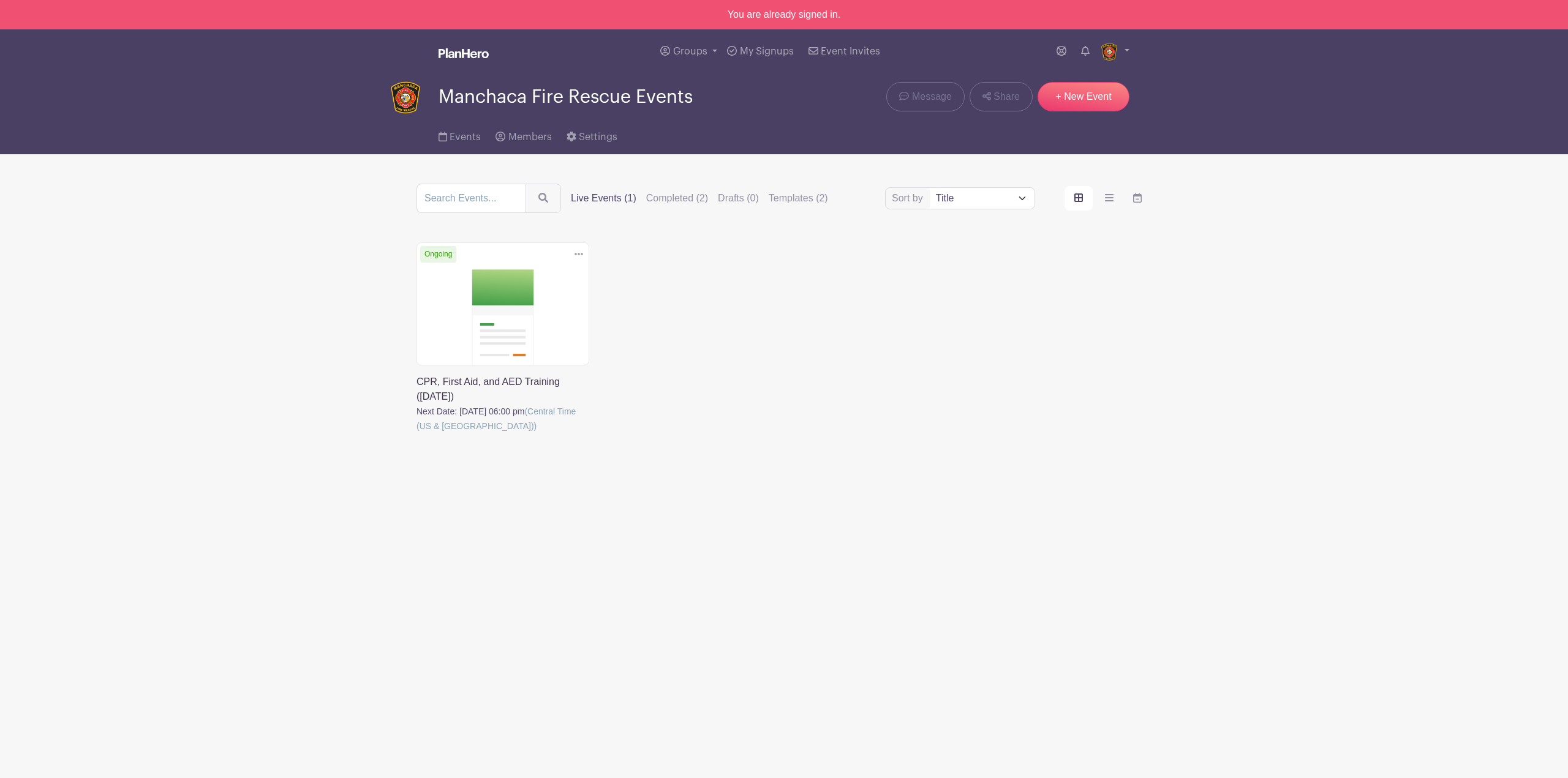
click at [736, 332] on div "Delete Event Are you sure you want to delete this Event? Yes, Delete No, Cancel…" at bounding box center [784, 355] width 750 height 225
click at [416, 433] on link at bounding box center [416, 433] width 0 height 0
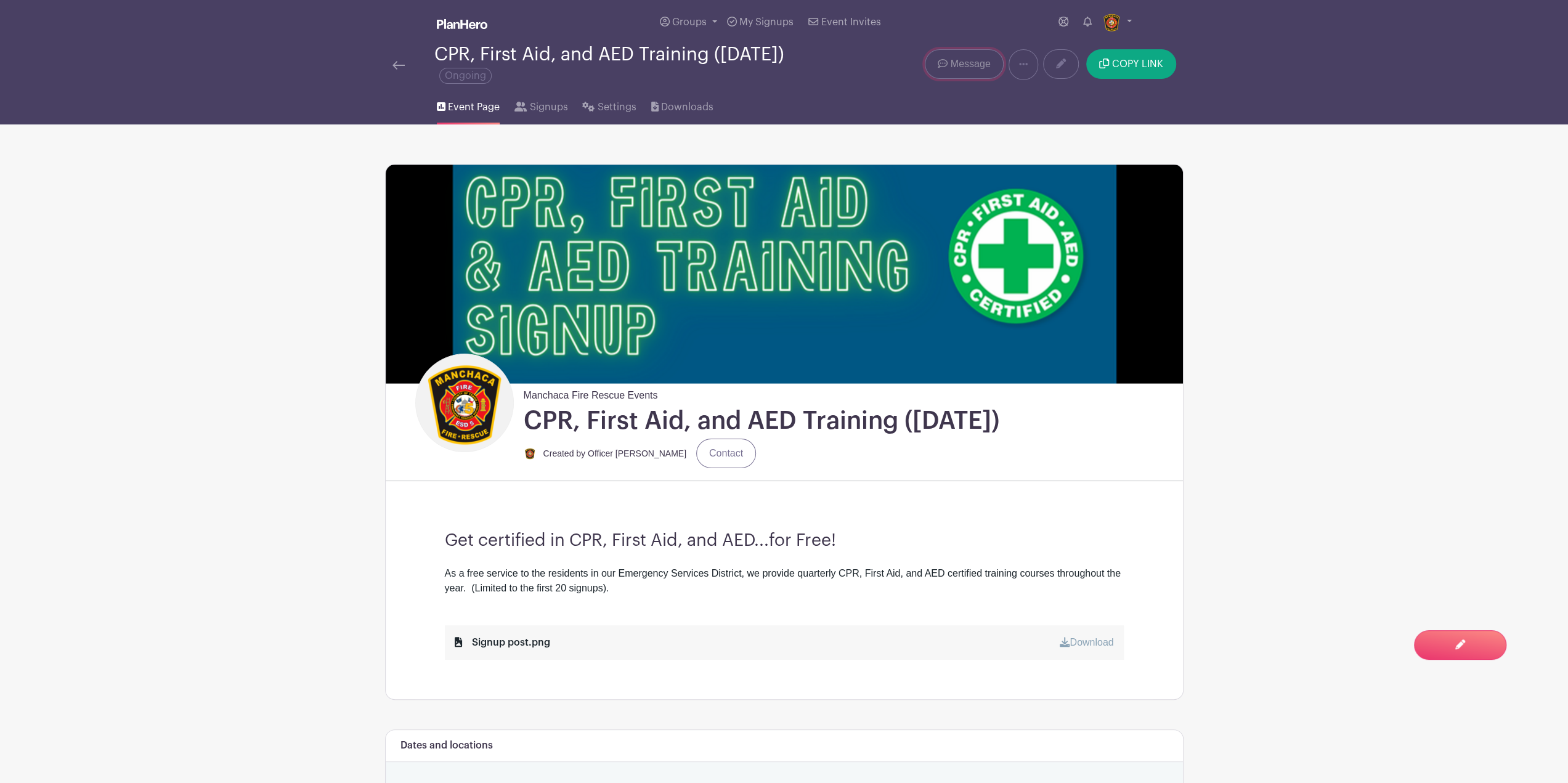
click at [969, 69] on span "Message" at bounding box center [971, 64] width 40 height 14
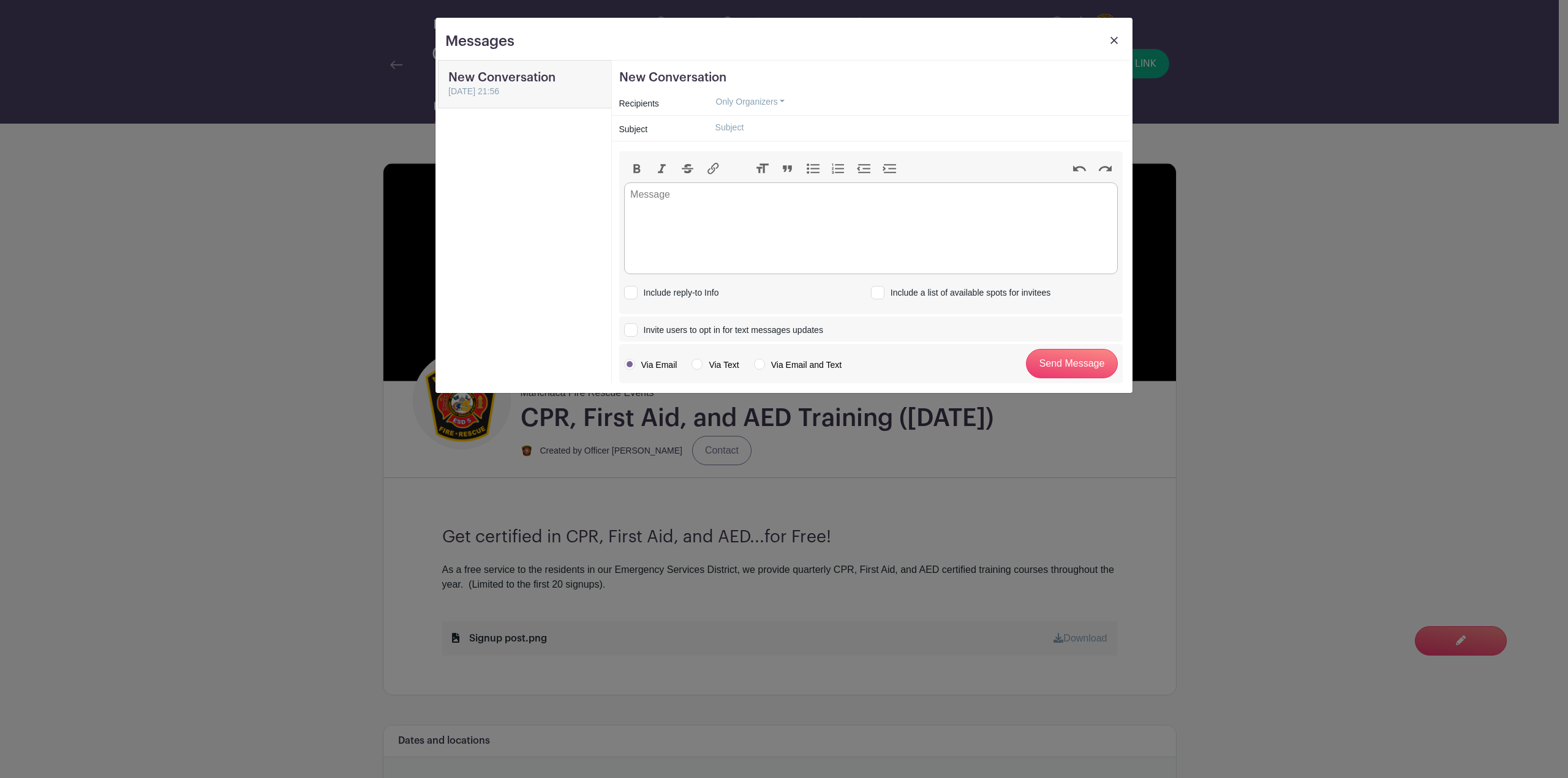
click at [575, 73] on h5 "New Conversation" at bounding box center [525, 78] width 153 height 14
click at [1114, 37] on img at bounding box center [1114, 40] width 7 height 7
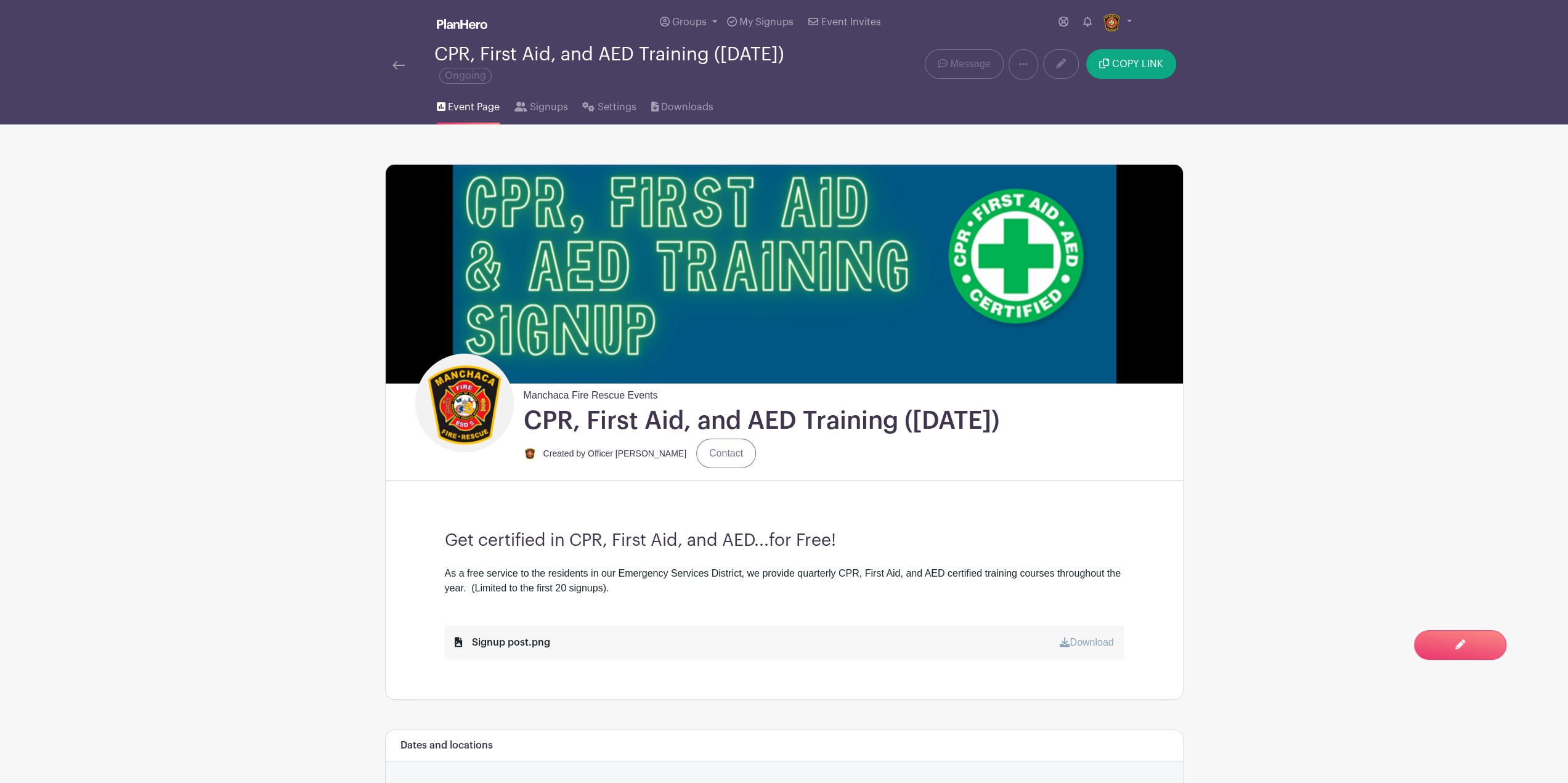
click at [380, 60] on div "CPR, First Aid, and AED Training (November 20, 2025) Ongoing Delete Event Are y…" at bounding box center [784, 64] width 814 height 41
click at [410, 71] on div at bounding box center [414, 64] width 42 height 14
click at [401, 64] on img at bounding box center [399, 65] width 12 height 9
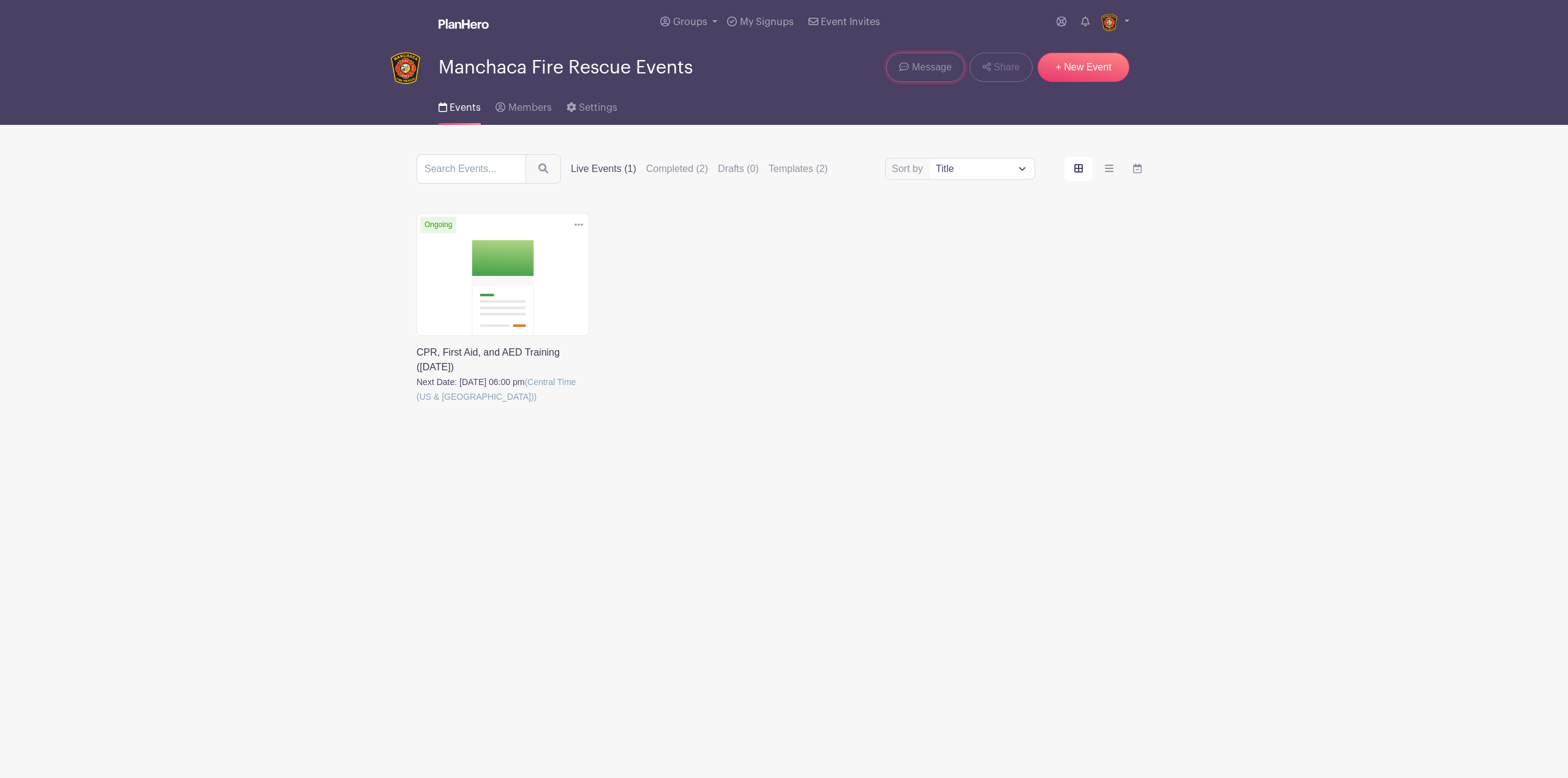
click at [927, 65] on span "Message" at bounding box center [931, 67] width 40 height 14
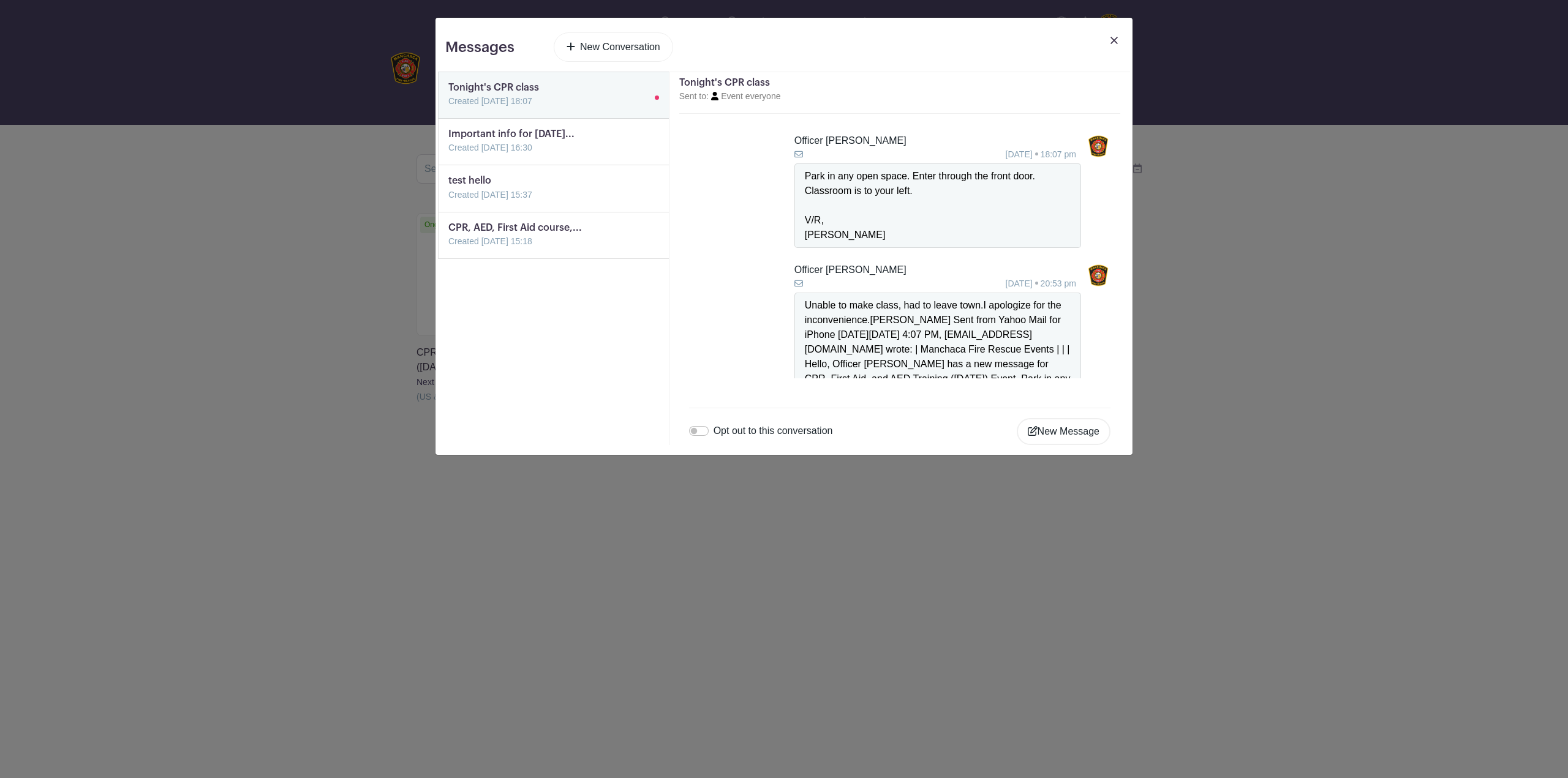
scroll to position [115, 0]
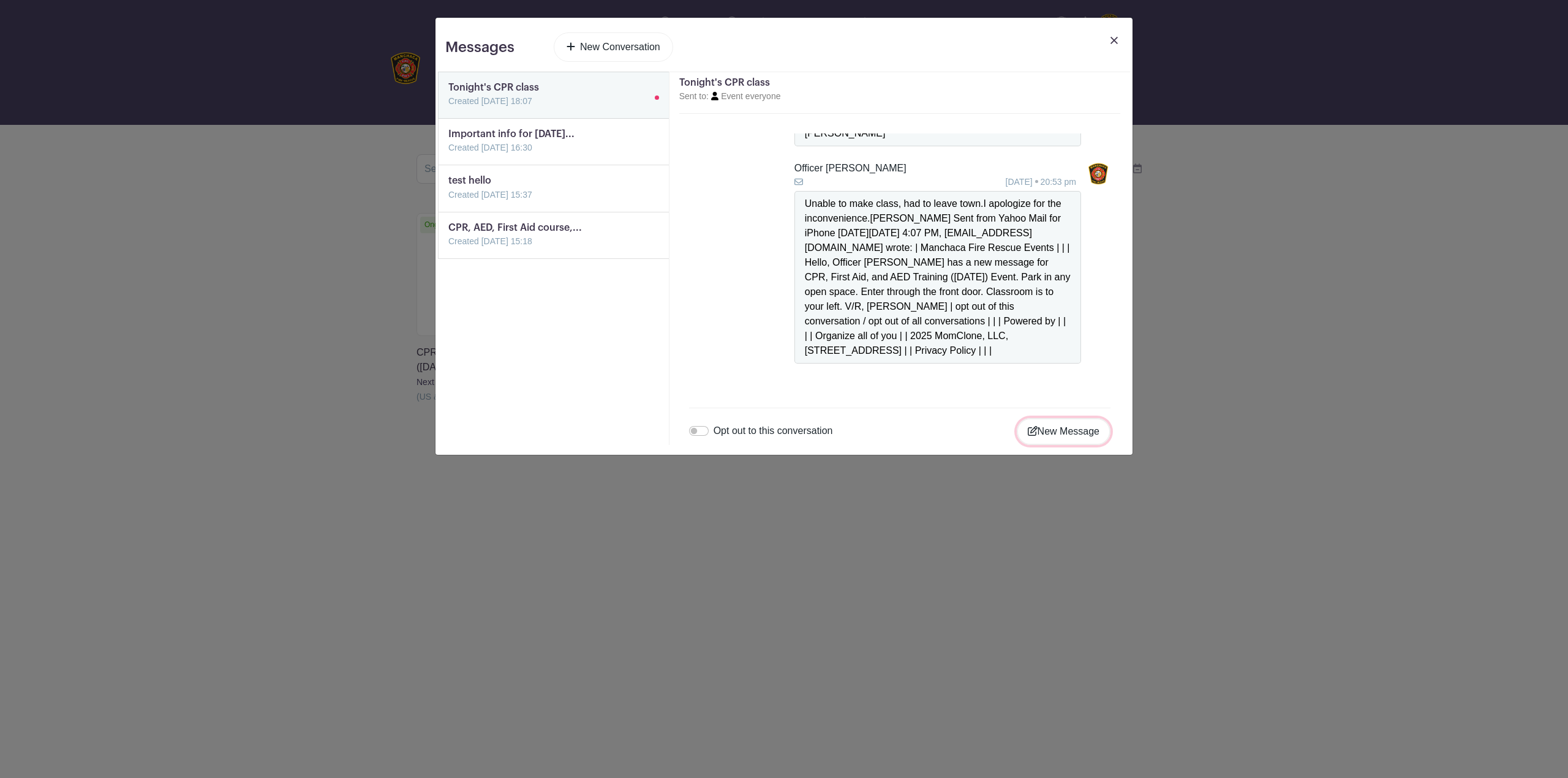
click at [1046, 435] on button "New Message" at bounding box center [1063, 431] width 93 height 27
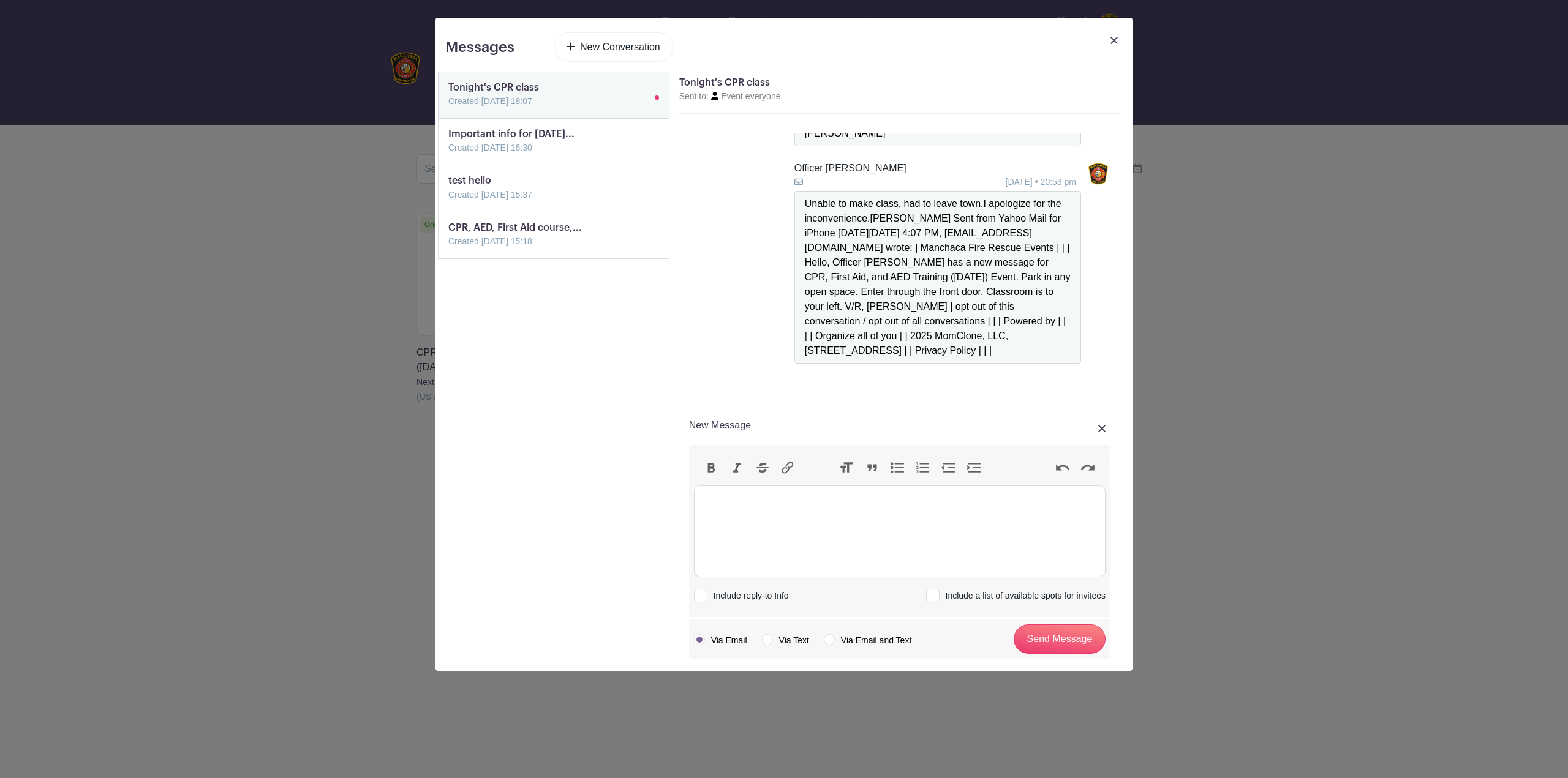
click at [894, 523] on trix-editor at bounding box center [900, 531] width 412 height 92
click at [832, 531] on trix-editor at bounding box center [900, 531] width 412 height 92
paste trix-editor "https://qrco.de/11-20-2025"
click at [927, 491] on div "We just opened registration for our Nov 20th course https://qrco.de/11-20-2025" at bounding box center [899, 497] width 399 height 14
type trix-editor "<div>We just opened registration for our Nov 20th course at https://qrco.de/11-…"
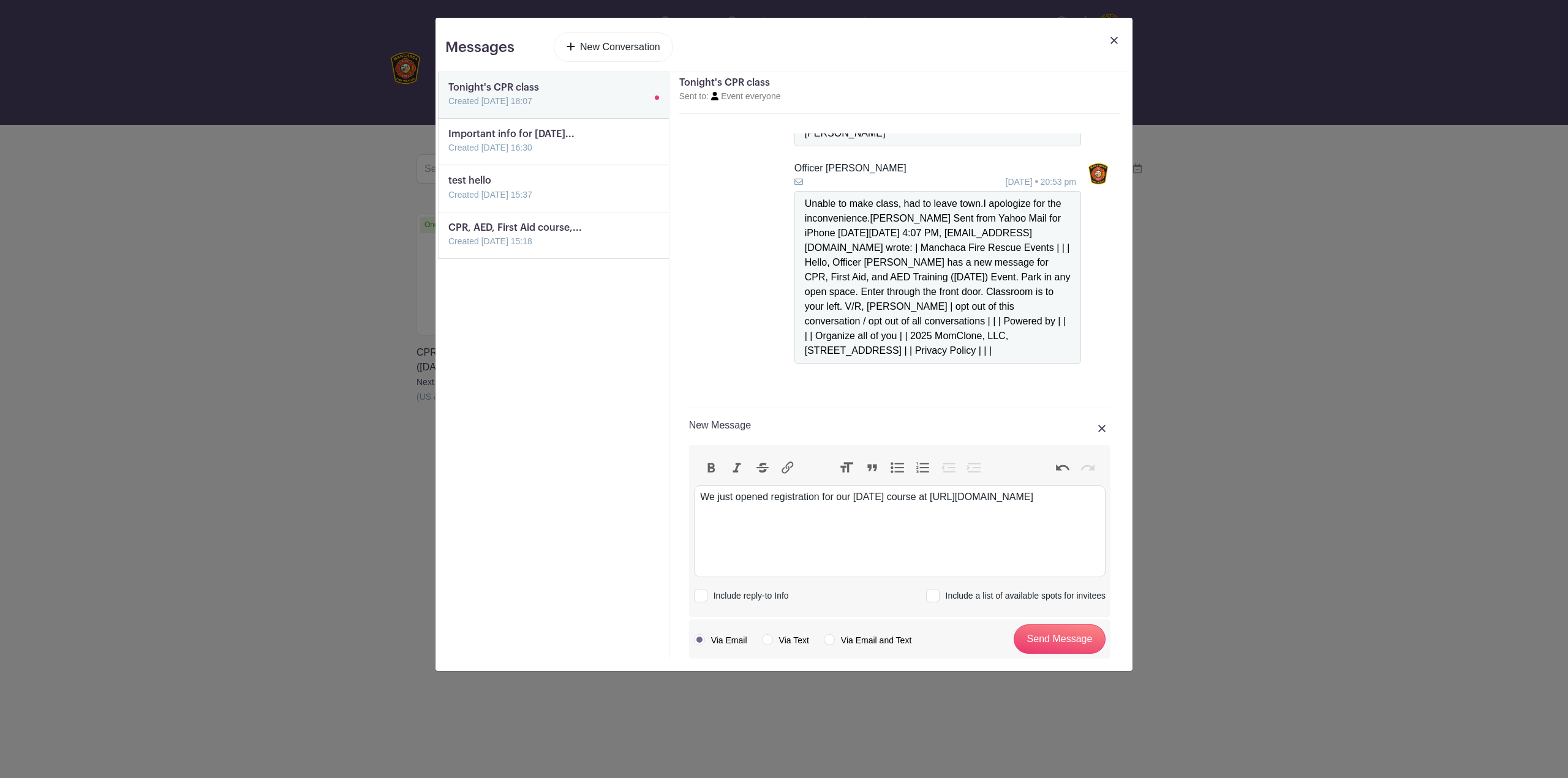
copy div "We just opened registration for our Nov 20th course at https://qrco.de/11-20-20…"
click at [1055, 651] on input "Send Message" at bounding box center [1059, 639] width 92 height 29
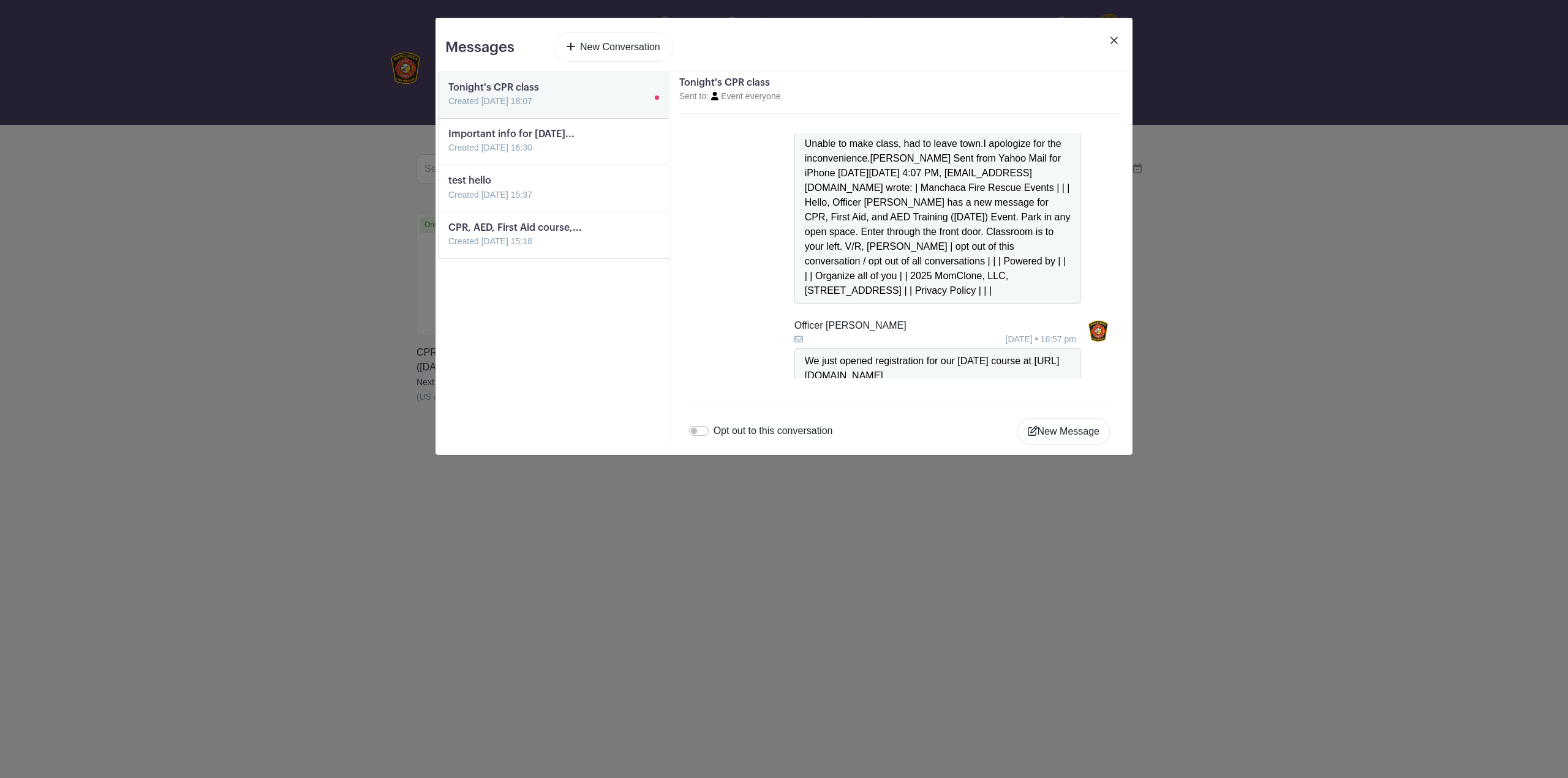
scroll to position [199, 0]
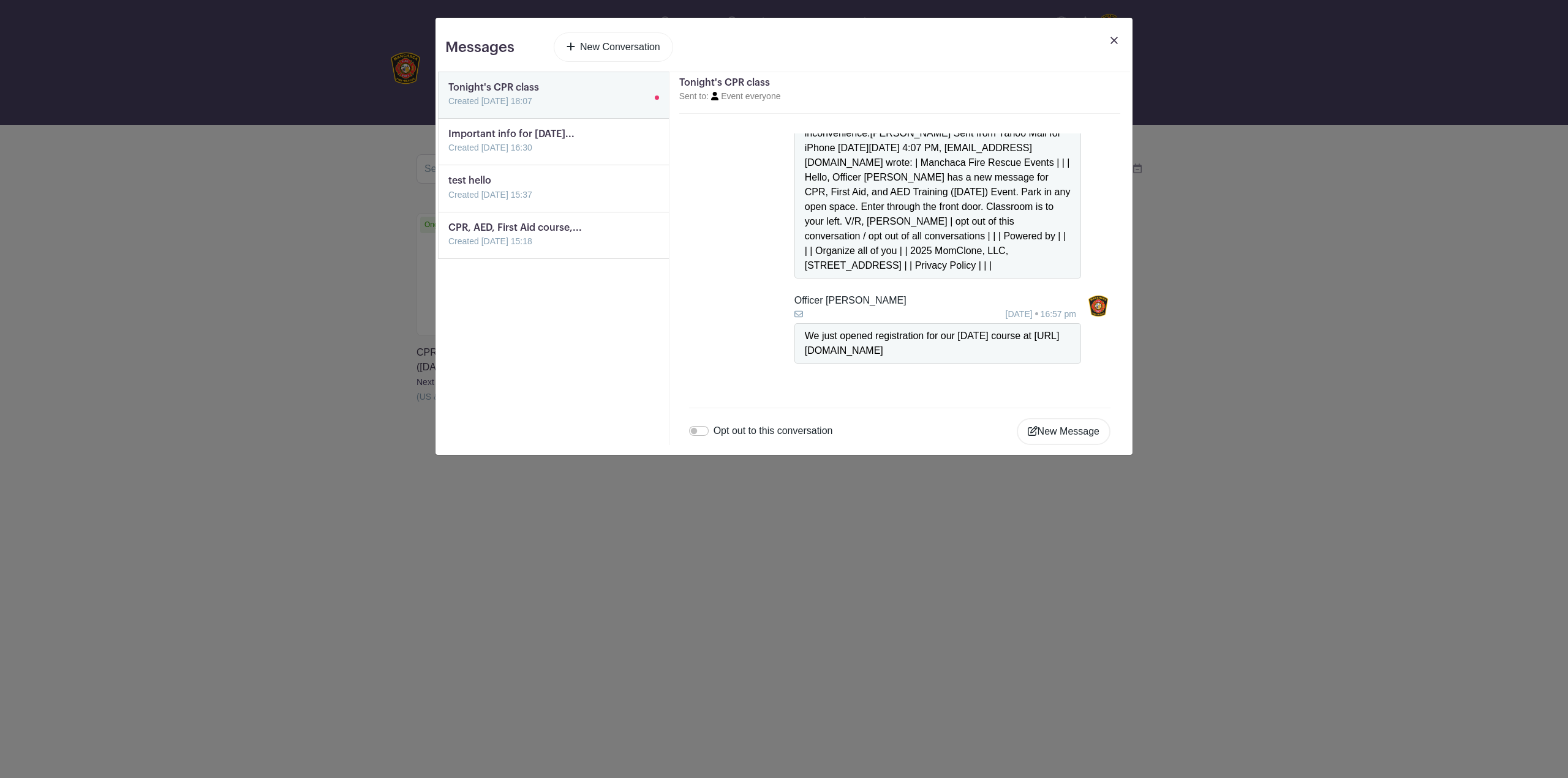
click at [448, 155] on link at bounding box center [448, 155] width 0 height 0
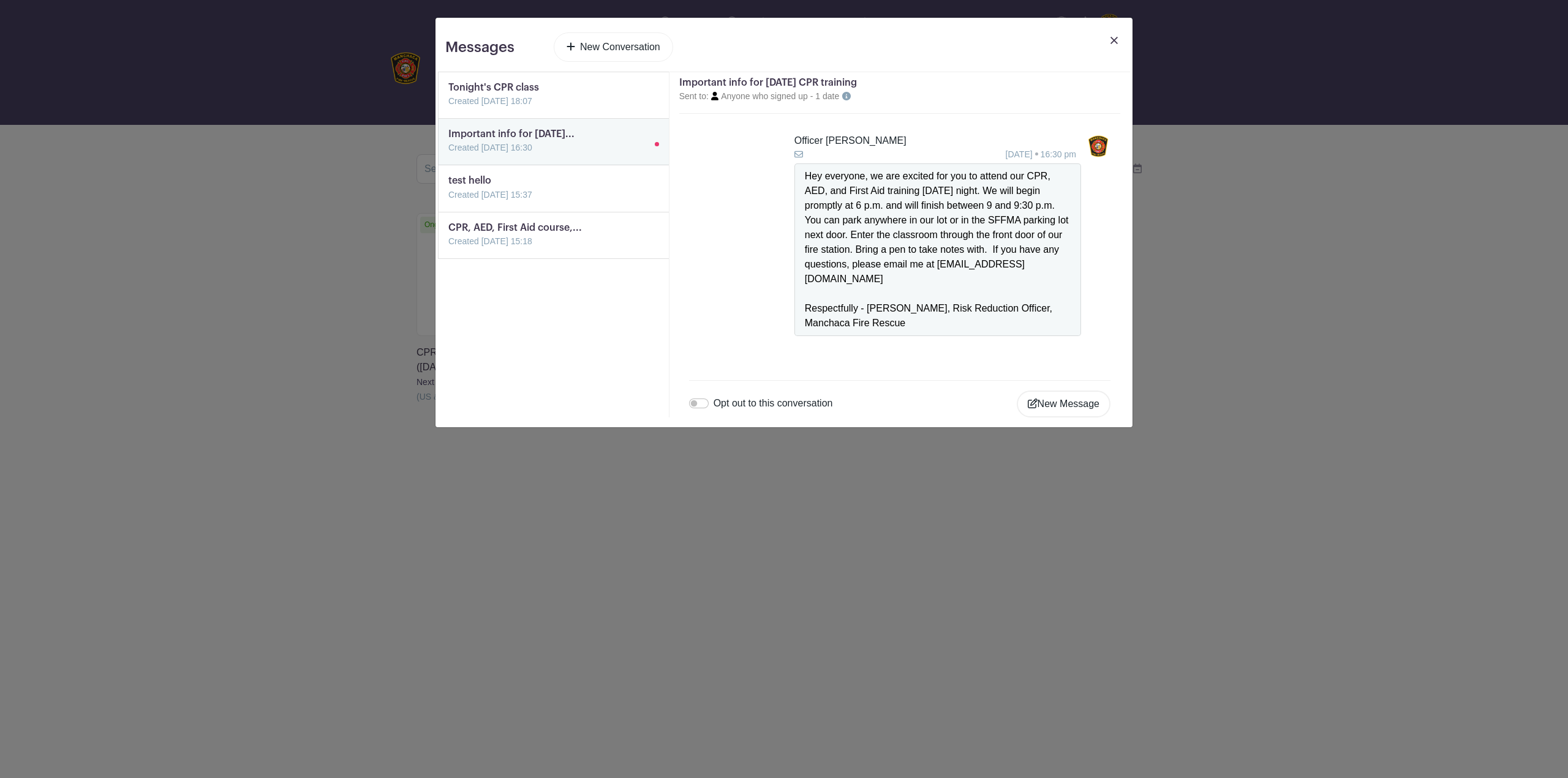
click at [448, 202] on link at bounding box center [448, 202] width 0 height 0
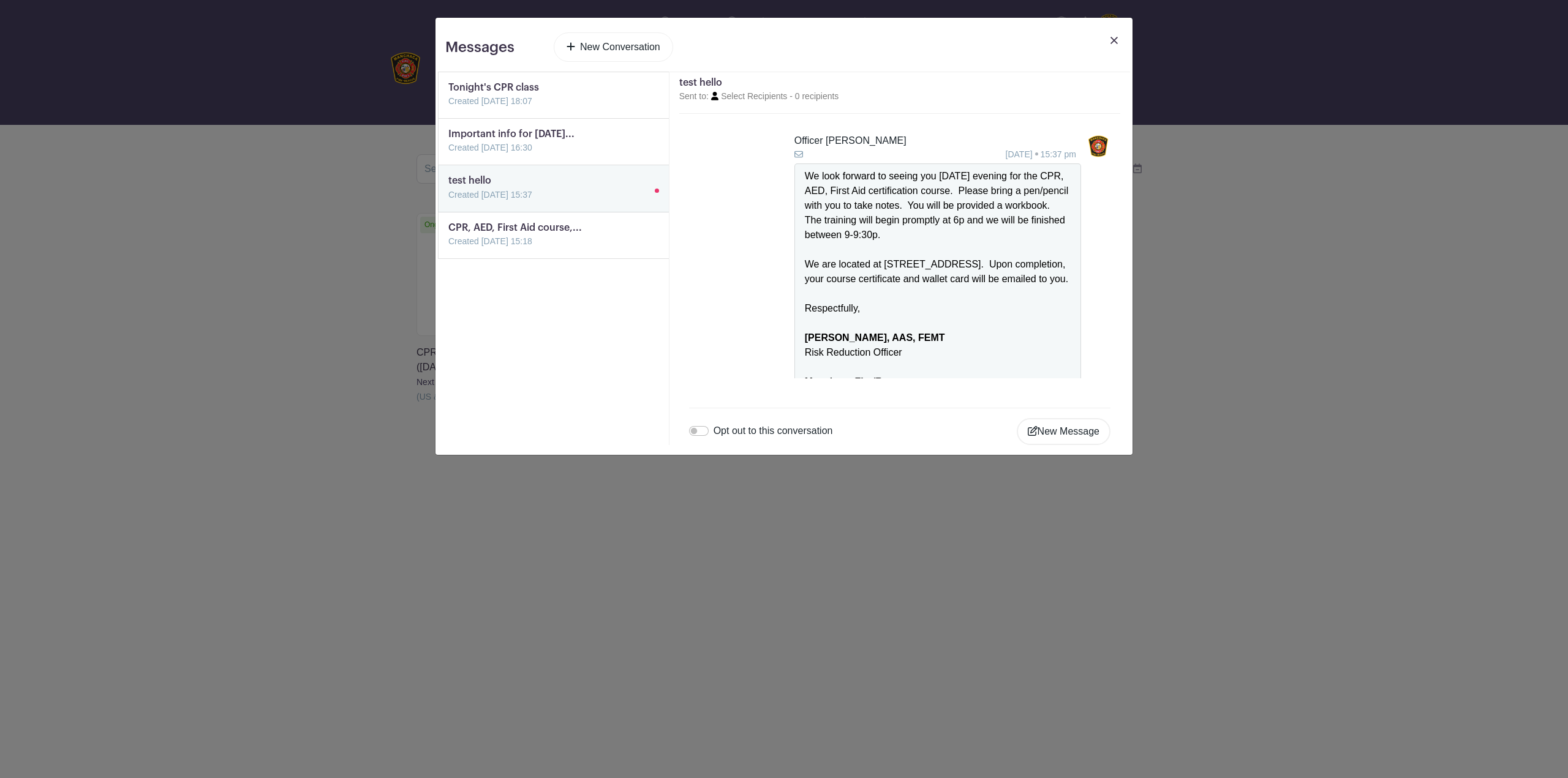
scroll to position [148, 0]
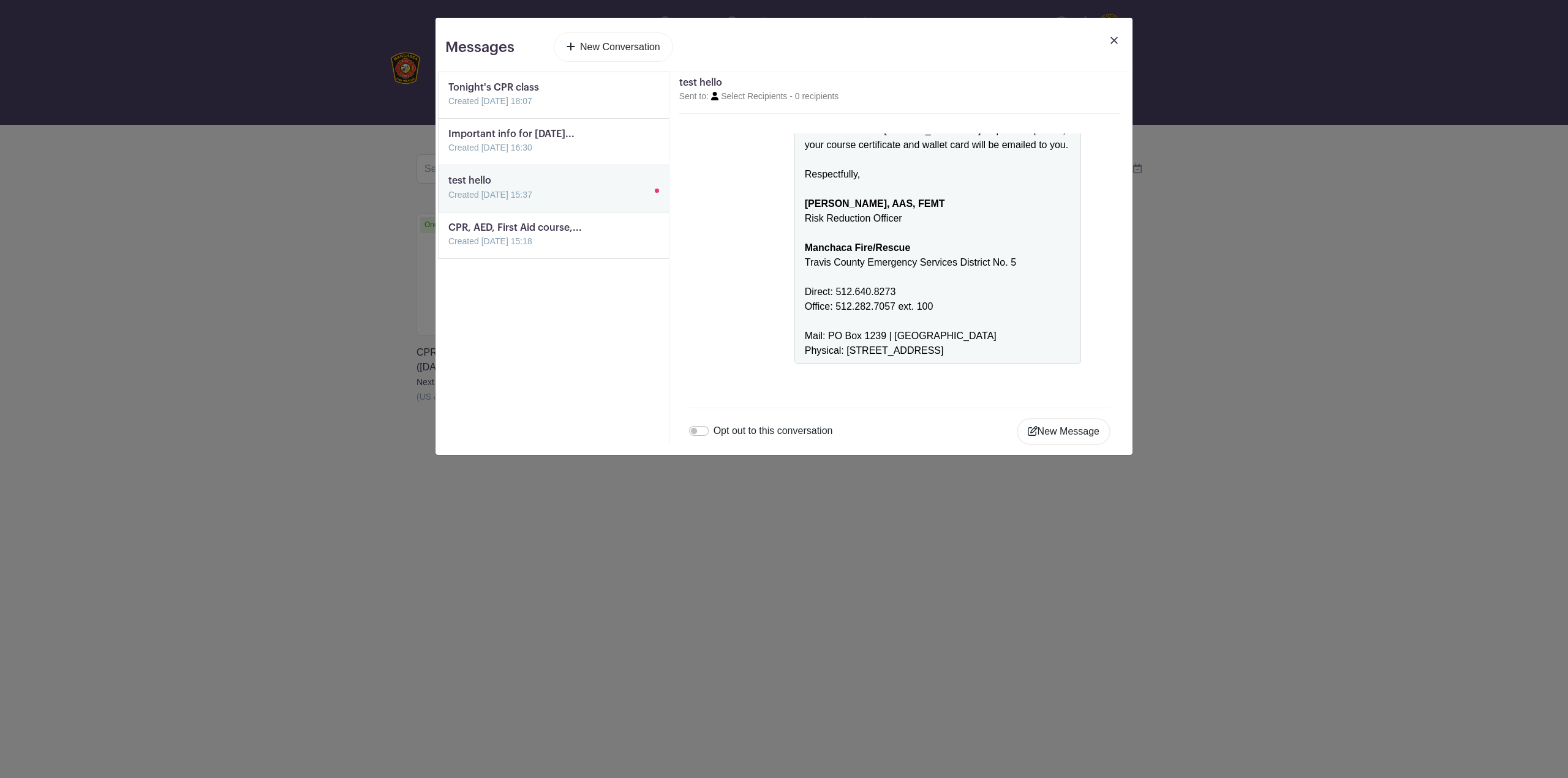
click at [448, 248] on link at bounding box center [448, 248] width 0 height 0
click at [1111, 39] on img at bounding box center [1114, 40] width 7 height 7
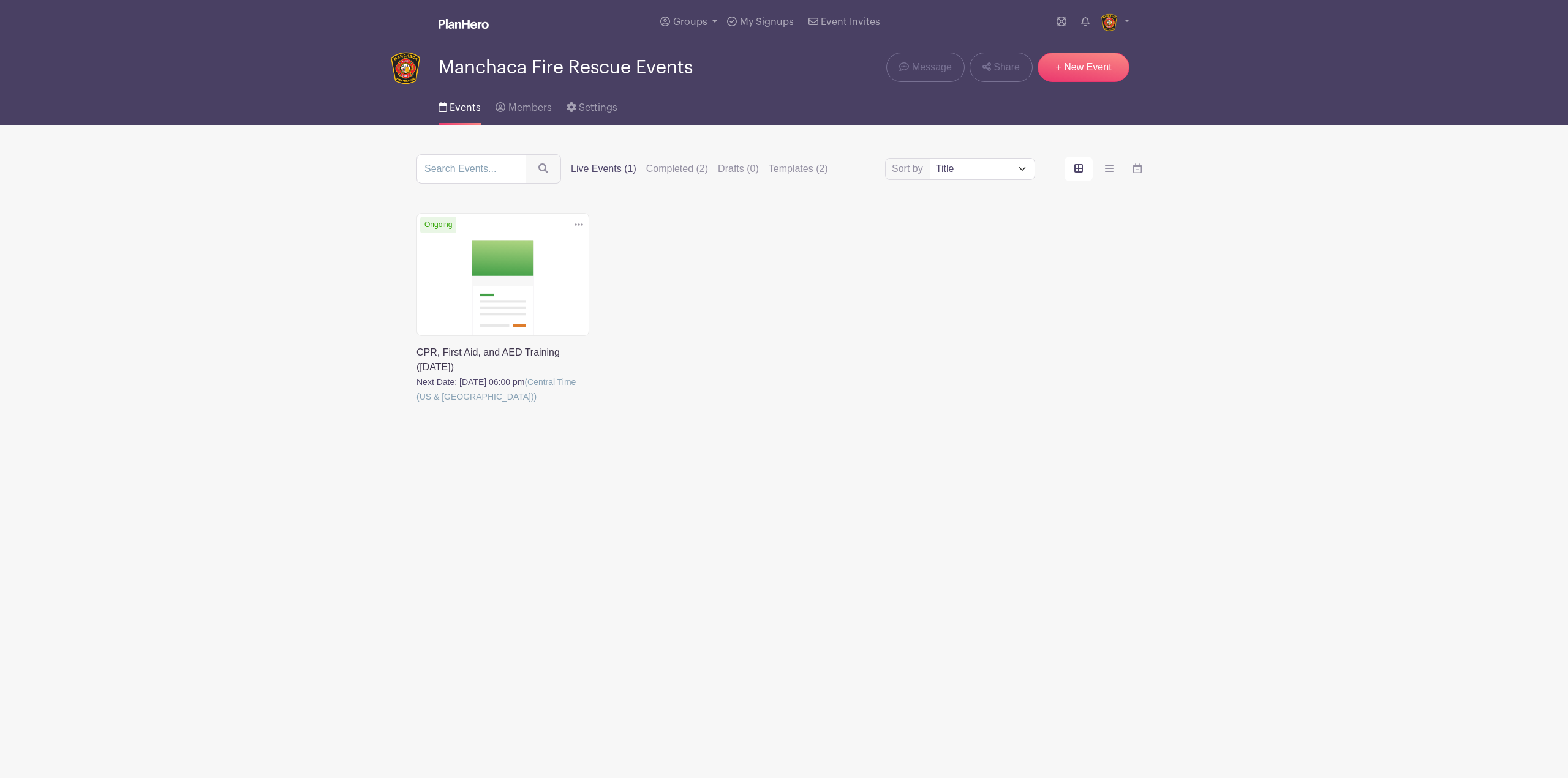
click at [465, 476] on main "Groups All Groups Manchaca Fire Rescue Events Add New Group My Signups Event In…" at bounding box center [784, 257] width 1568 height 515
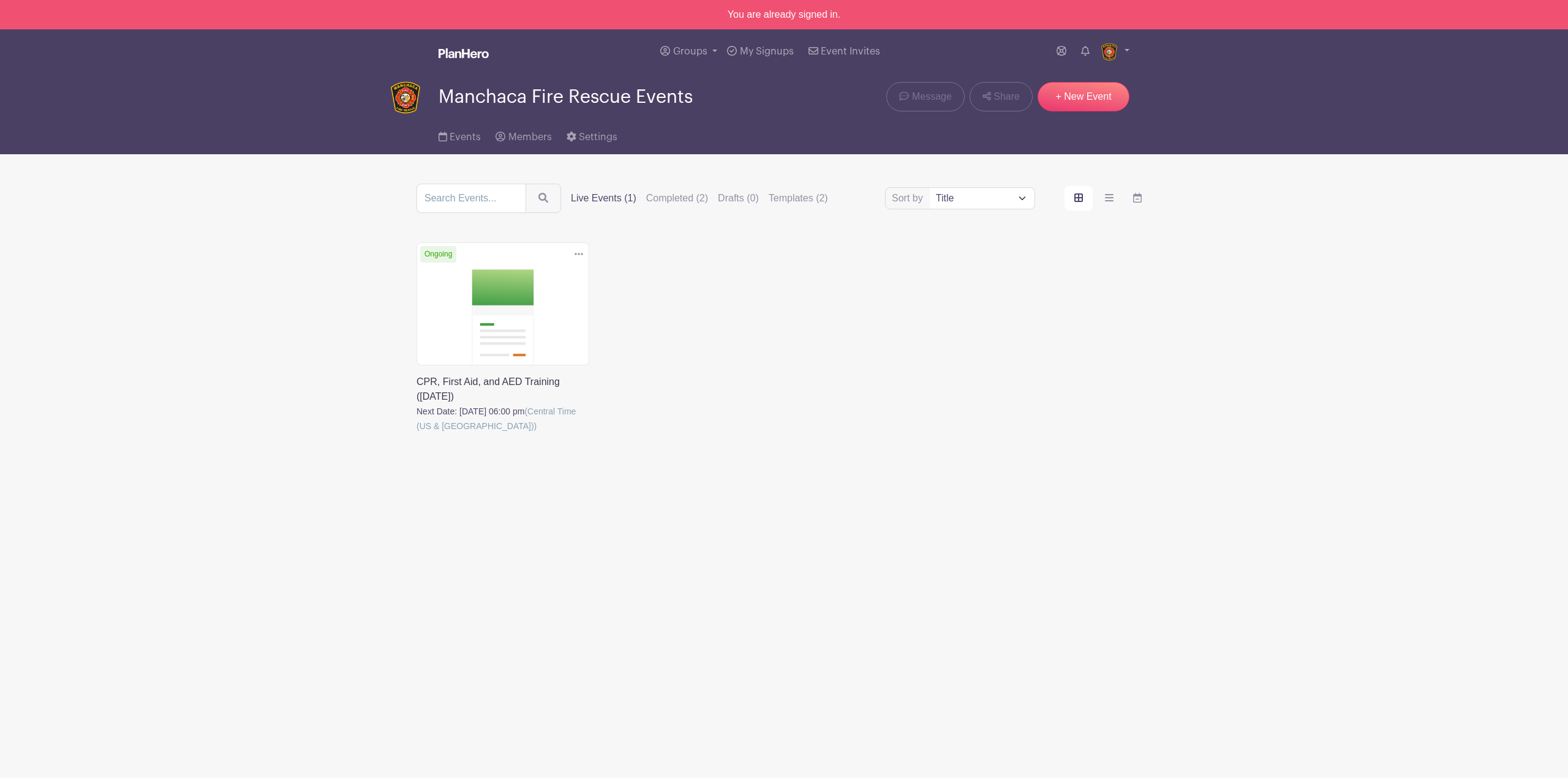
click at [416, 433] on link at bounding box center [416, 433] width 0 height 0
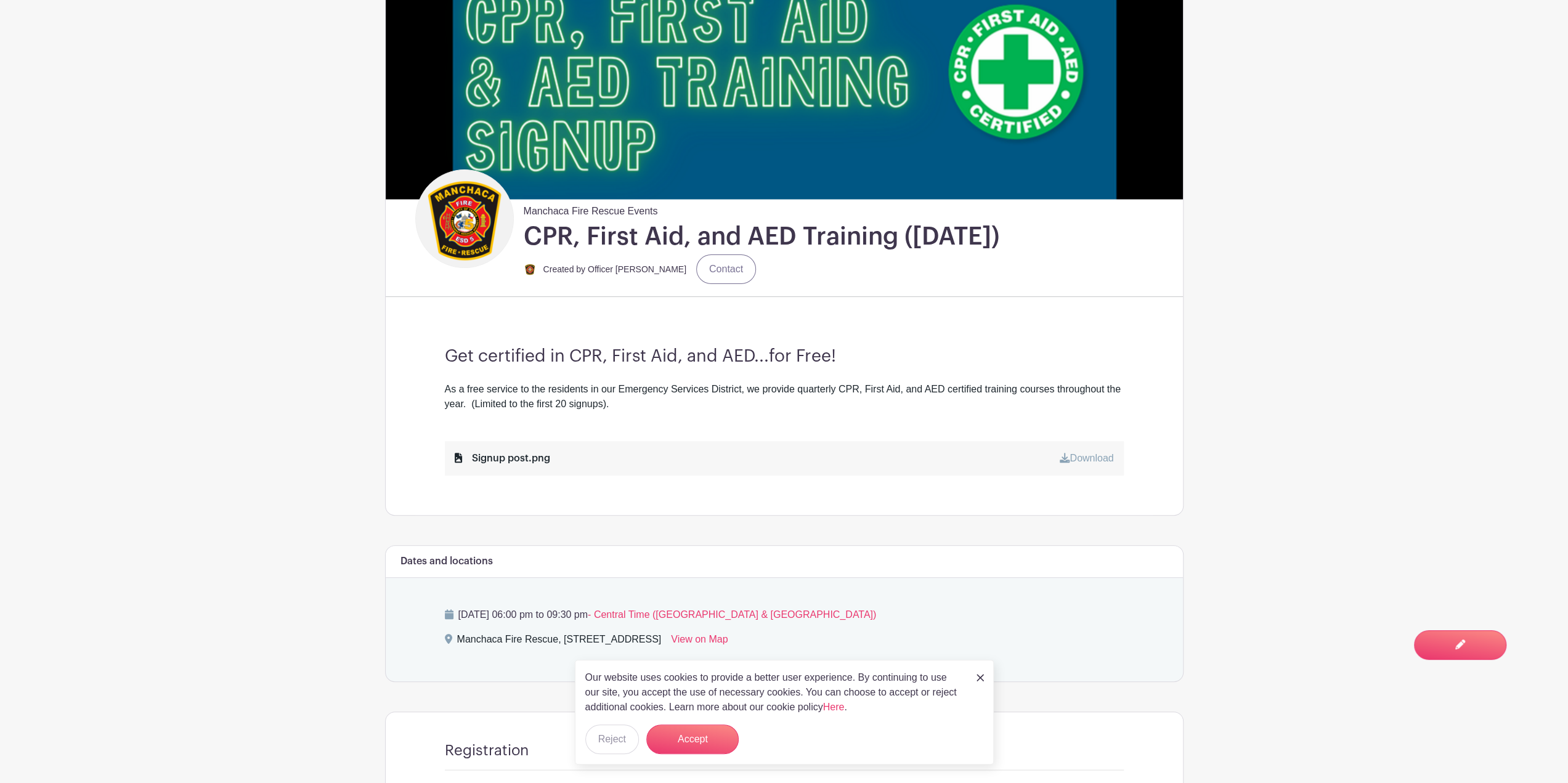
scroll to position [61, 0]
